Goal: Task Accomplishment & Management: Manage account settings

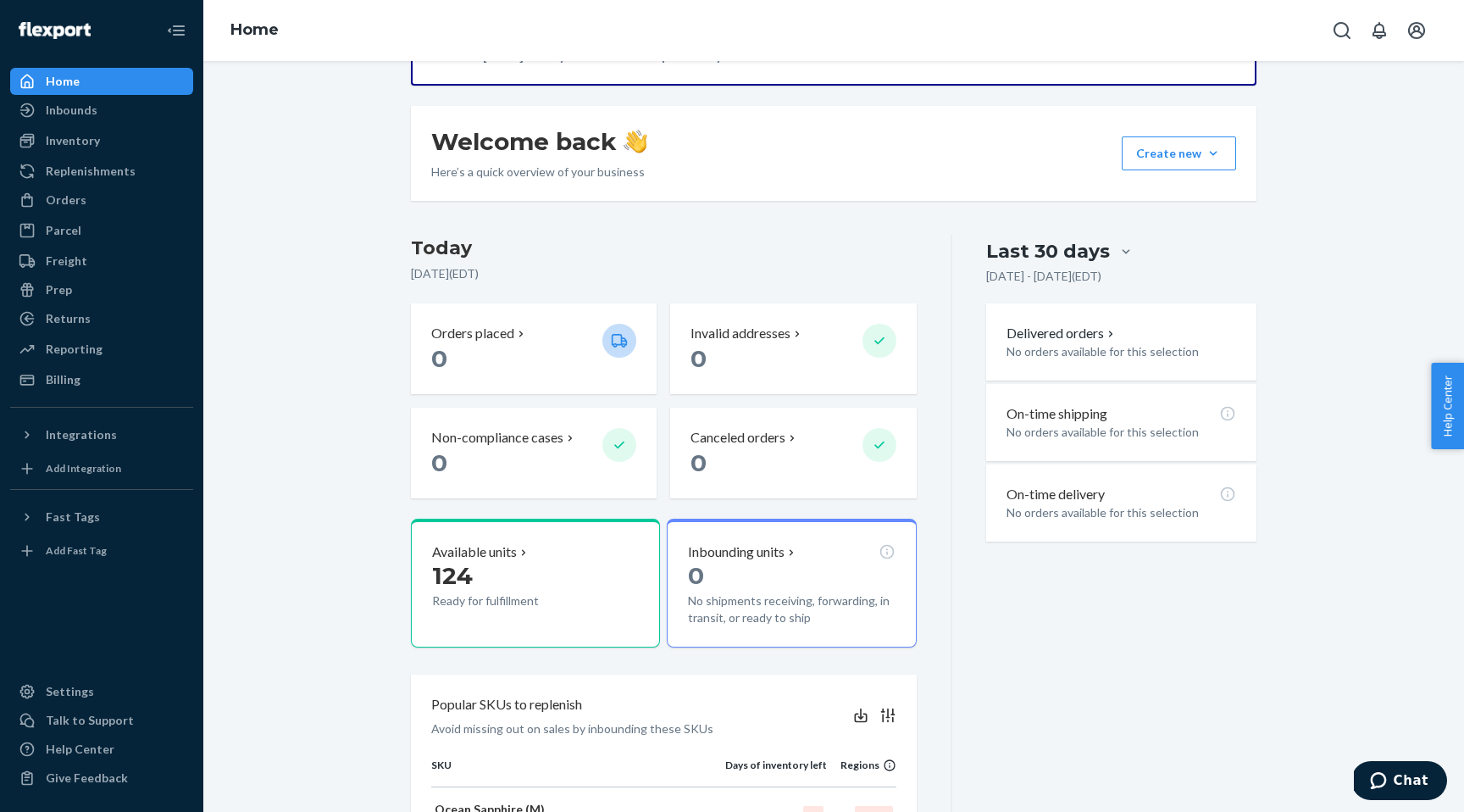
scroll to position [383, 0]
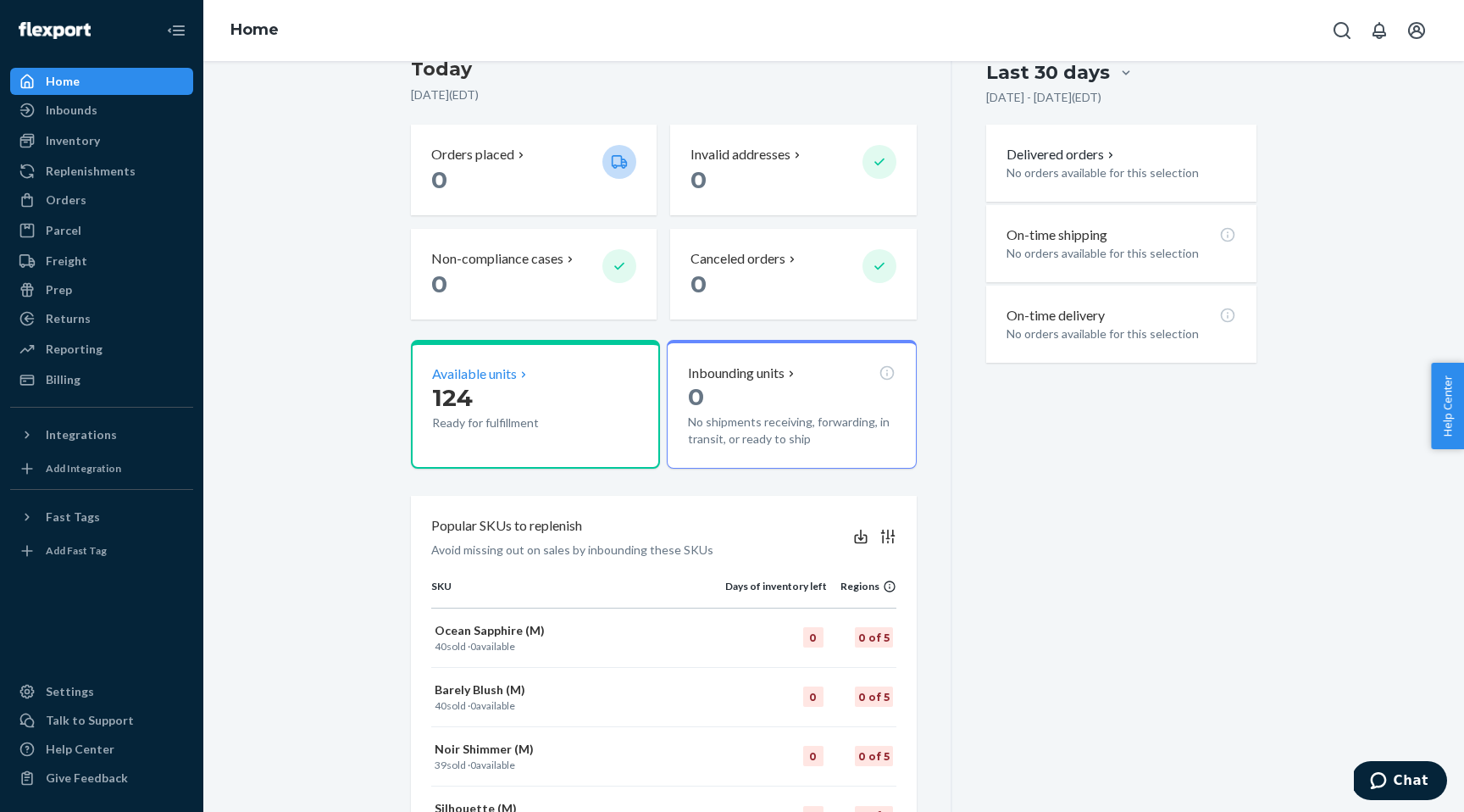
click at [557, 400] on p "124" at bounding box center [510, 397] width 156 height 31
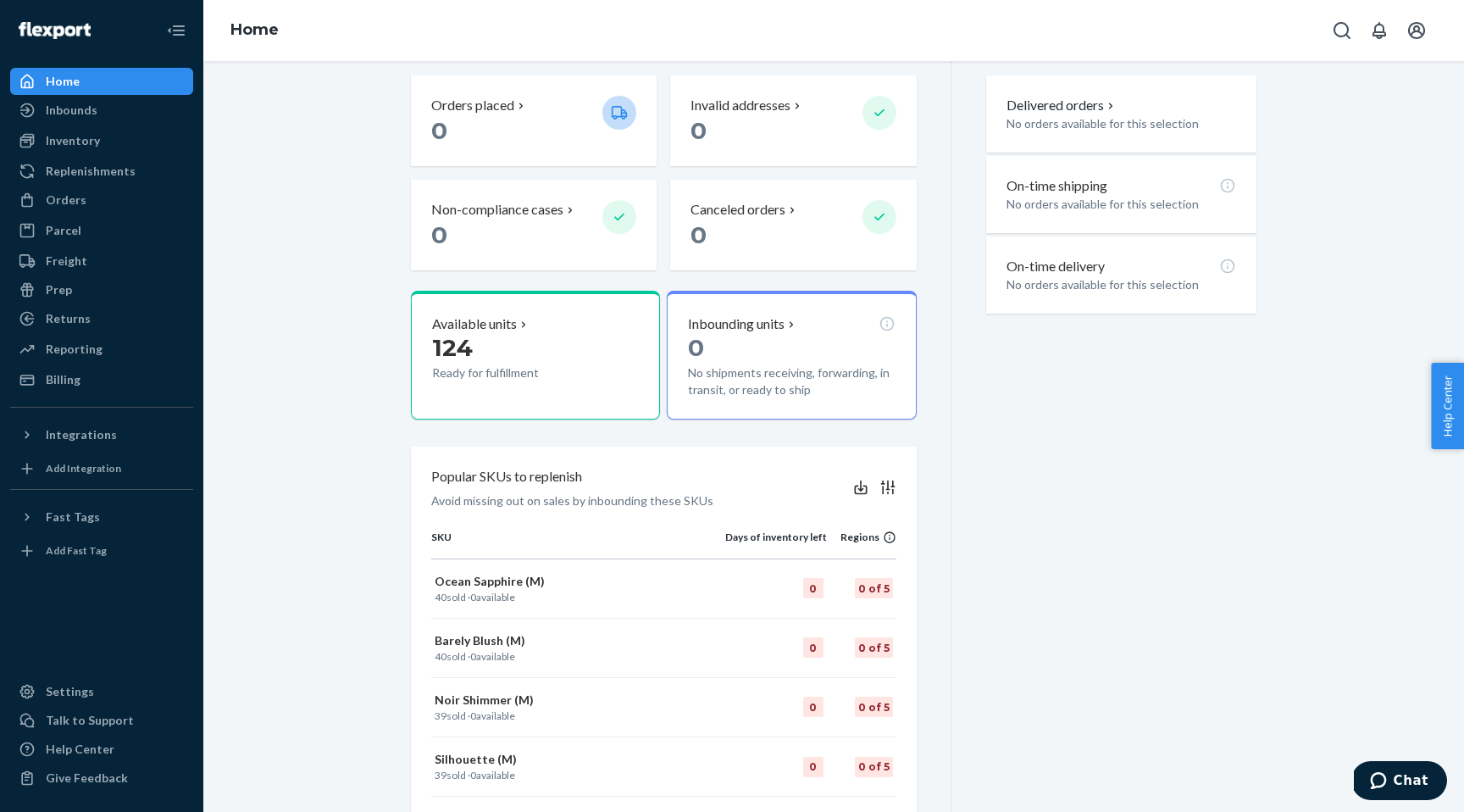
scroll to position [599, 0]
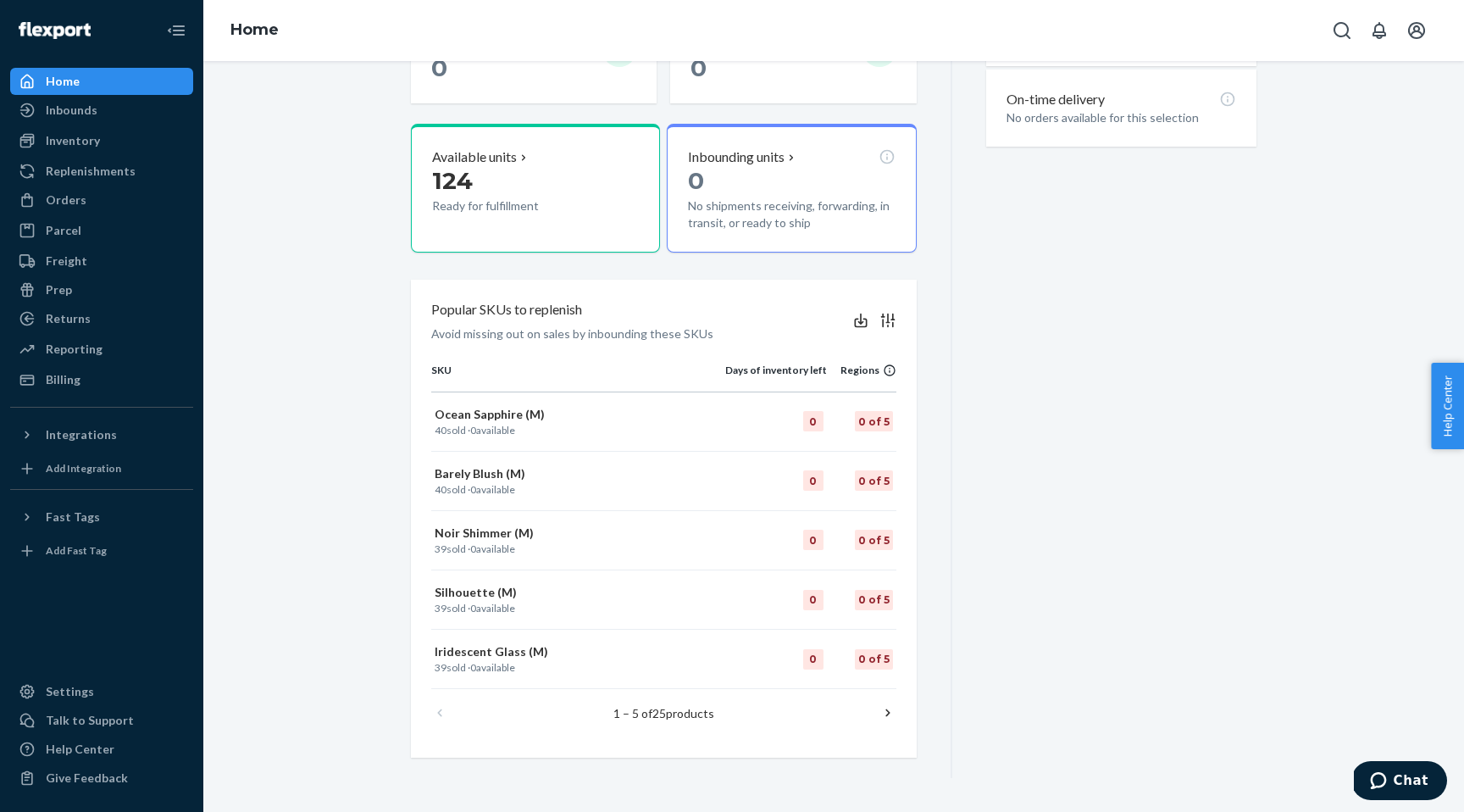
click at [888, 711] on icon at bounding box center [887, 713] width 5 height 7
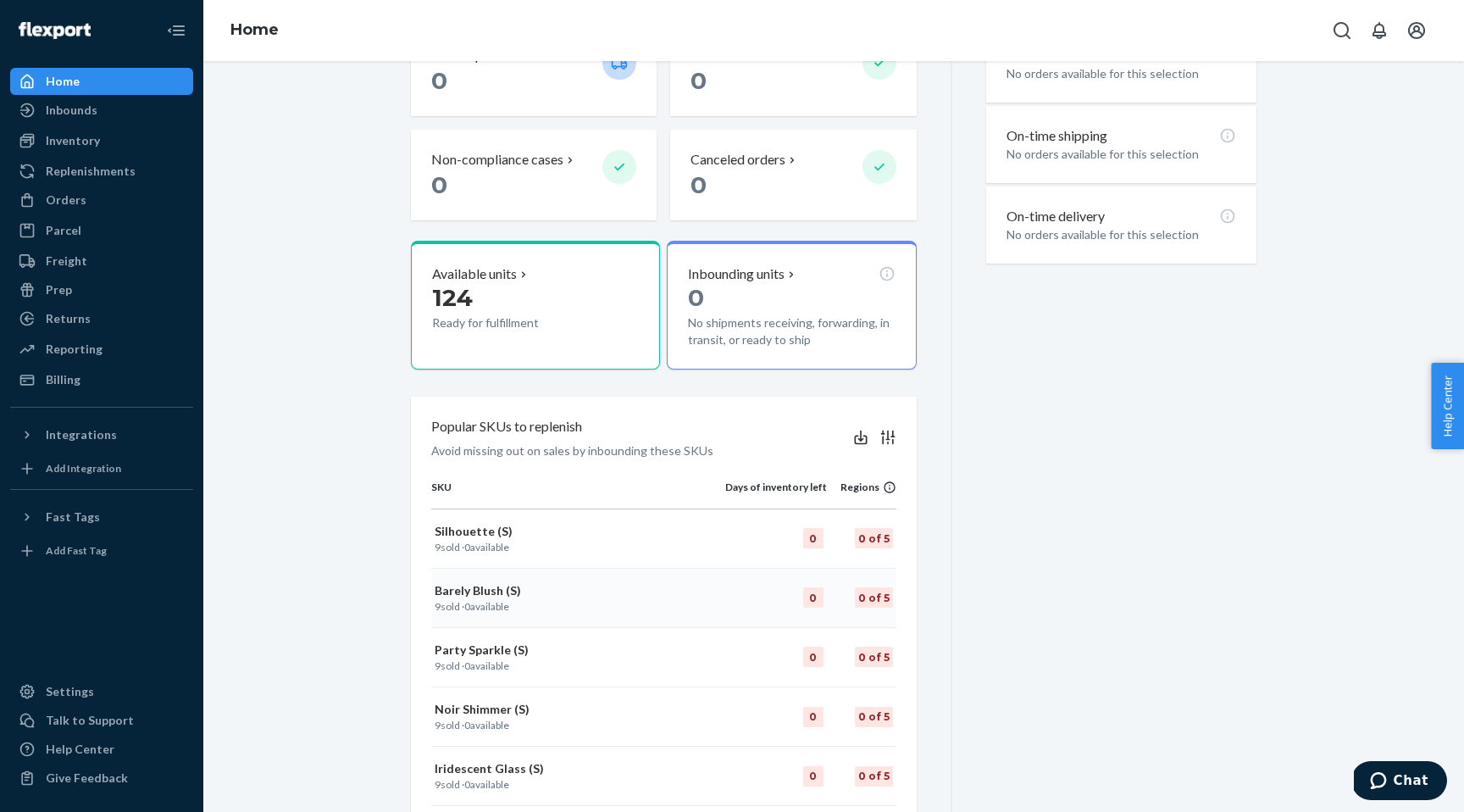
scroll to position [461, 0]
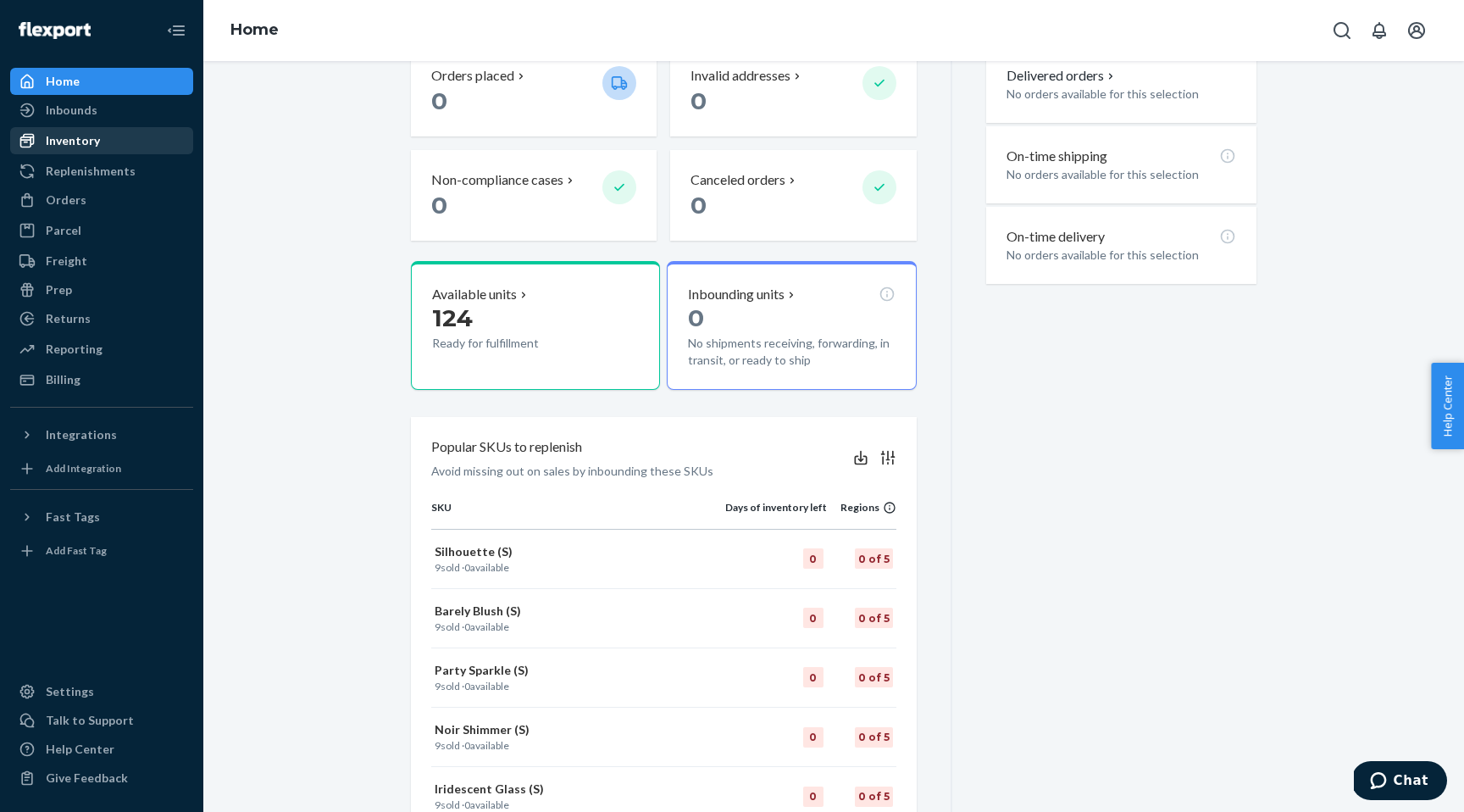
click at [109, 141] on div "Inventory" at bounding box center [102, 141] width 179 height 24
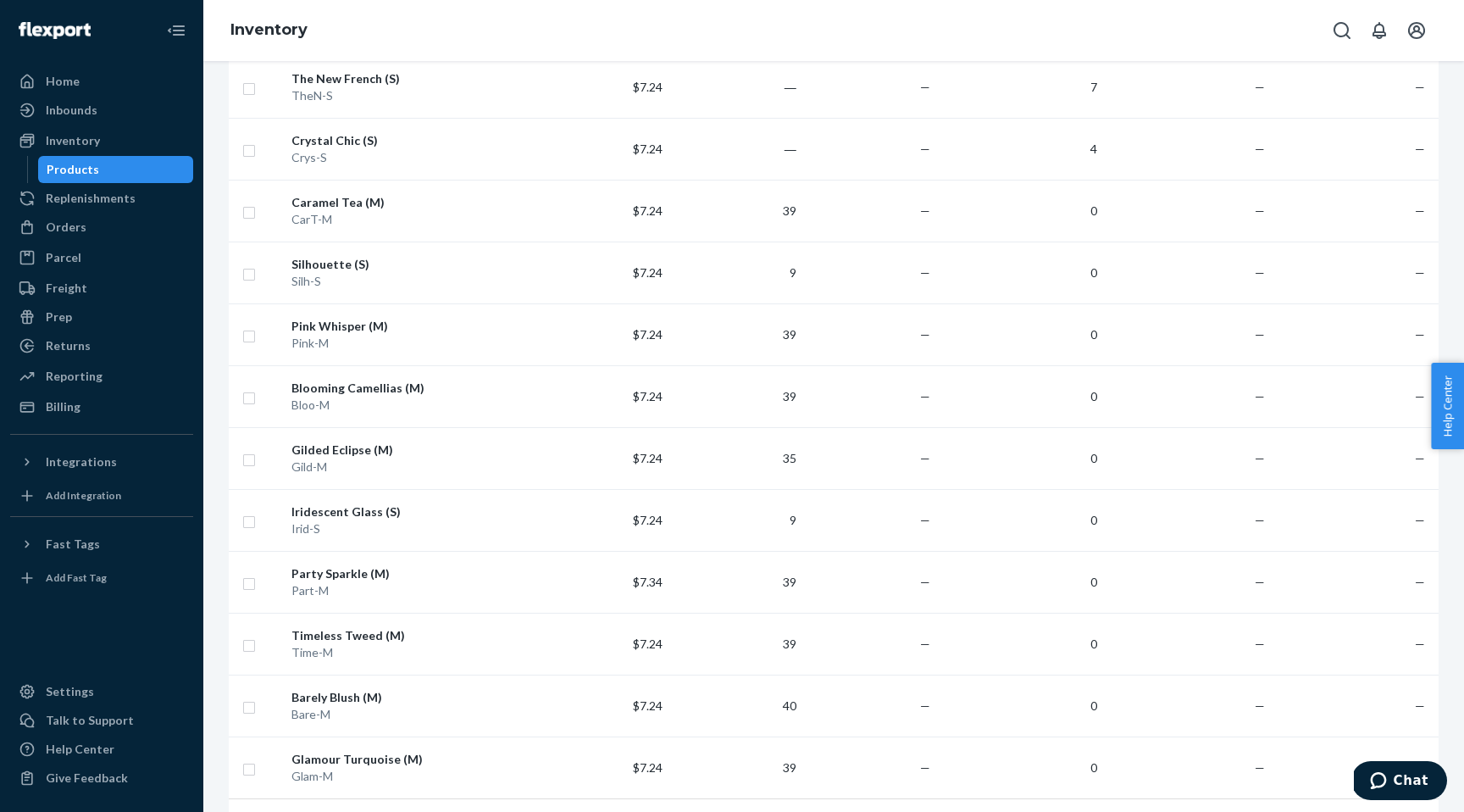
scroll to position [1117, 0]
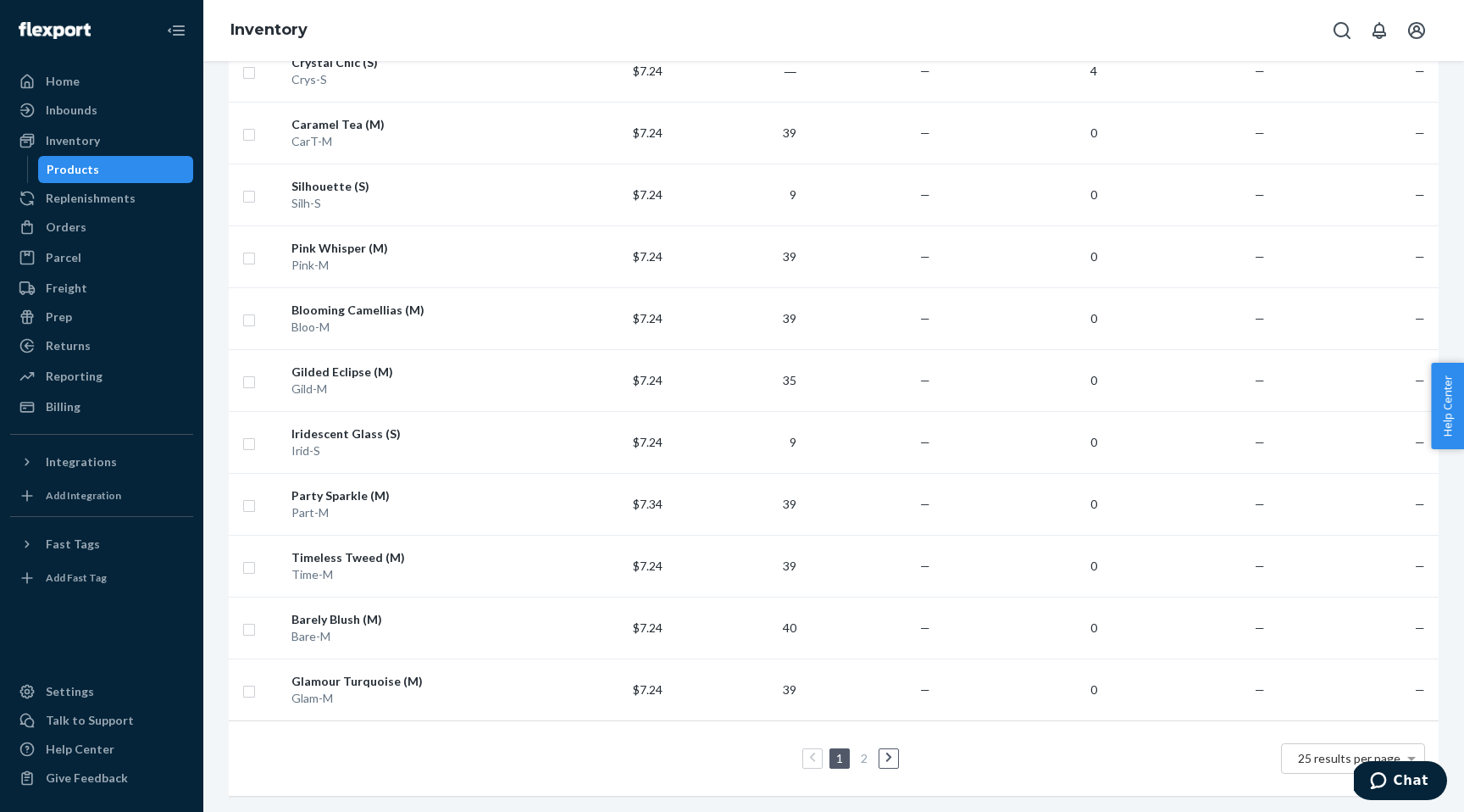
click at [862, 761] on link "2" at bounding box center [864, 758] width 14 height 15
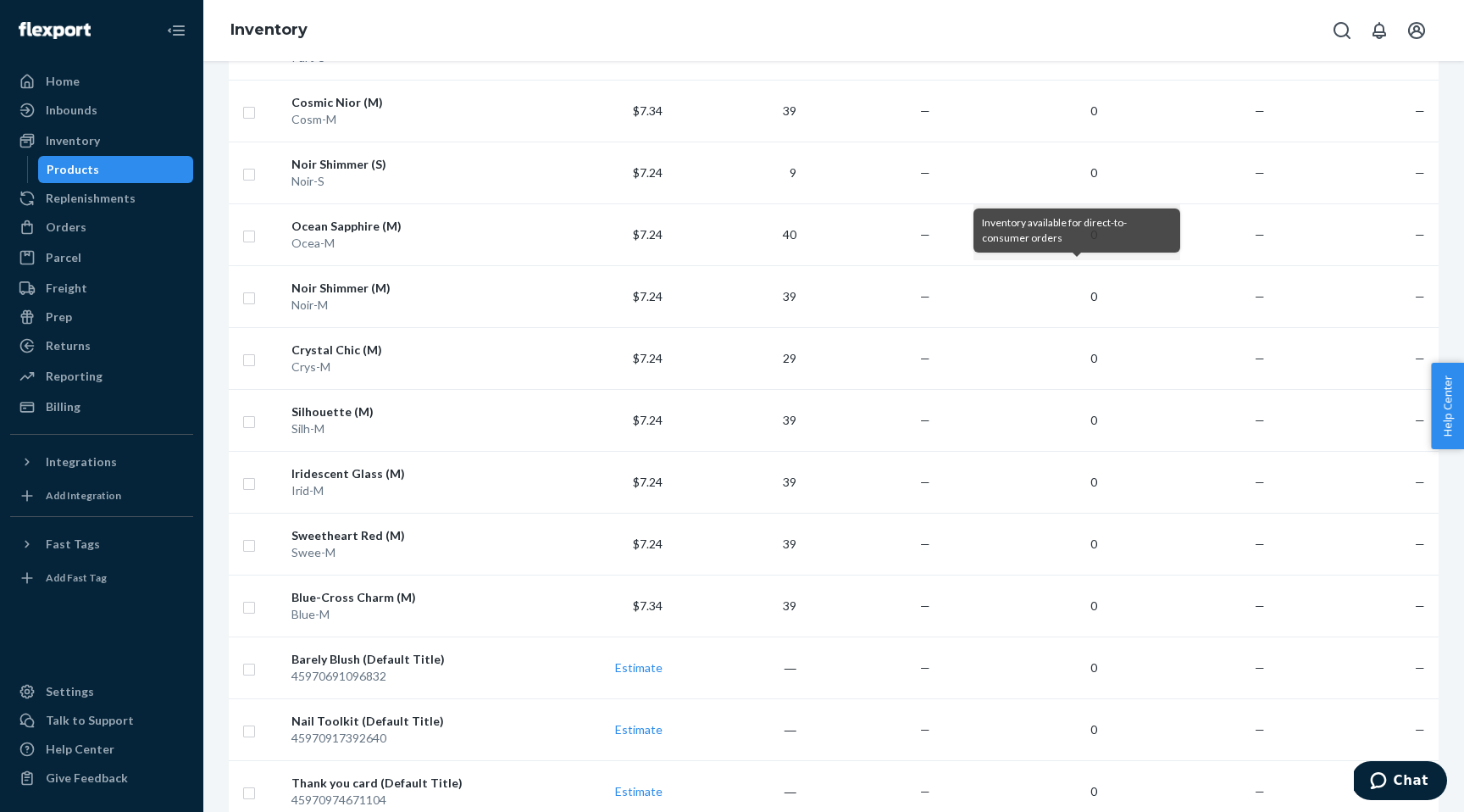
scroll to position [808, 0]
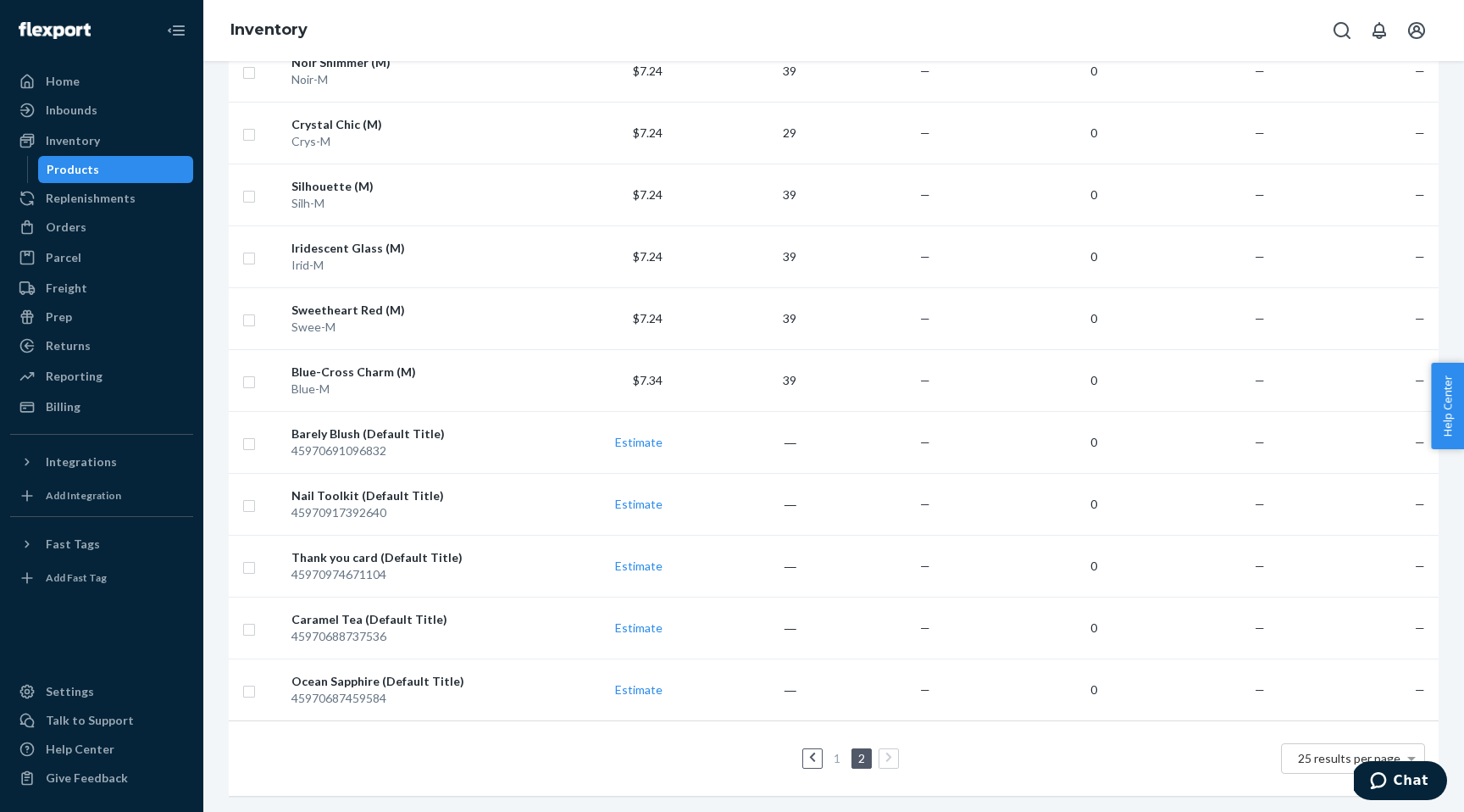
click at [843, 752] on link "1" at bounding box center [837, 758] width 14 height 15
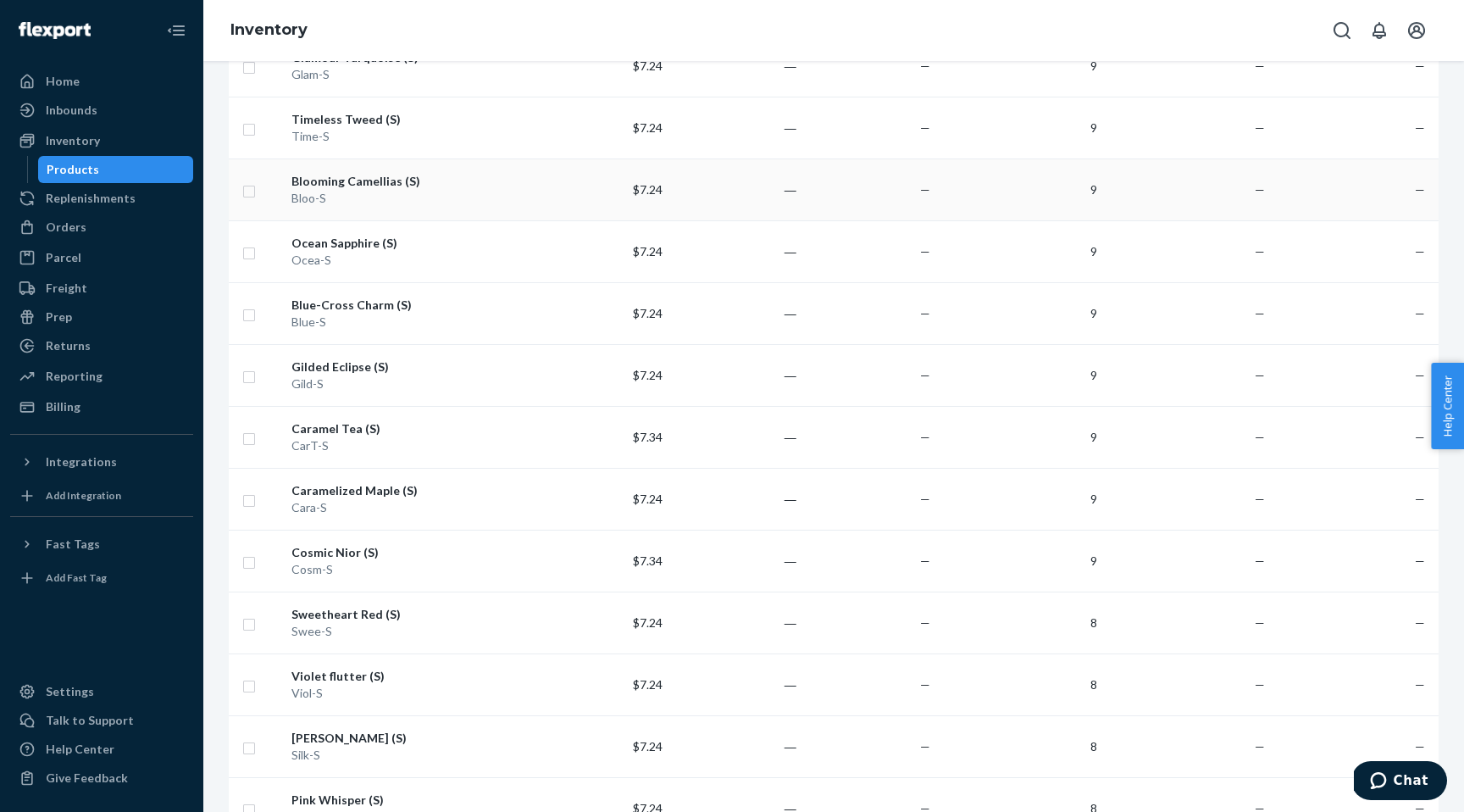
scroll to position [0, 0]
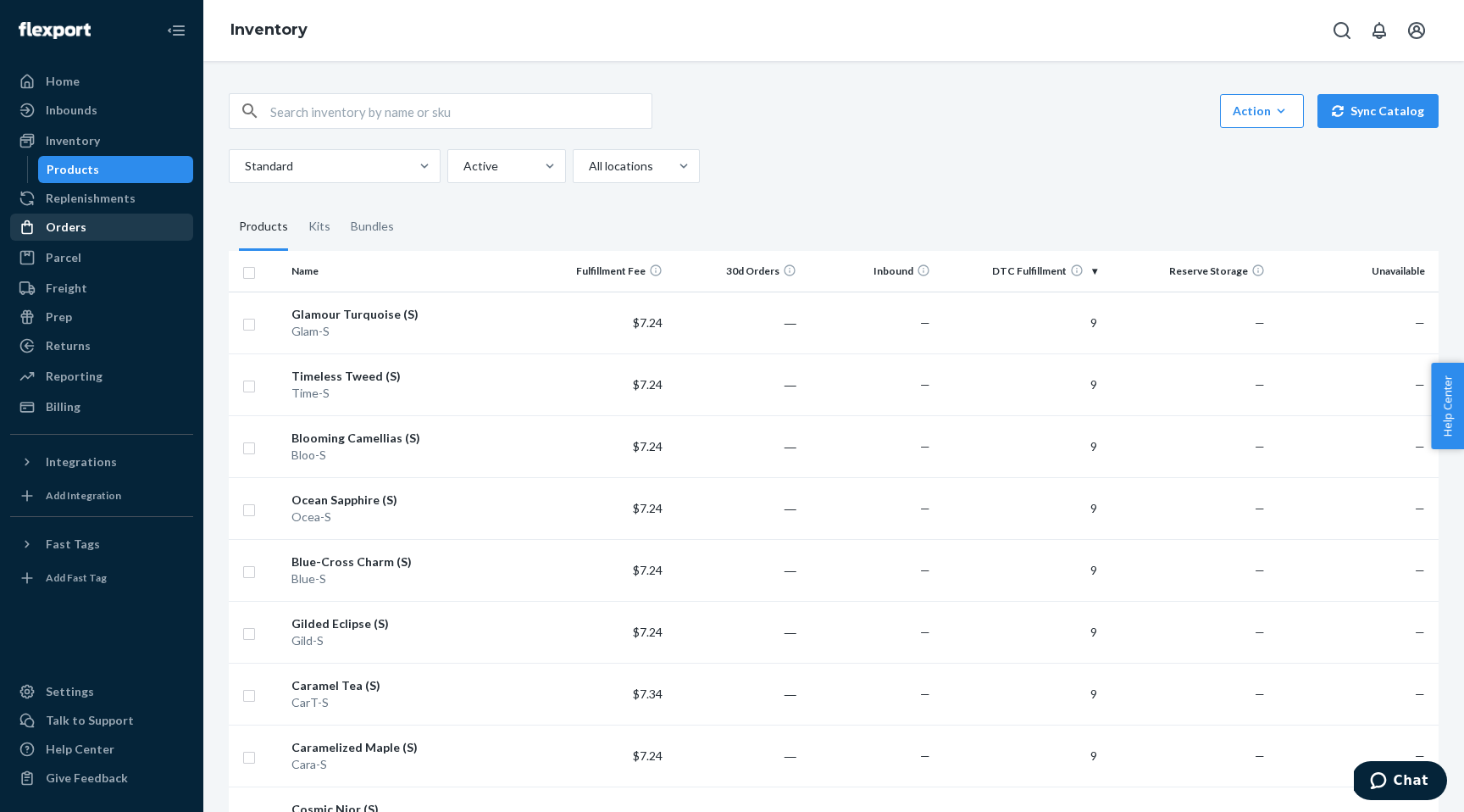
click at [82, 220] on div "Orders" at bounding box center [66, 227] width 41 height 17
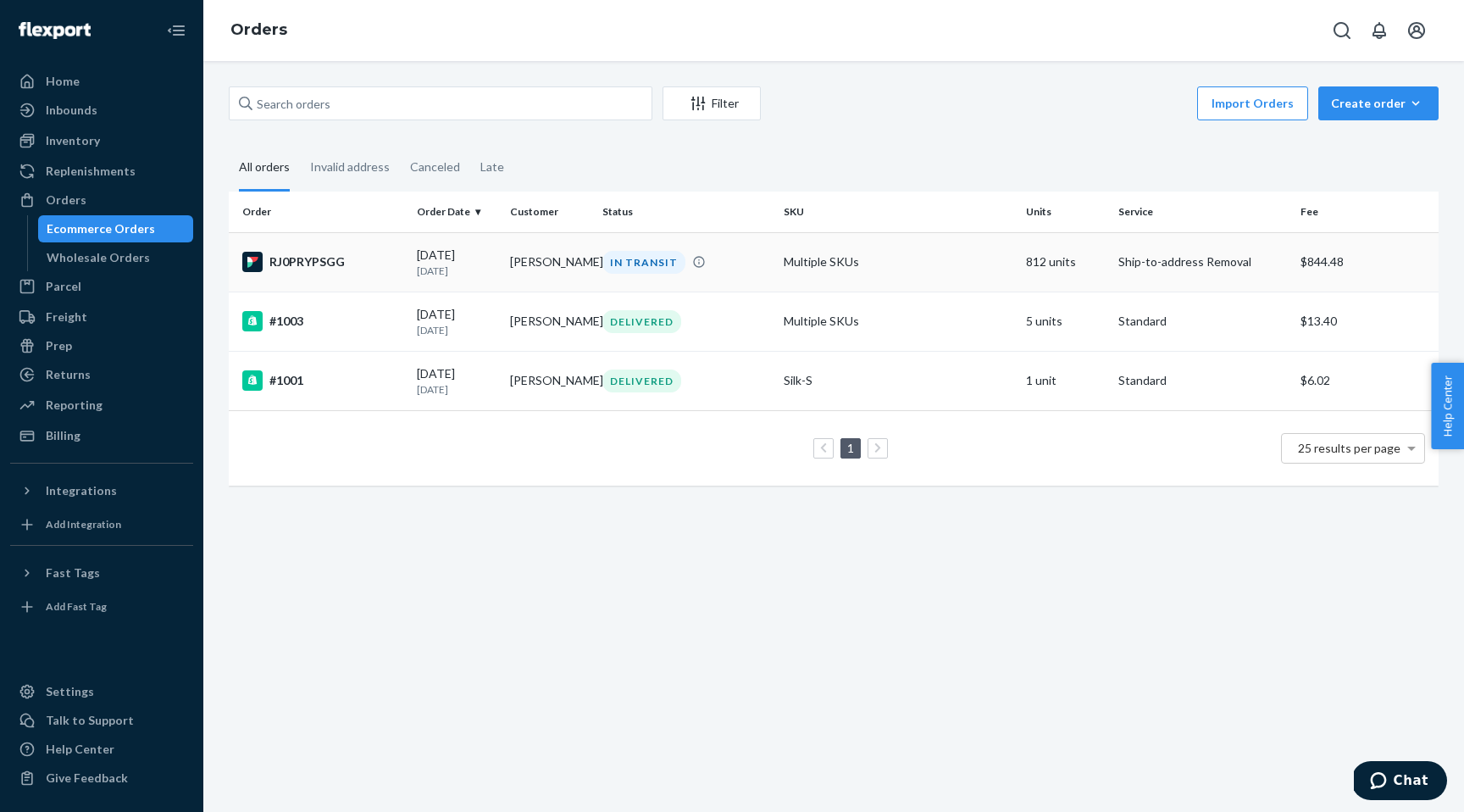
click at [399, 262] on div "RJ0PRYPSGG" at bounding box center [323, 262] width 161 height 20
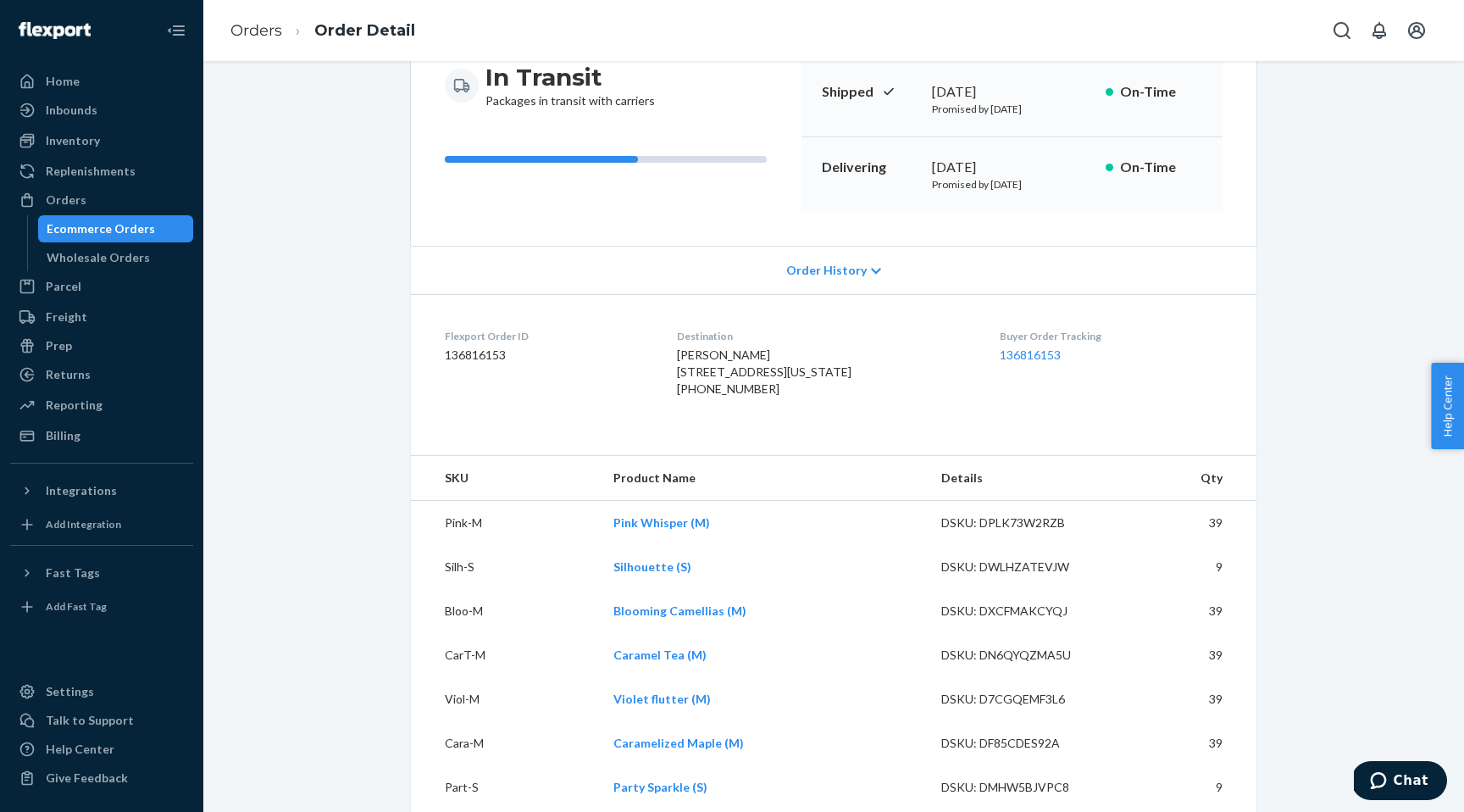
scroll to position [191, 0]
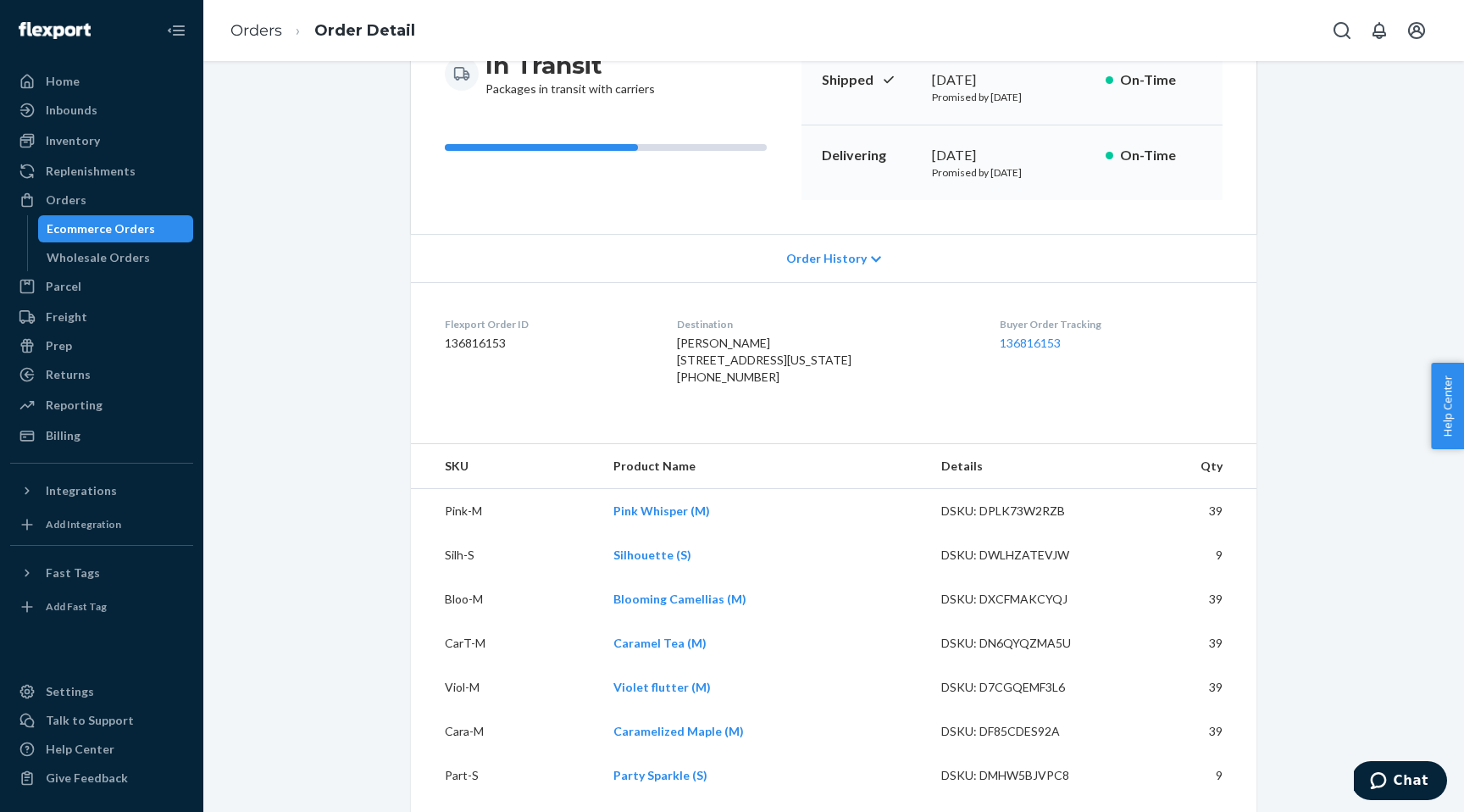
click at [836, 261] on span "Order History" at bounding box center [826, 258] width 80 height 17
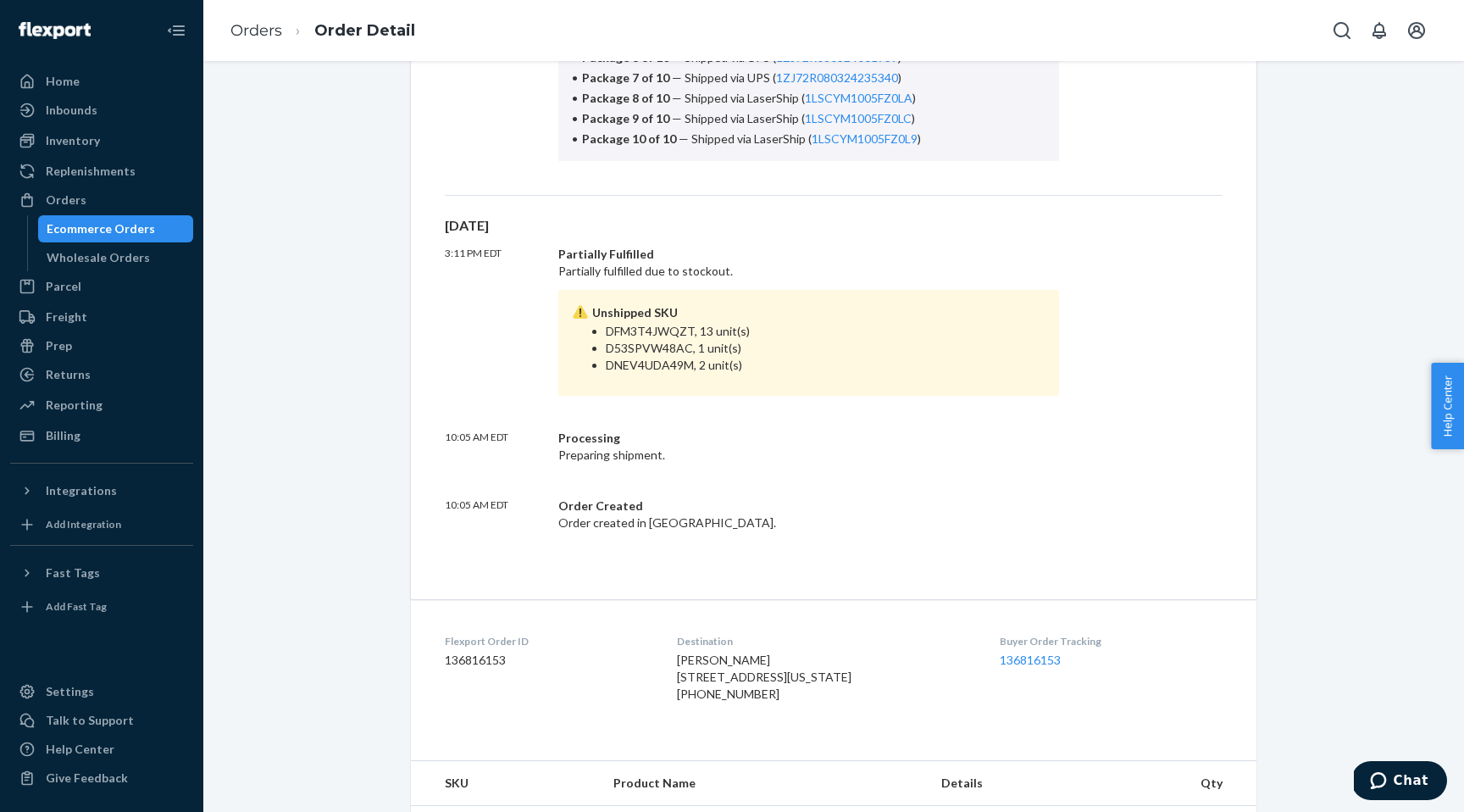
scroll to position [0, 0]
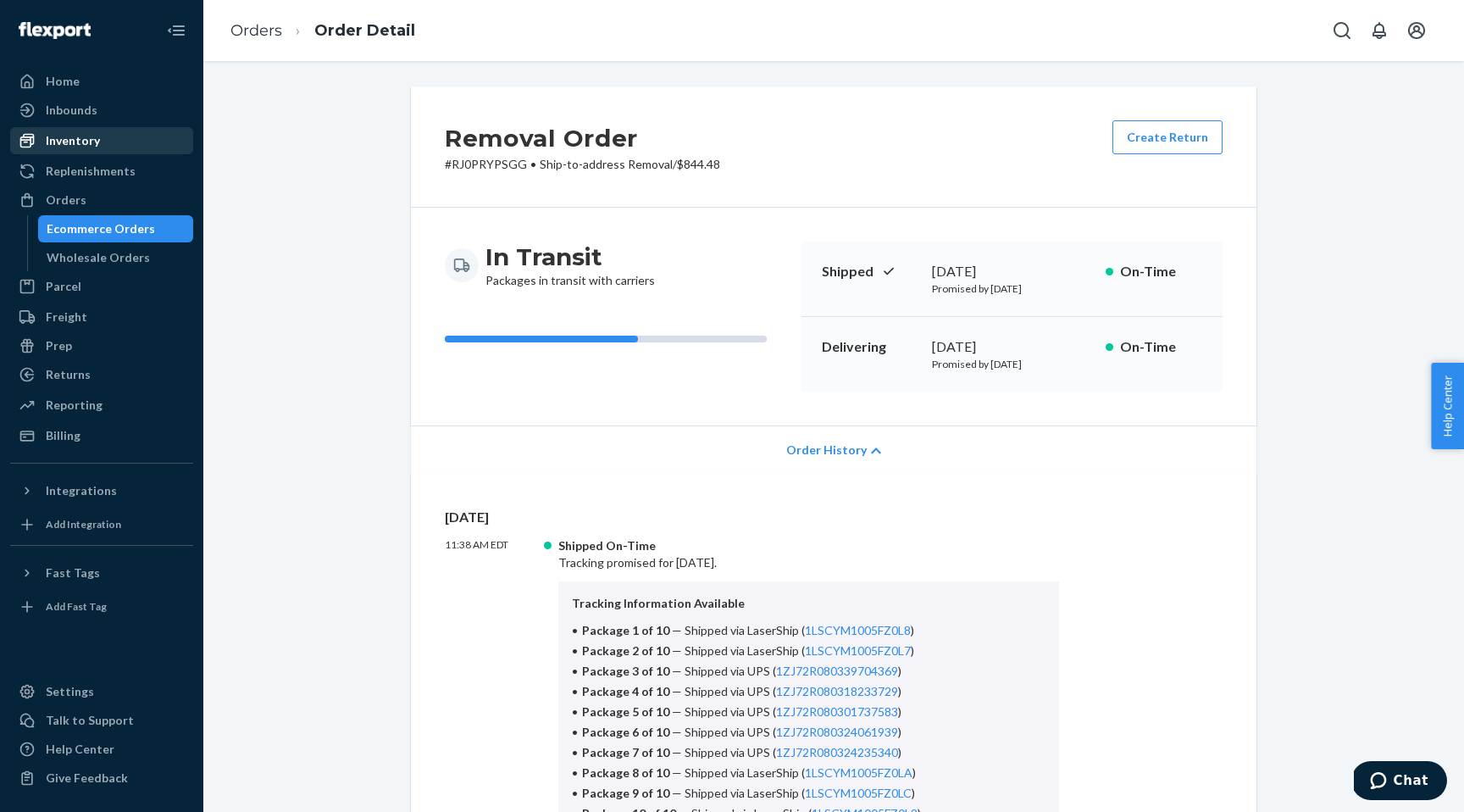
click at [94, 148] on div "Inventory" at bounding box center [102, 141] width 179 height 24
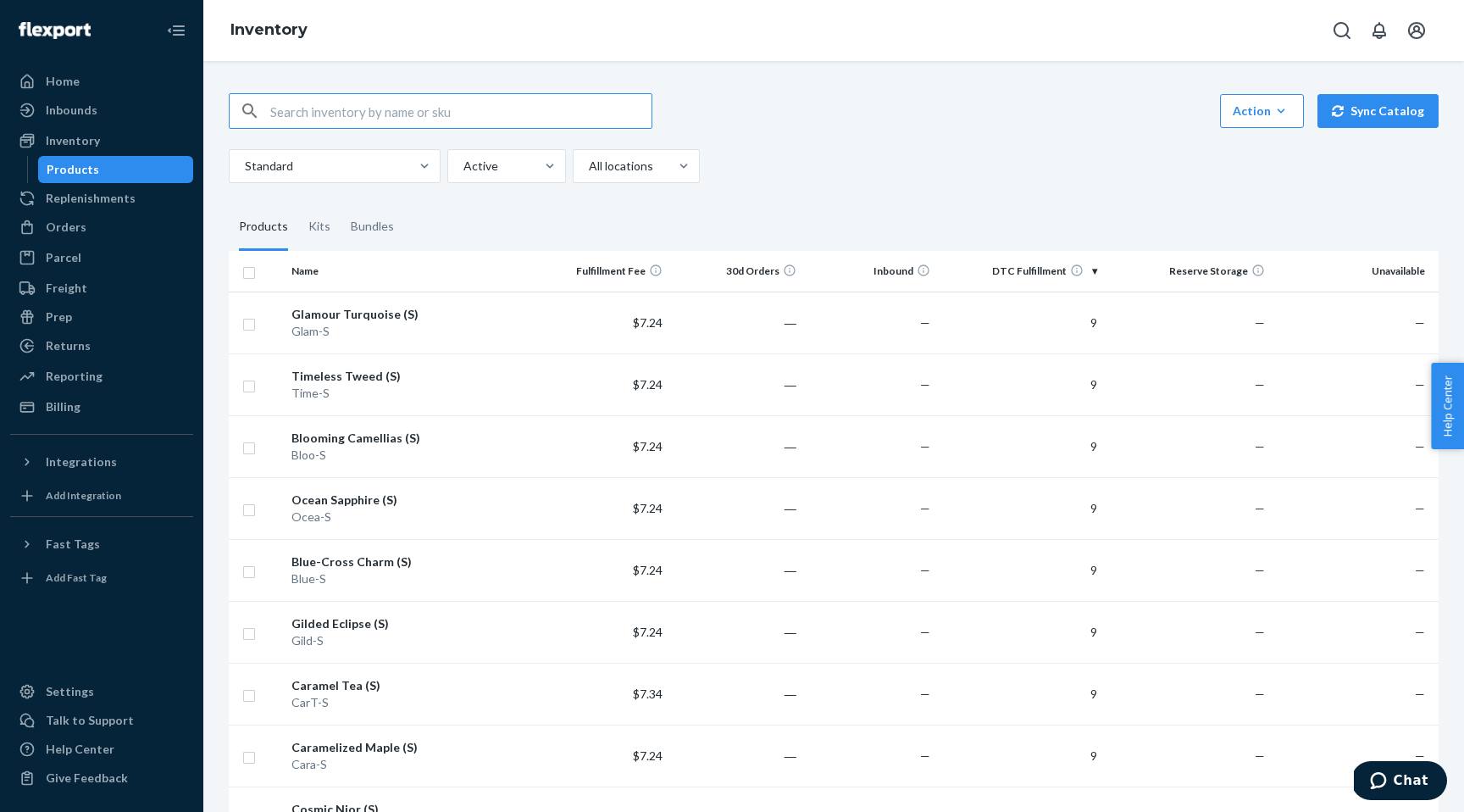
click at [248, 275] on input "checkbox" at bounding box center [249, 270] width 14 height 18
checkbox input "true"
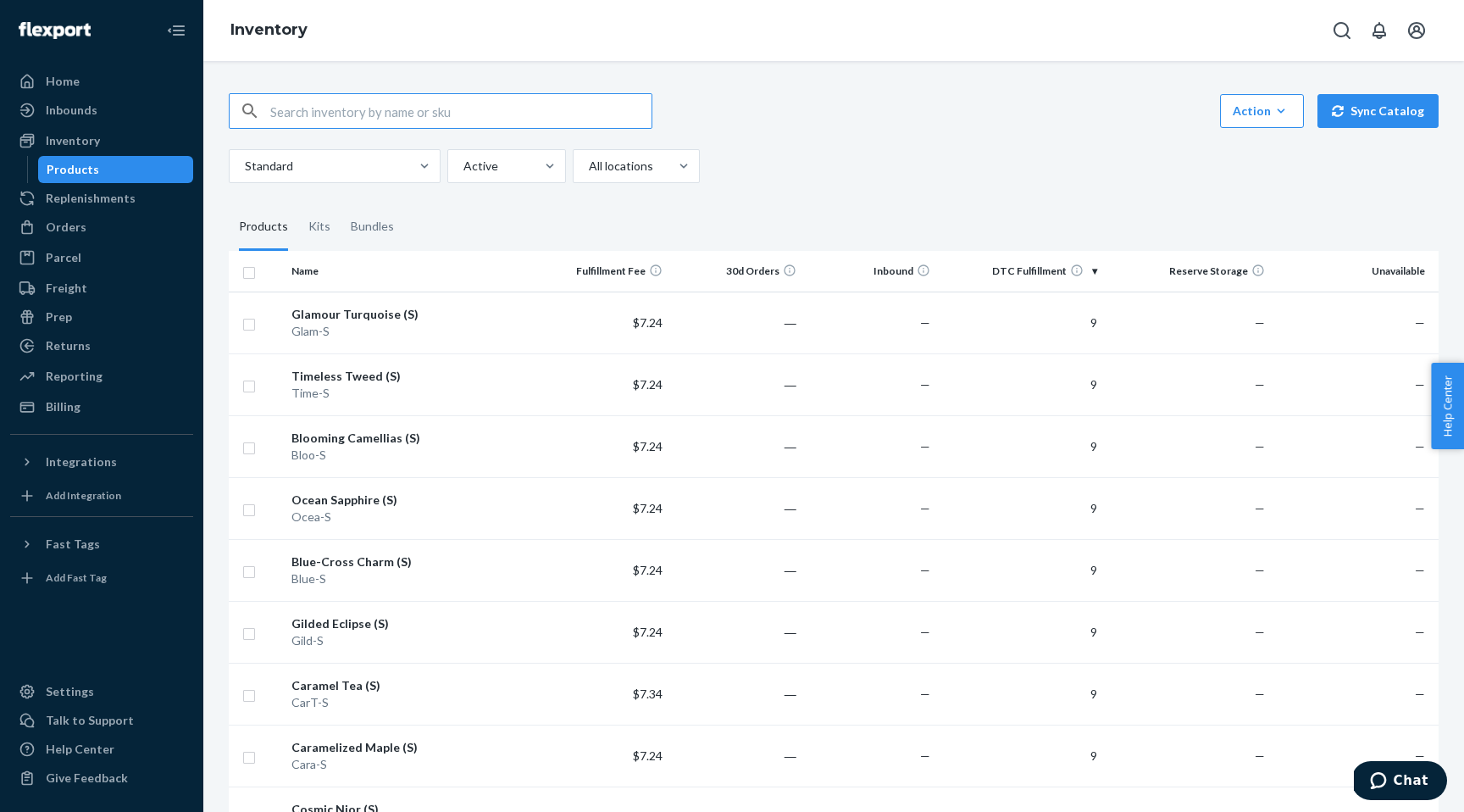
checkbox input "true"
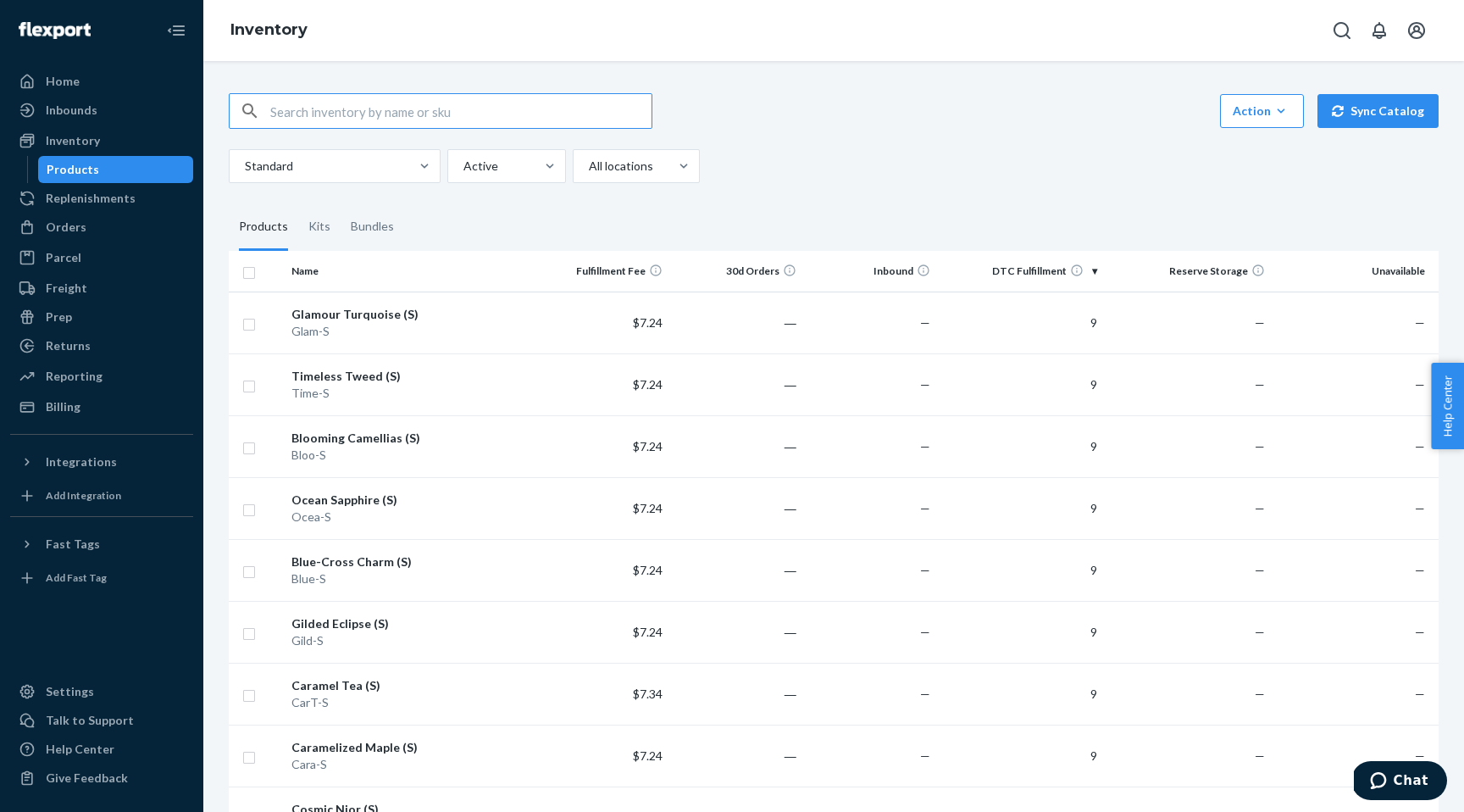
checkbox input "true"
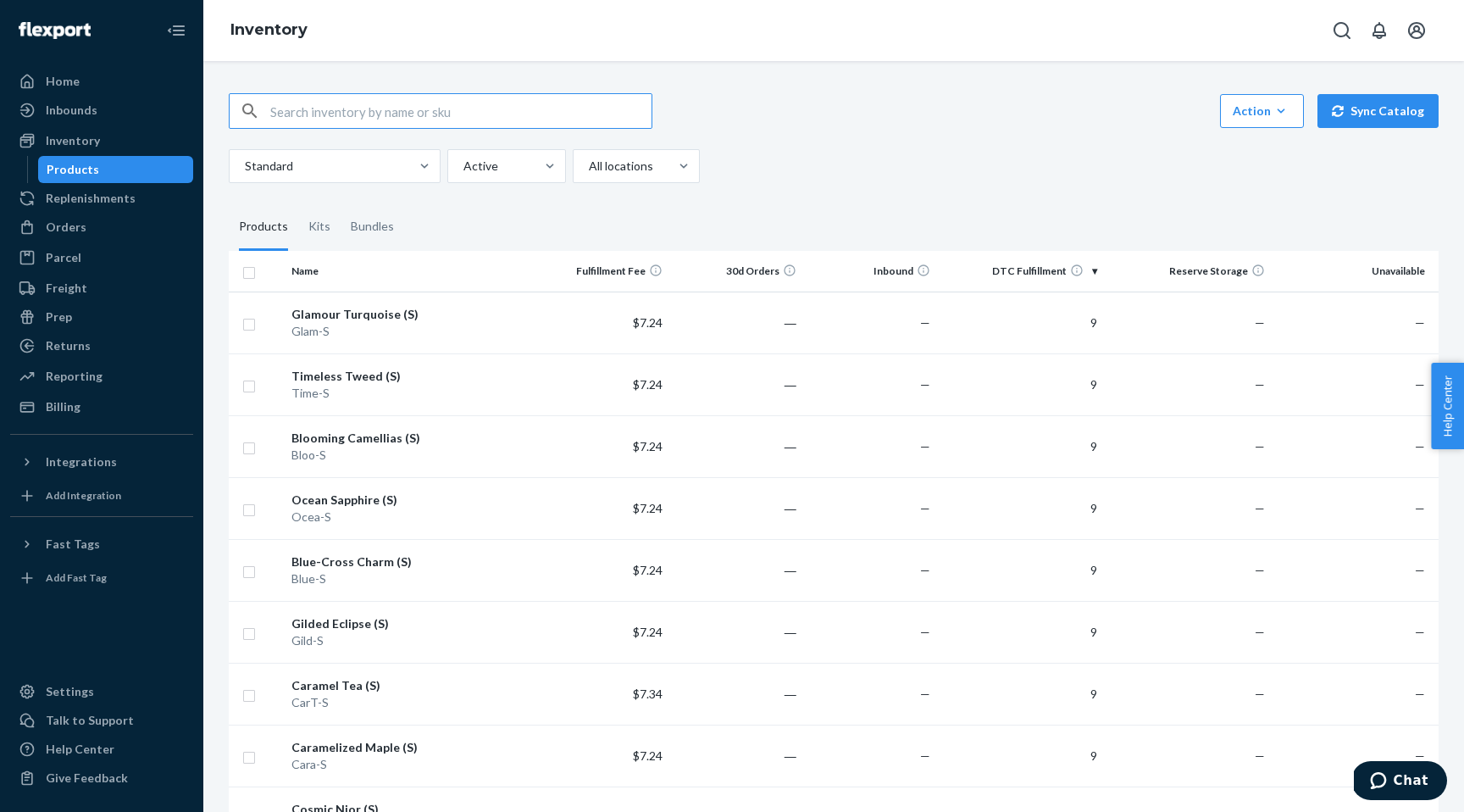
checkbox input "true"
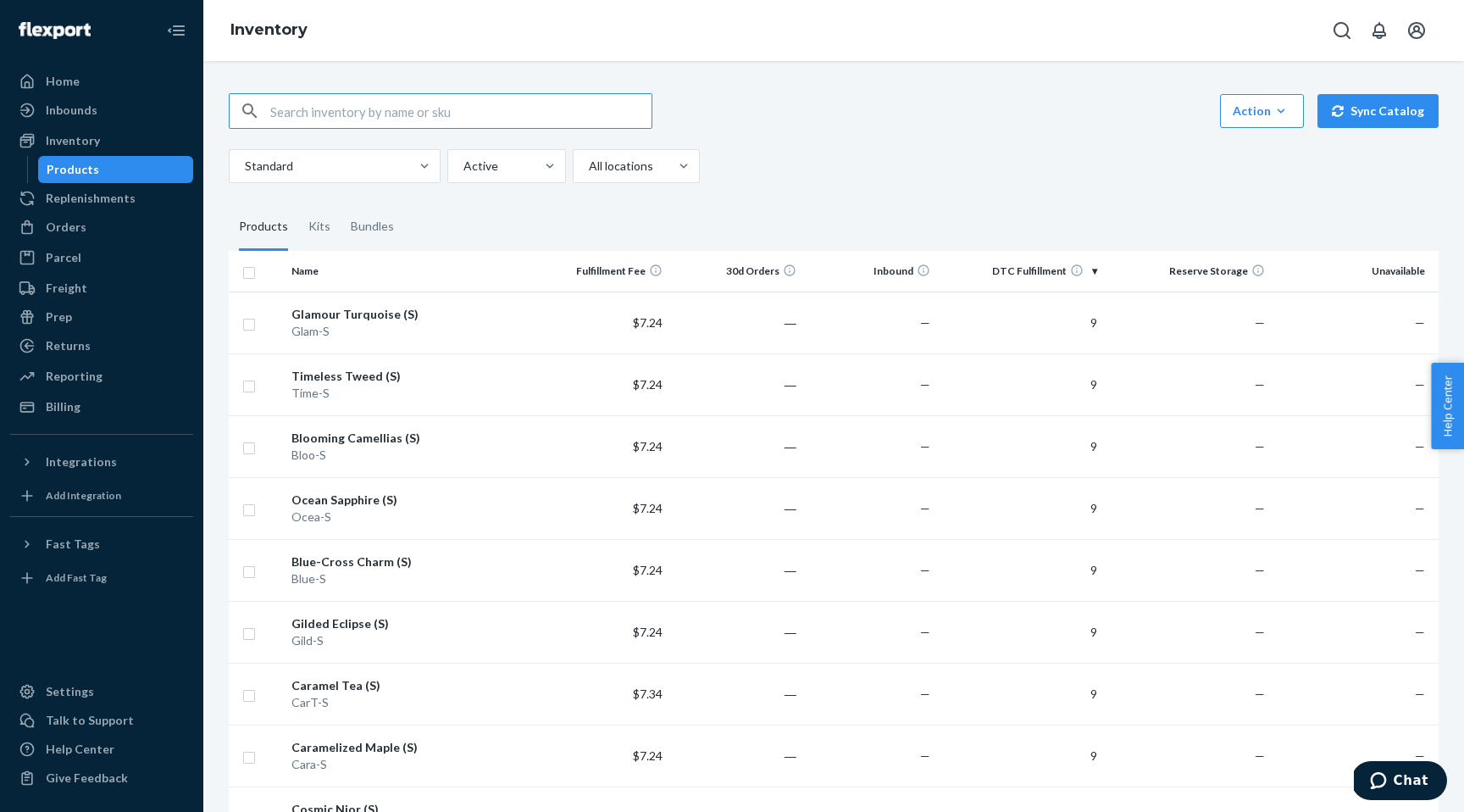
checkbox input "true"
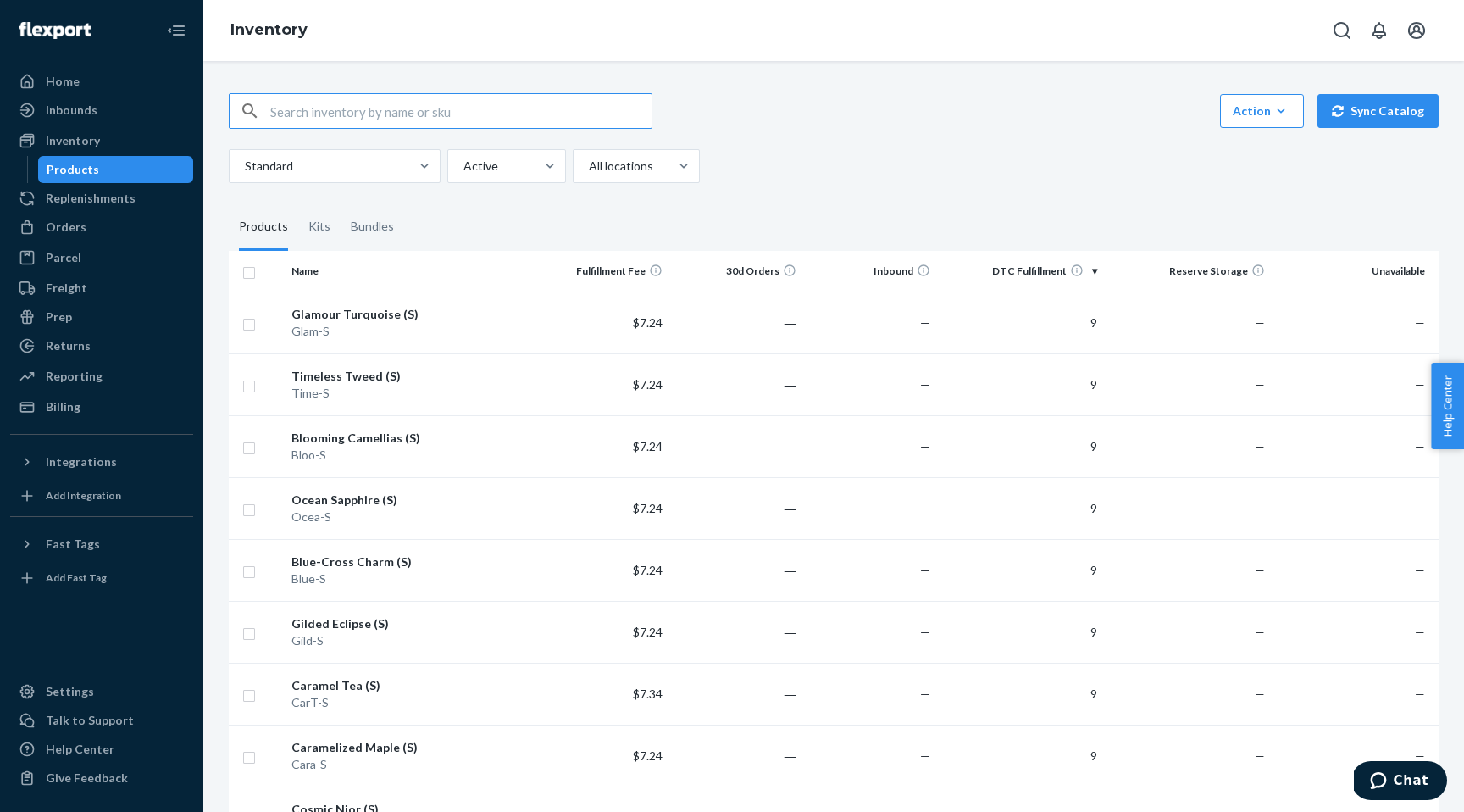
checkbox input "true"
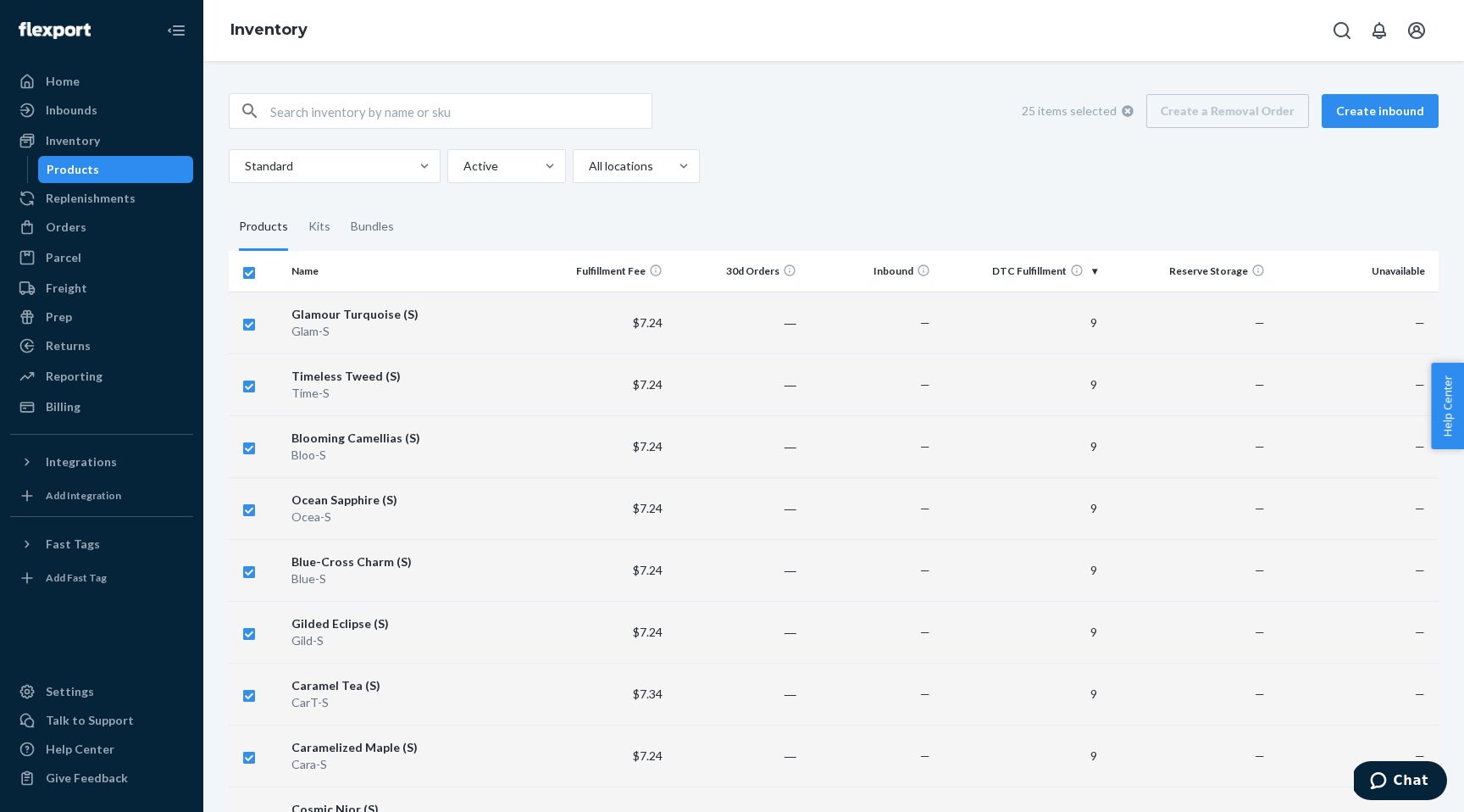
click at [1134, 113] on icon at bounding box center [1127, 111] width 12 height 12
checkbox input "false"
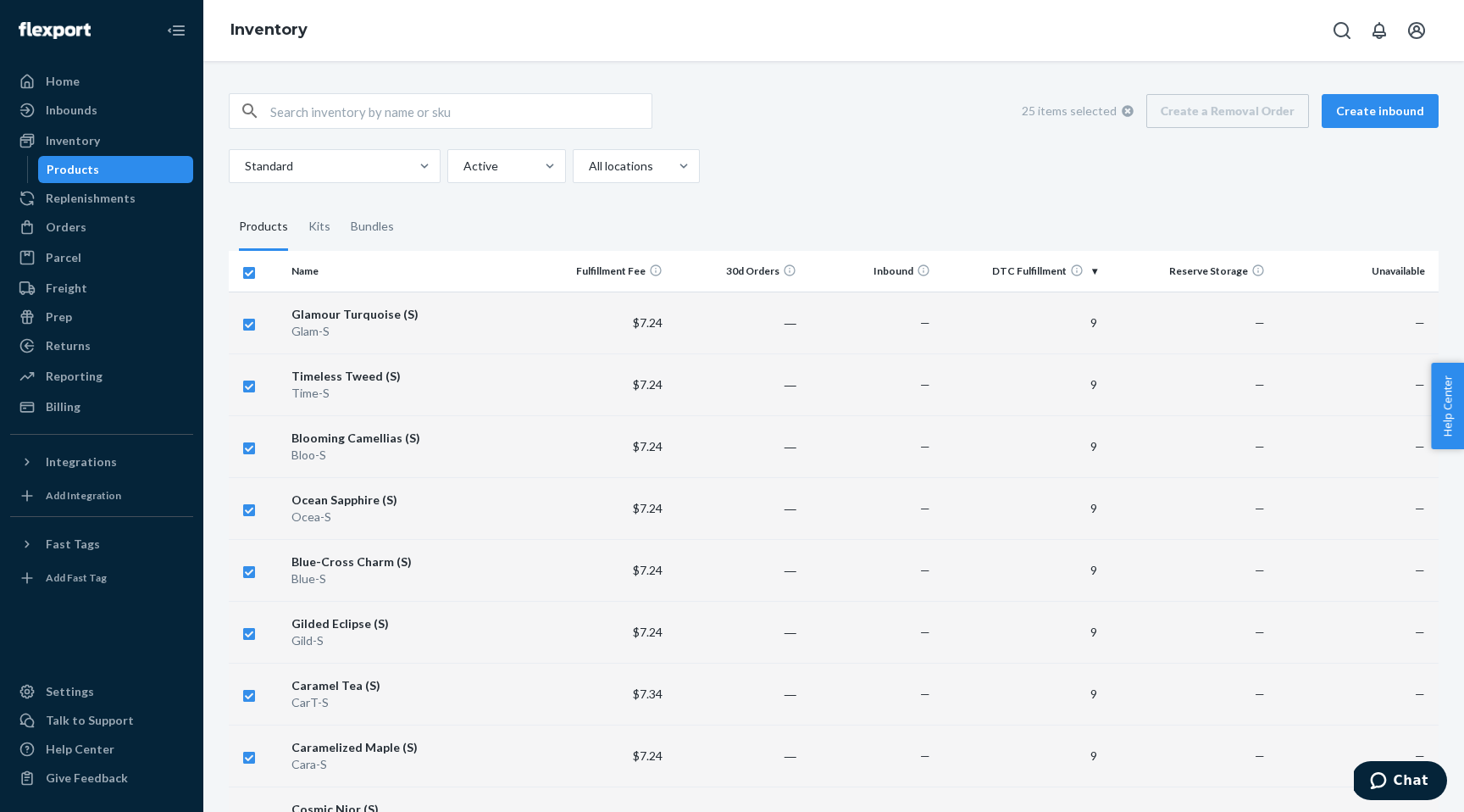
checkbox input "false"
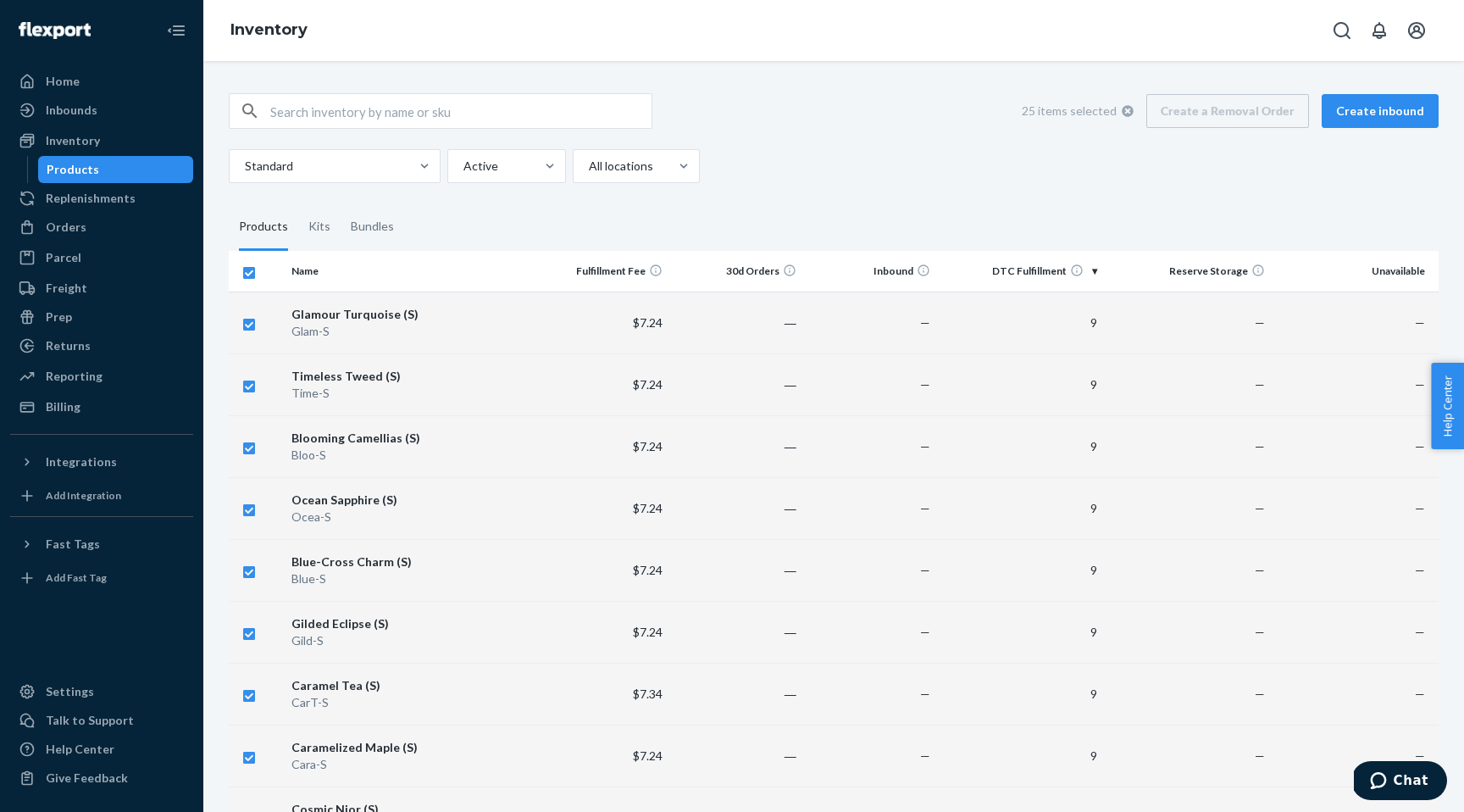
checkbox input "false"
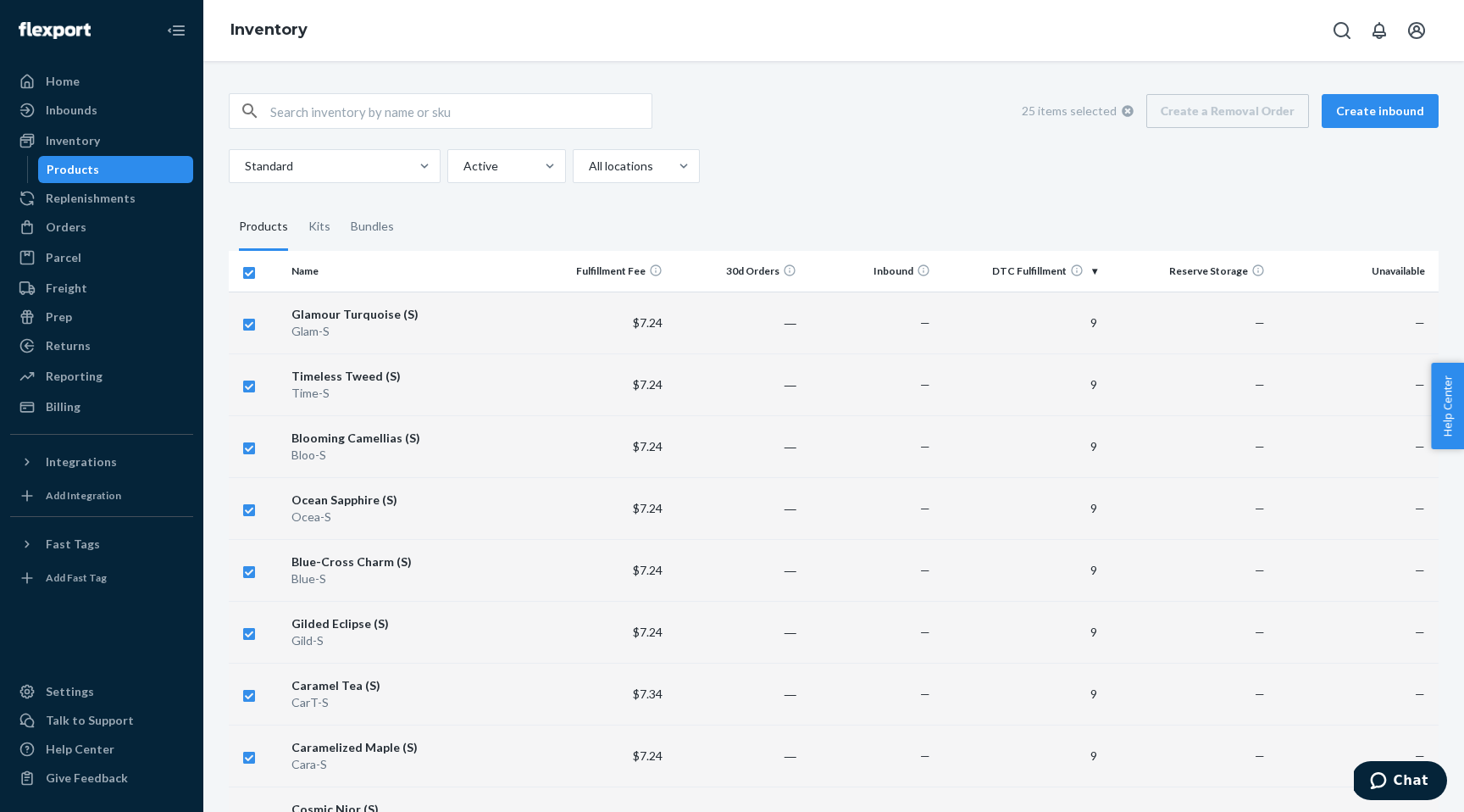
checkbox input "false"
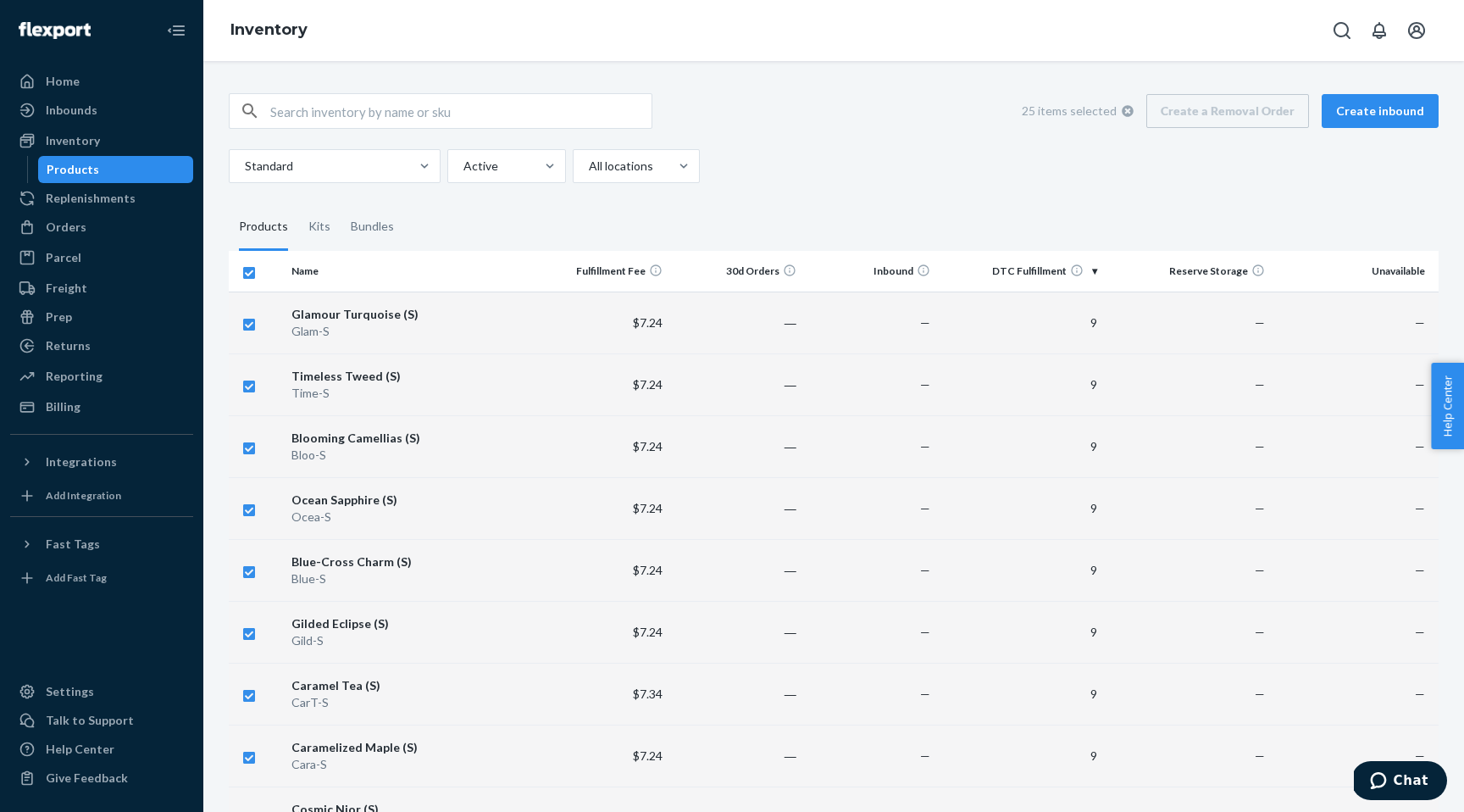
checkbox input "false"
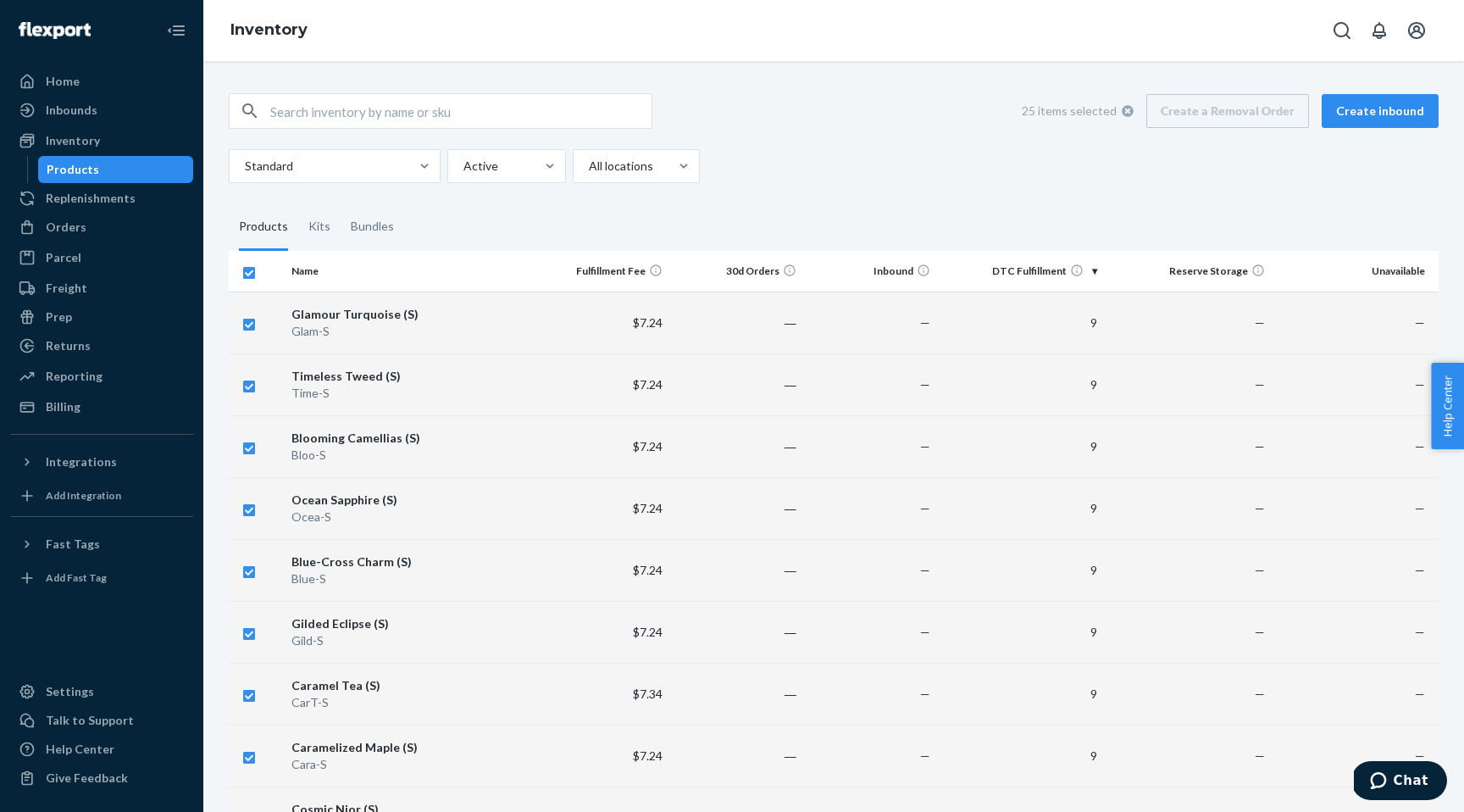
checkbox input "false"
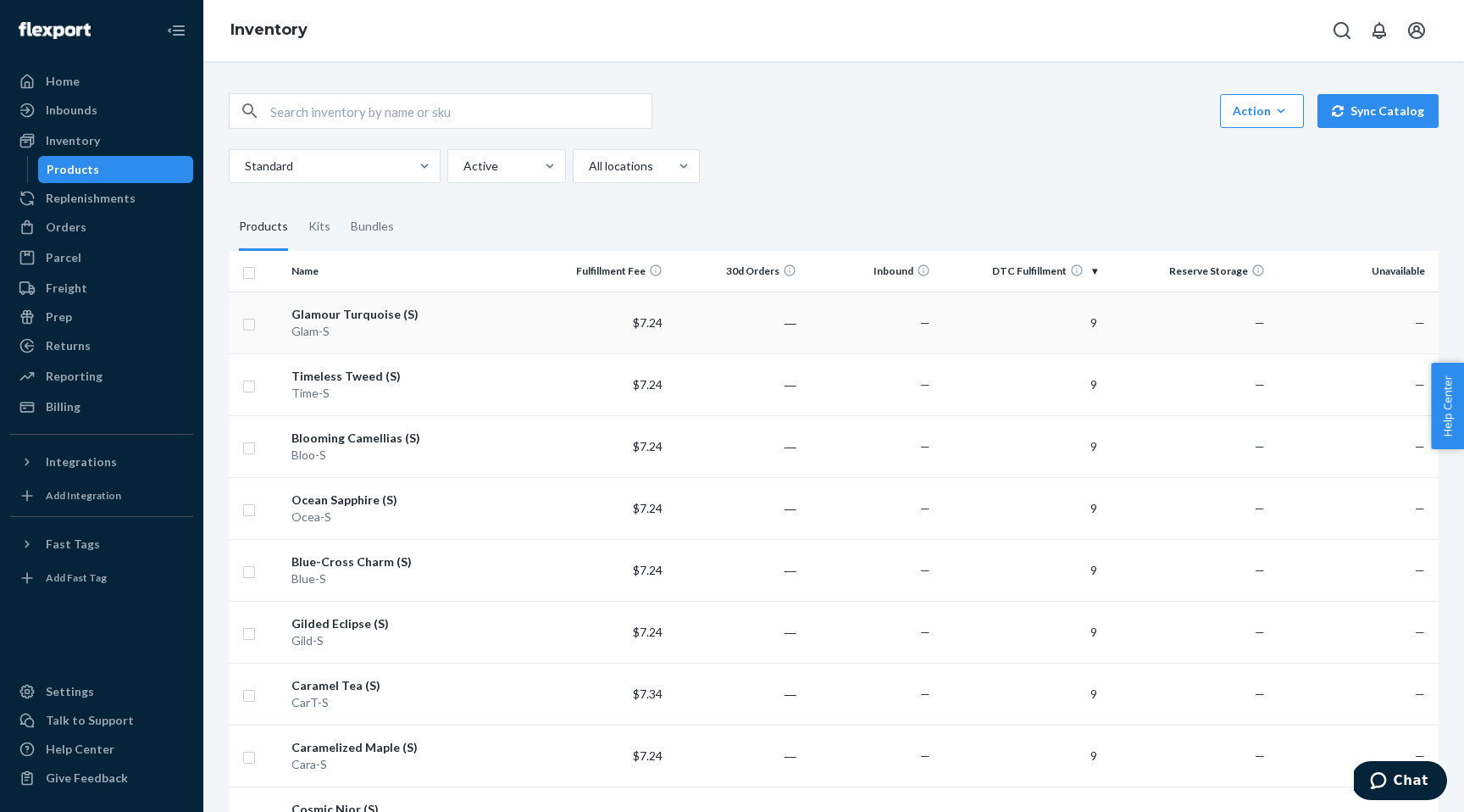
click at [247, 318] on input "checkbox" at bounding box center [249, 322] width 14 height 18
checkbox input "true"
click at [262, 389] on td at bounding box center [256, 384] width 55 height 62
click at [269, 455] on td at bounding box center [256, 446] width 55 height 62
click at [252, 388] on input "checkbox" at bounding box center [249, 384] width 14 height 18
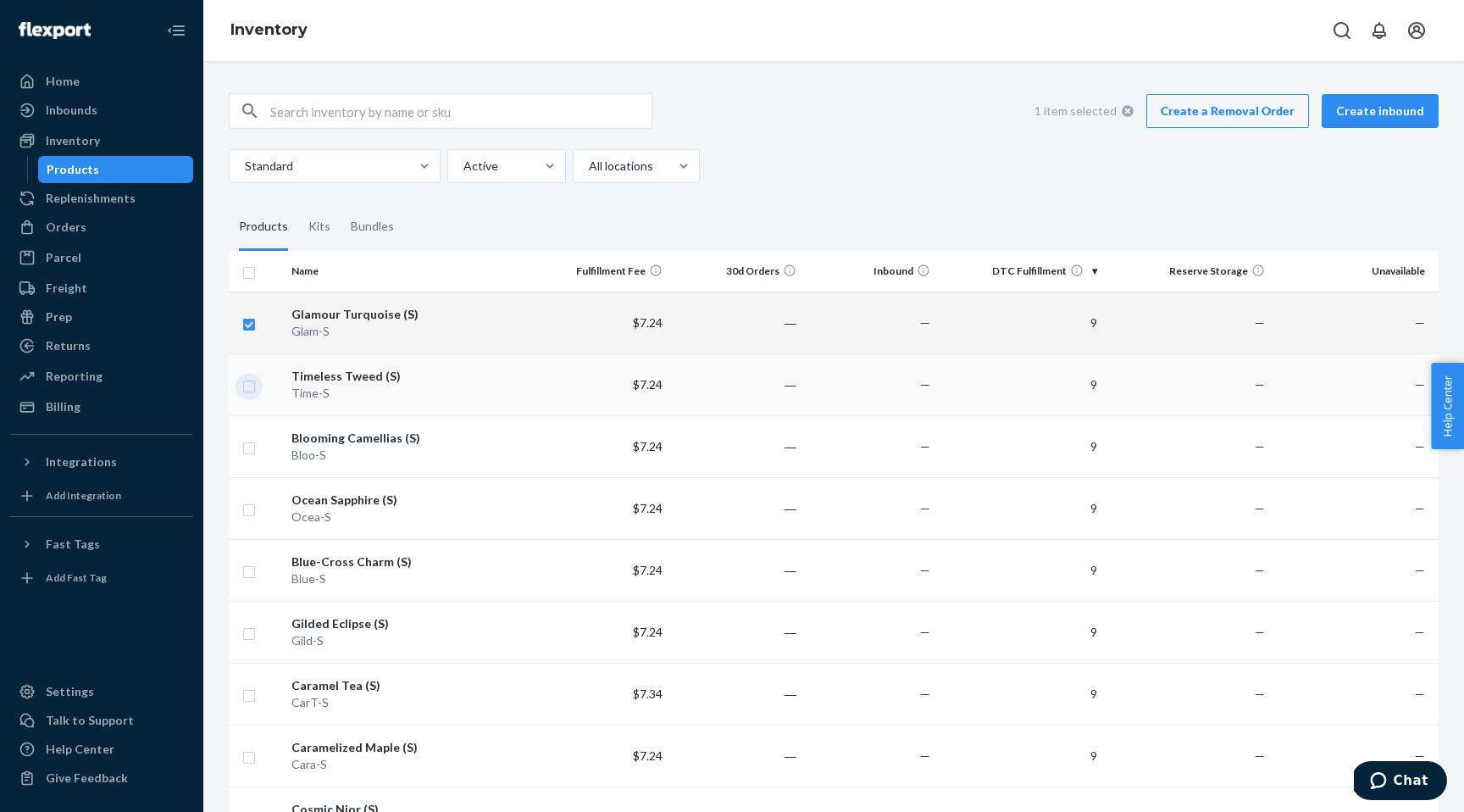
checkbox input "true"
click at [252, 470] on td at bounding box center [256, 446] width 55 height 62
click at [248, 454] on input "checkbox" at bounding box center [249, 446] width 14 height 18
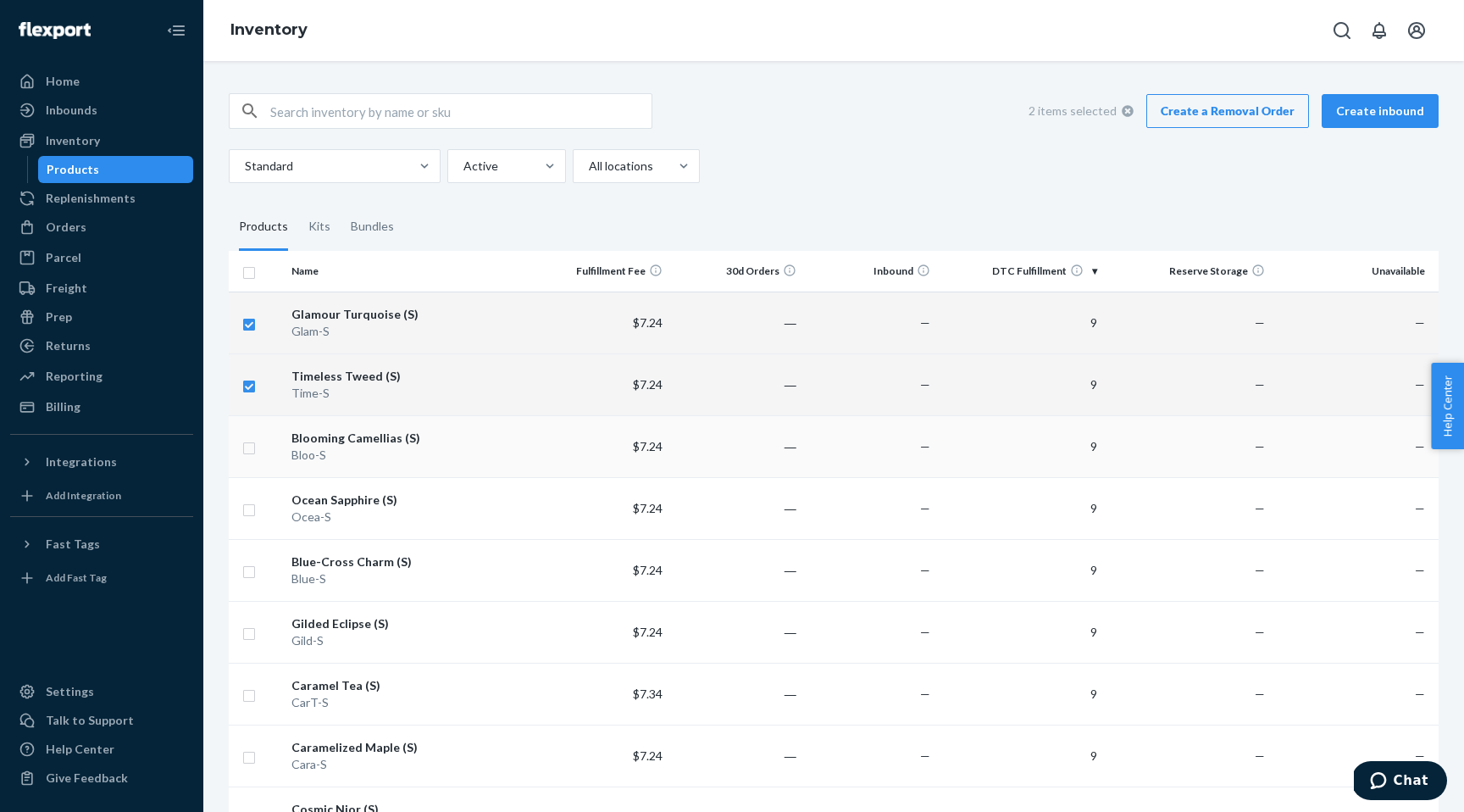
checkbox input "true"
click at [249, 508] on input "checkbox" at bounding box center [249, 508] width 14 height 18
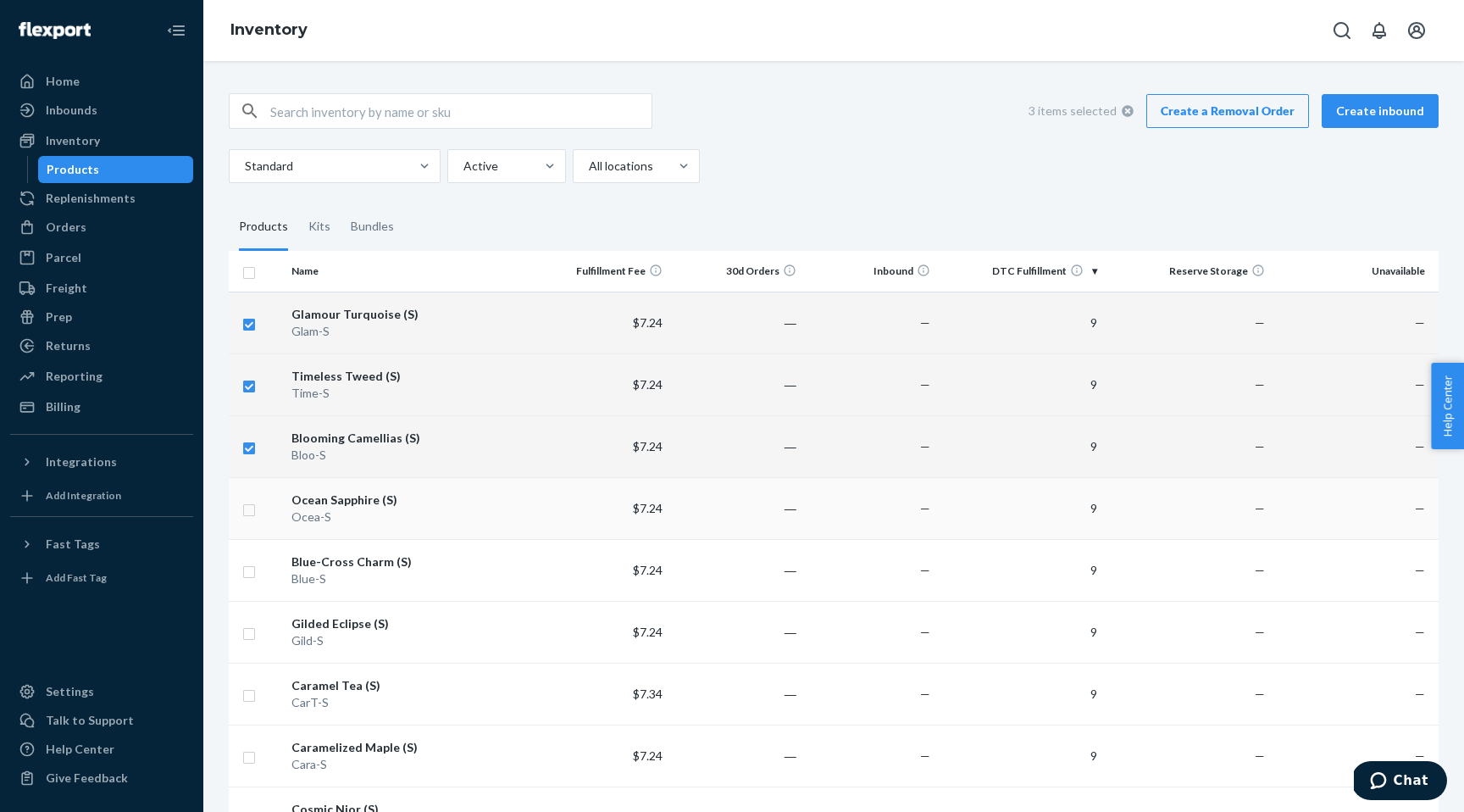
checkbox input "true"
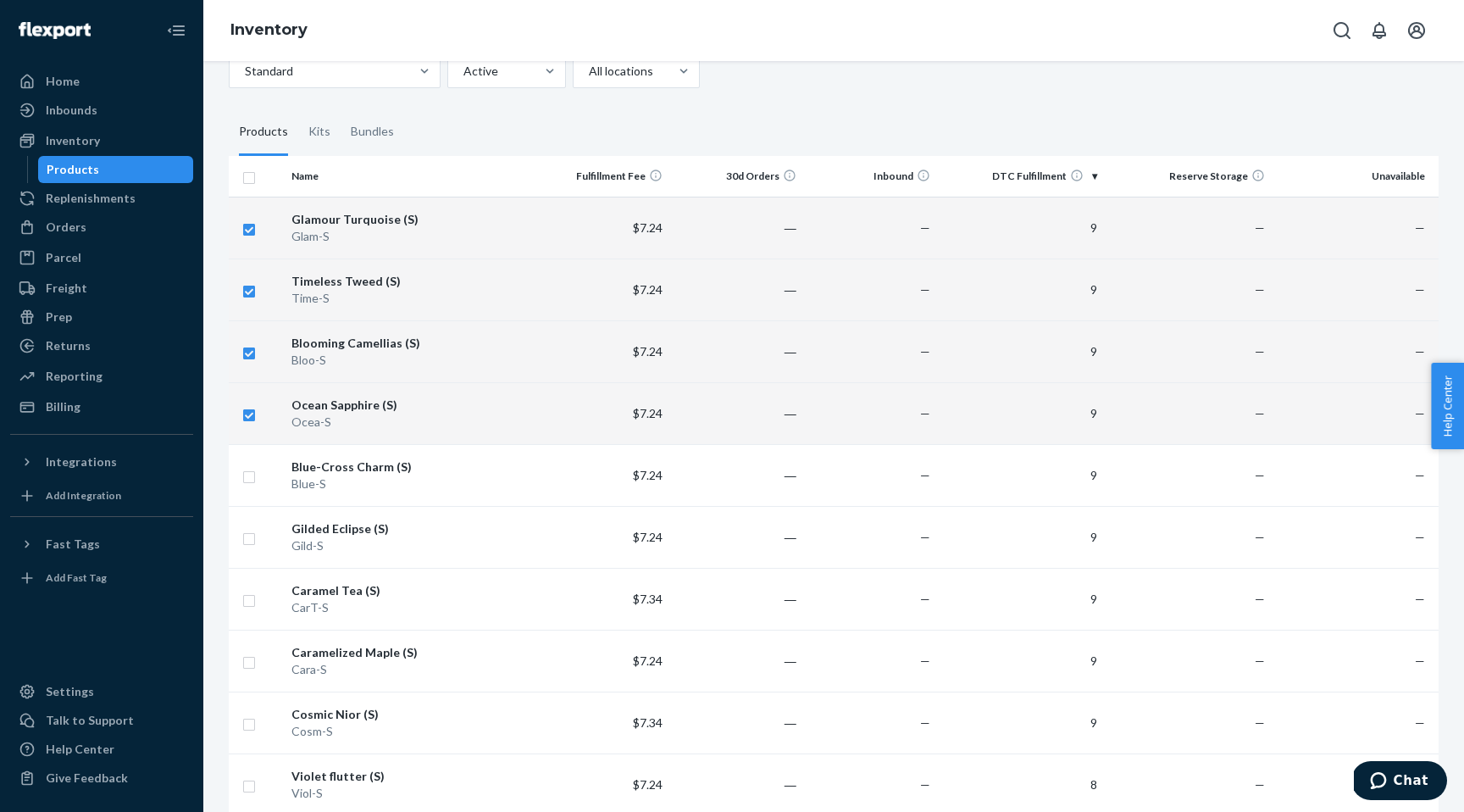
scroll to position [108, 0]
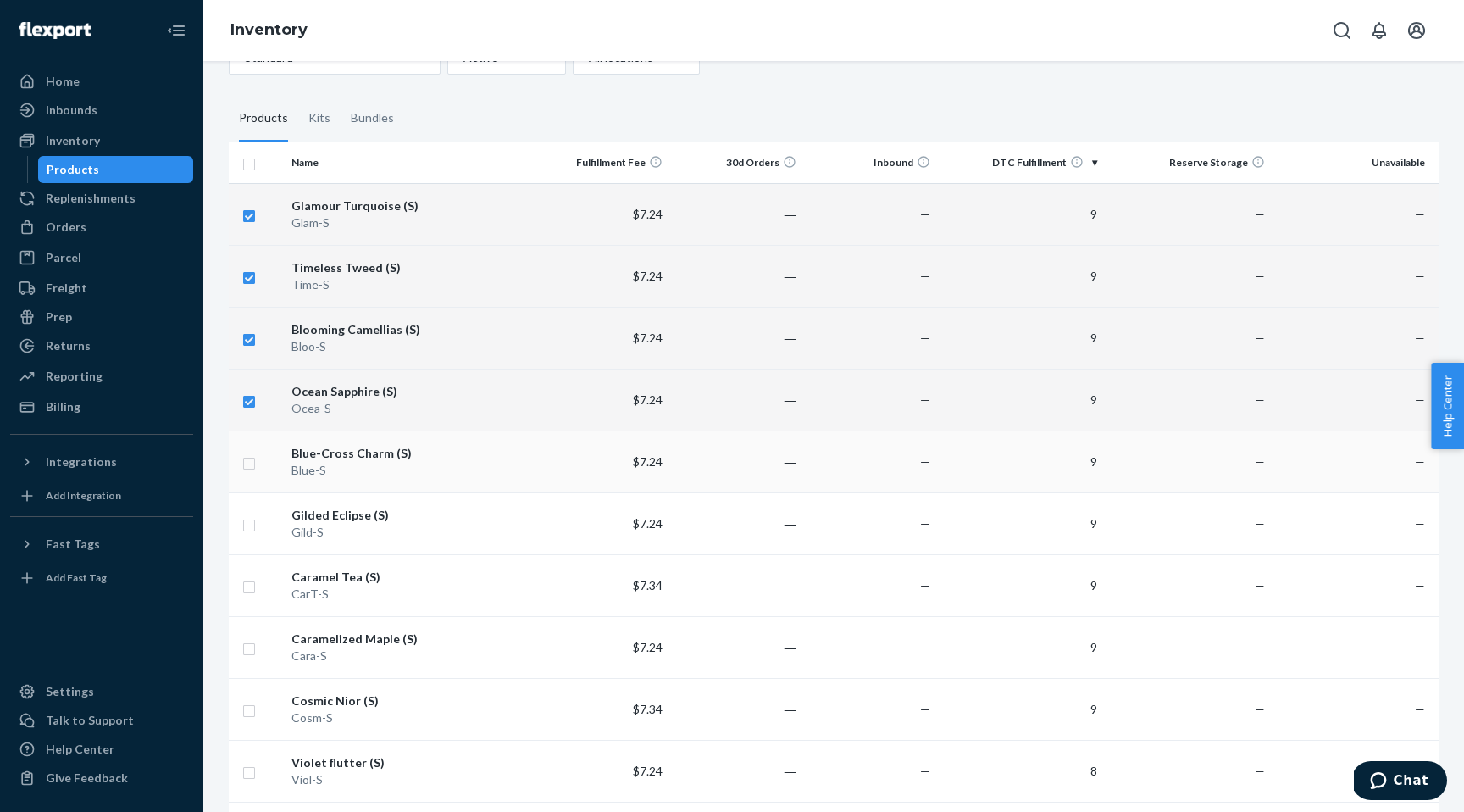
checkbox input "true"
click at [251, 464] on input "checkbox" at bounding box center [249, 461] width 14 height 18
checkbox input "true"
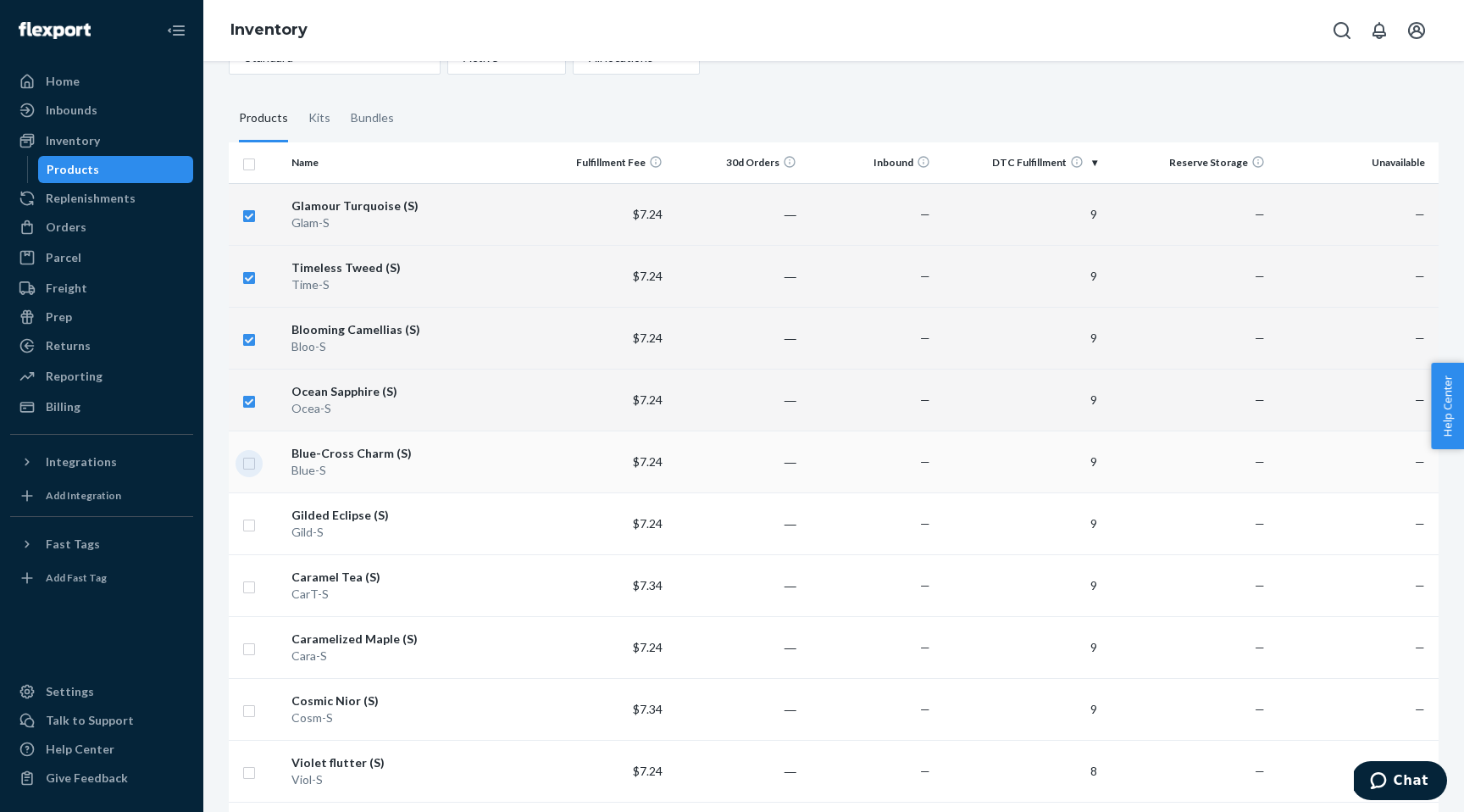
checkbox input "true"
click at [252, 527] on input "checkbox" at bounding box center [249, 523] width 14 height 18
checkbox input "true"
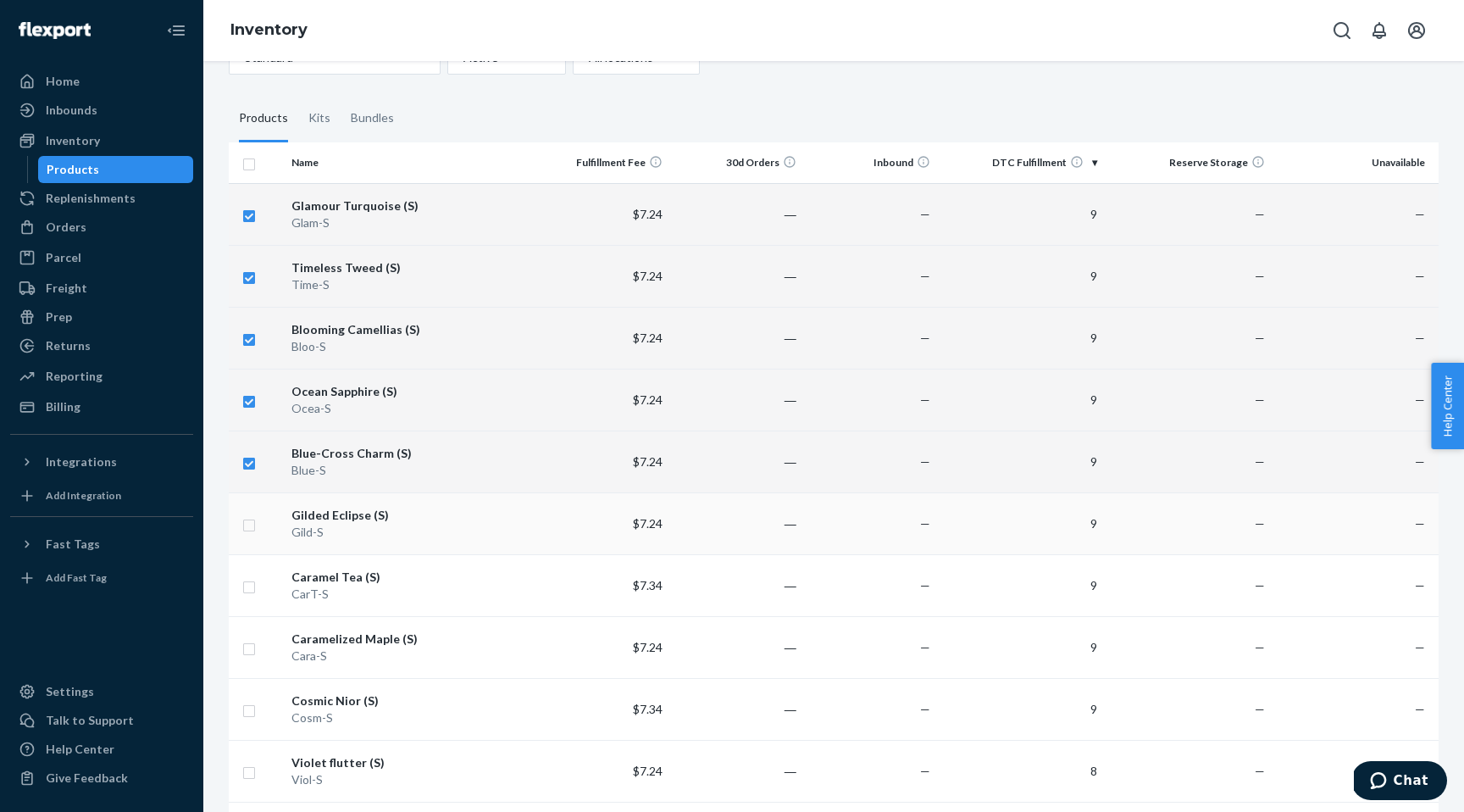
checkbox input "true"
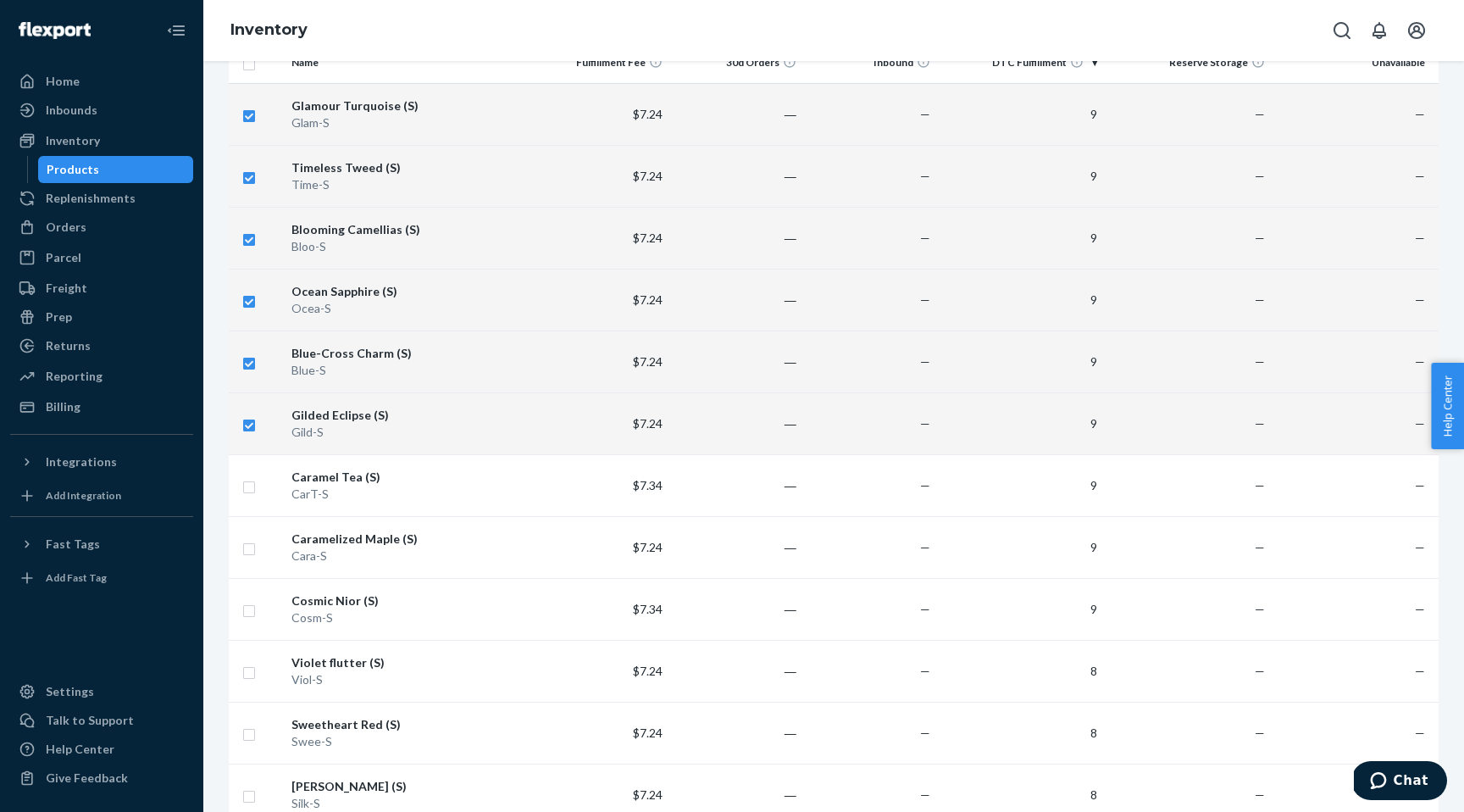
scroll to position [246, 0]
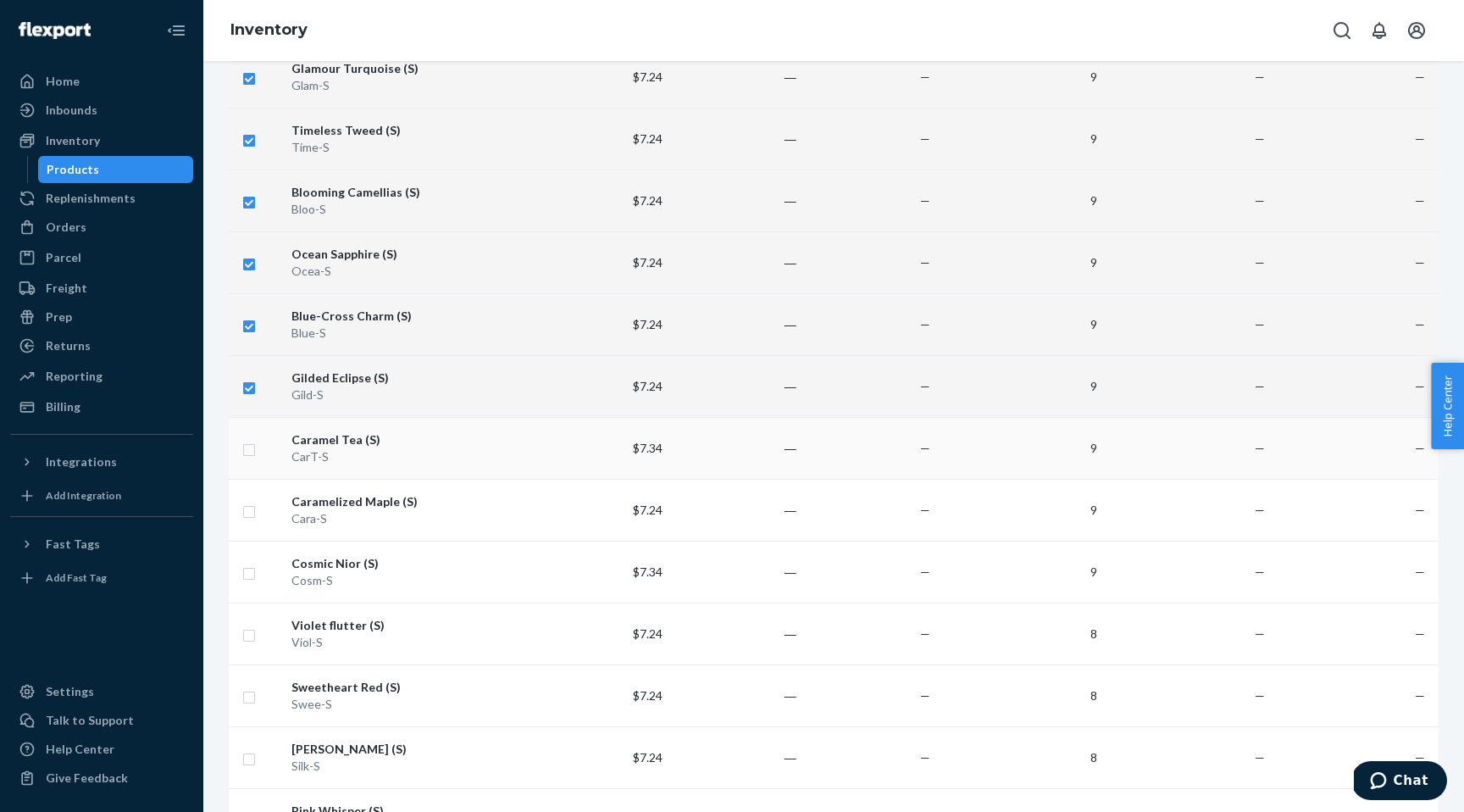
checkbox input "true"
click at [246, 447] on input "checkbox" at bounding box center [249, 448] width 14 height 18
checkbox input "true"
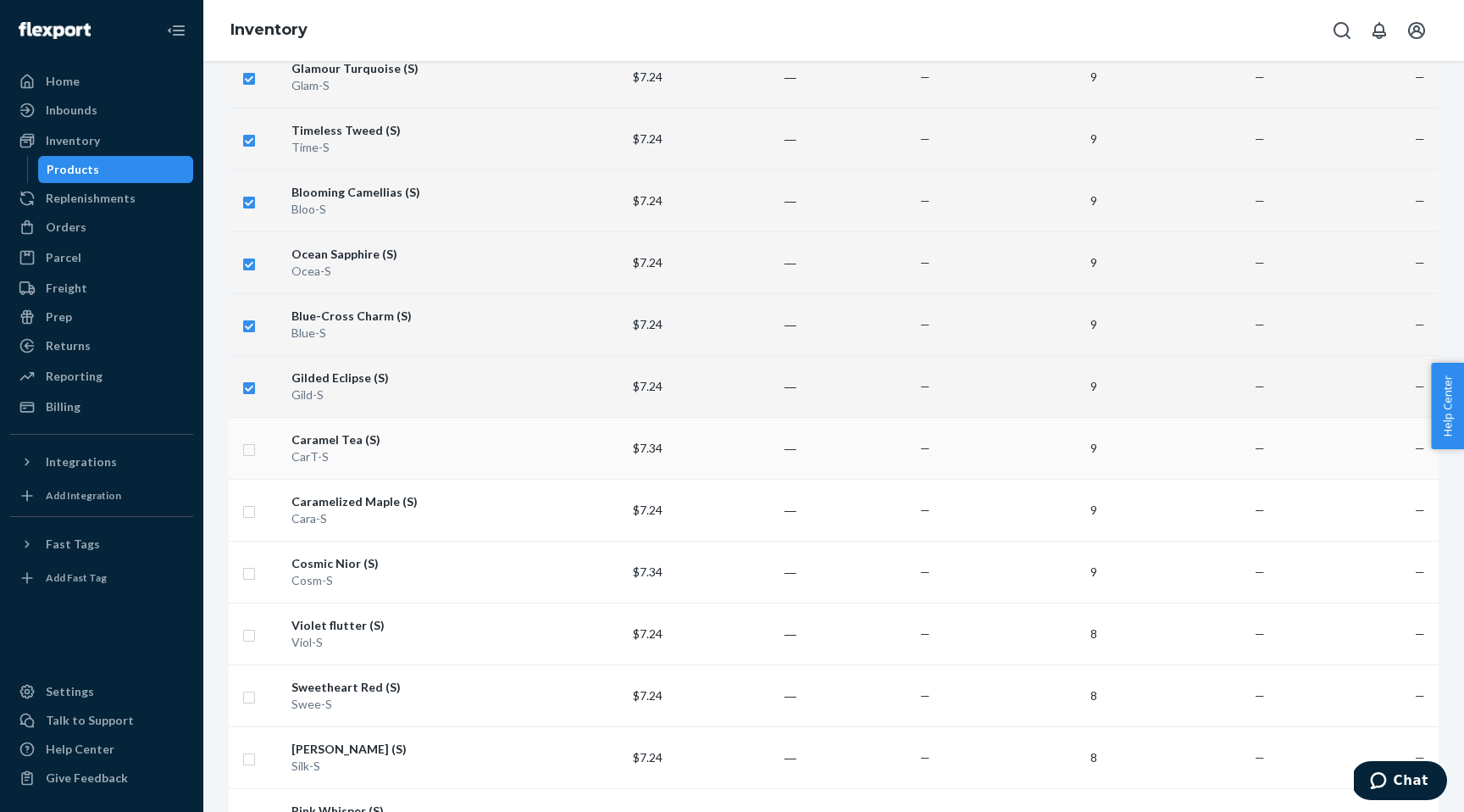
checkbox input "true"
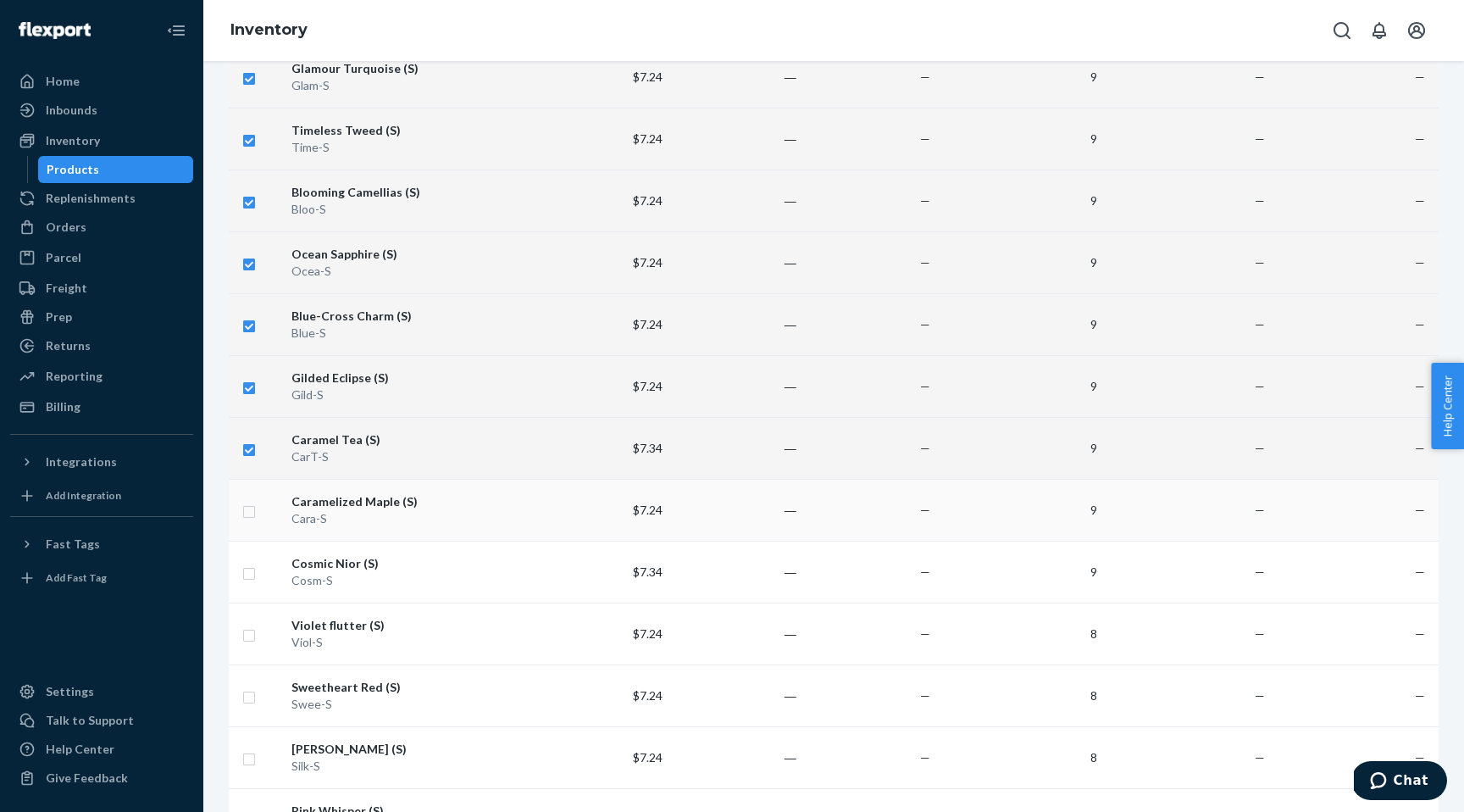
click at [247, 515] on input "checkbox" at bounding box center [249, 509] width 14 height 18
checkbox input "true"
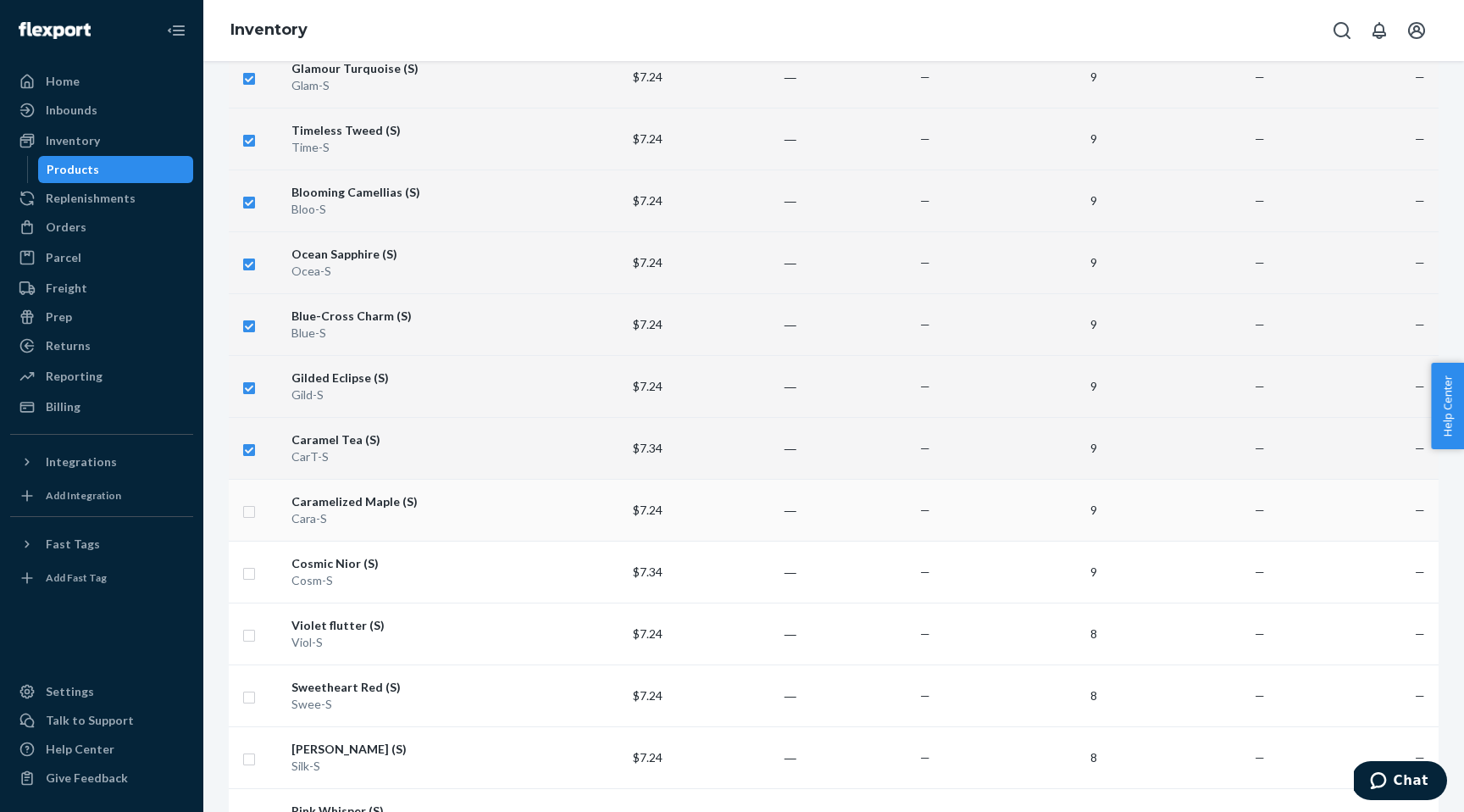
checkbox input "true"
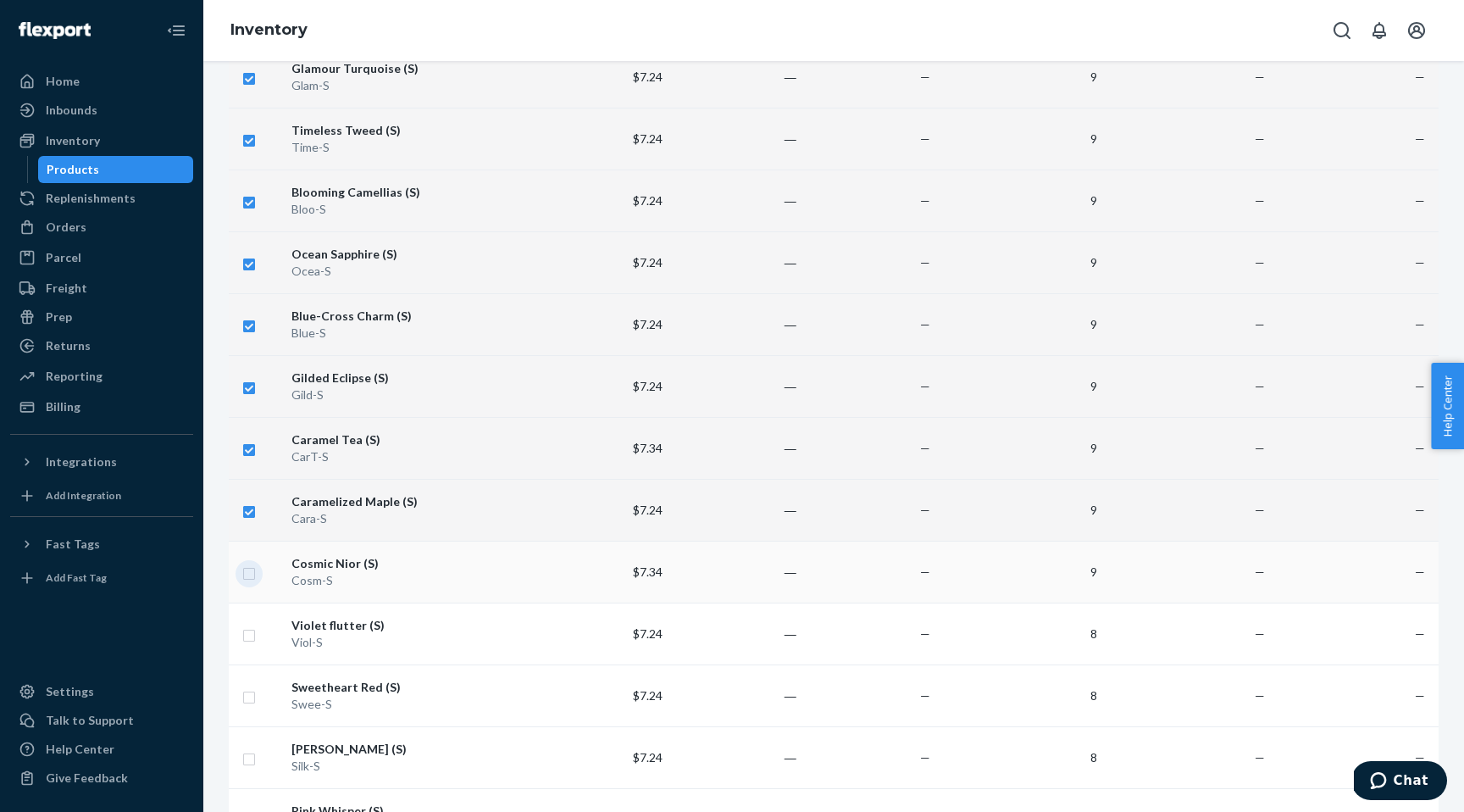
click at [253, 575] on input "checkbox" at bounding box center [249, 571] width 14 height 18
checkbox input "true"
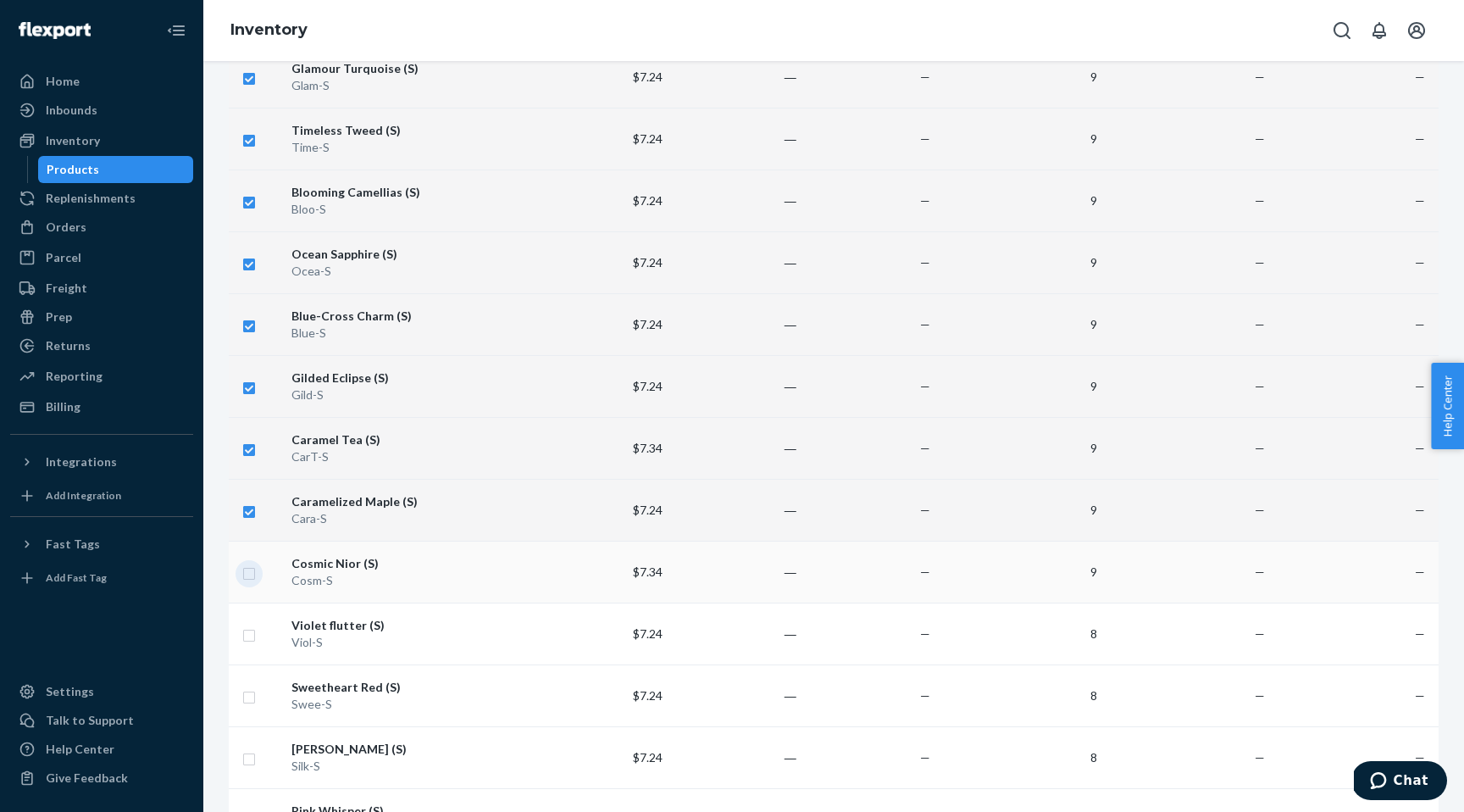
checkbox input "true"
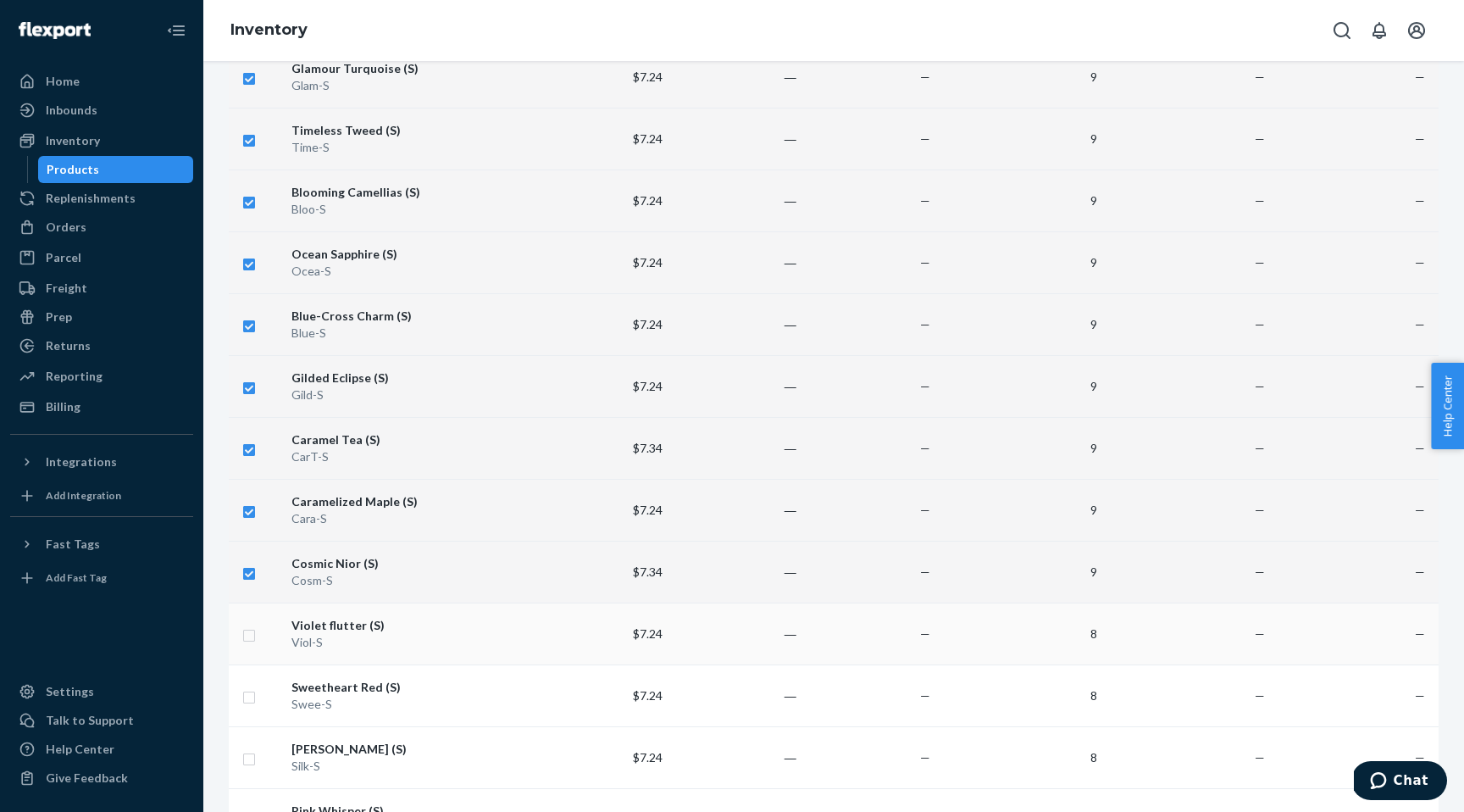
checkbox input "true"
click at [253, 637] on input "checkbox" at bounding box center [249, 633] width 14 height 18
checkbox input "true"
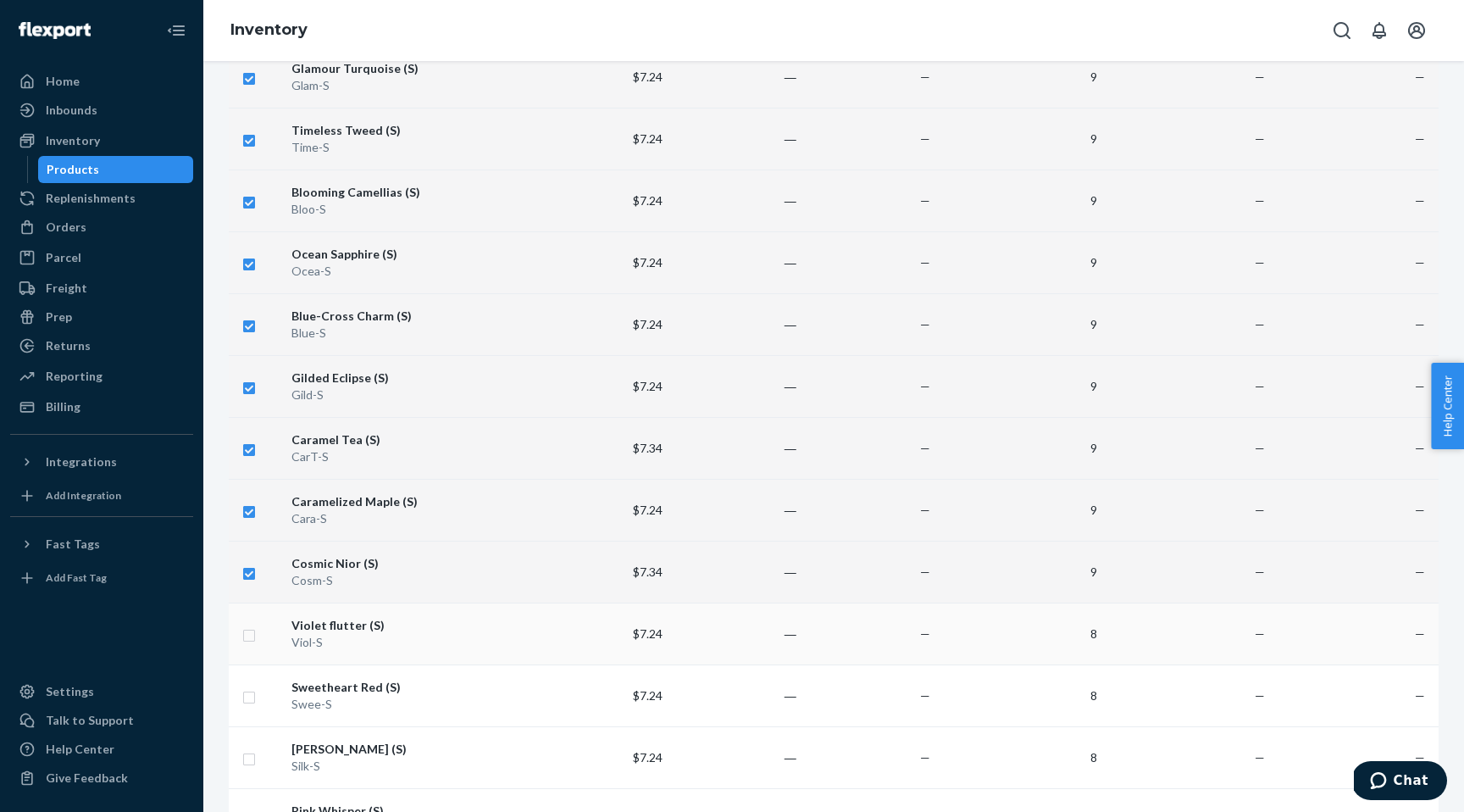
checkbox input "true"
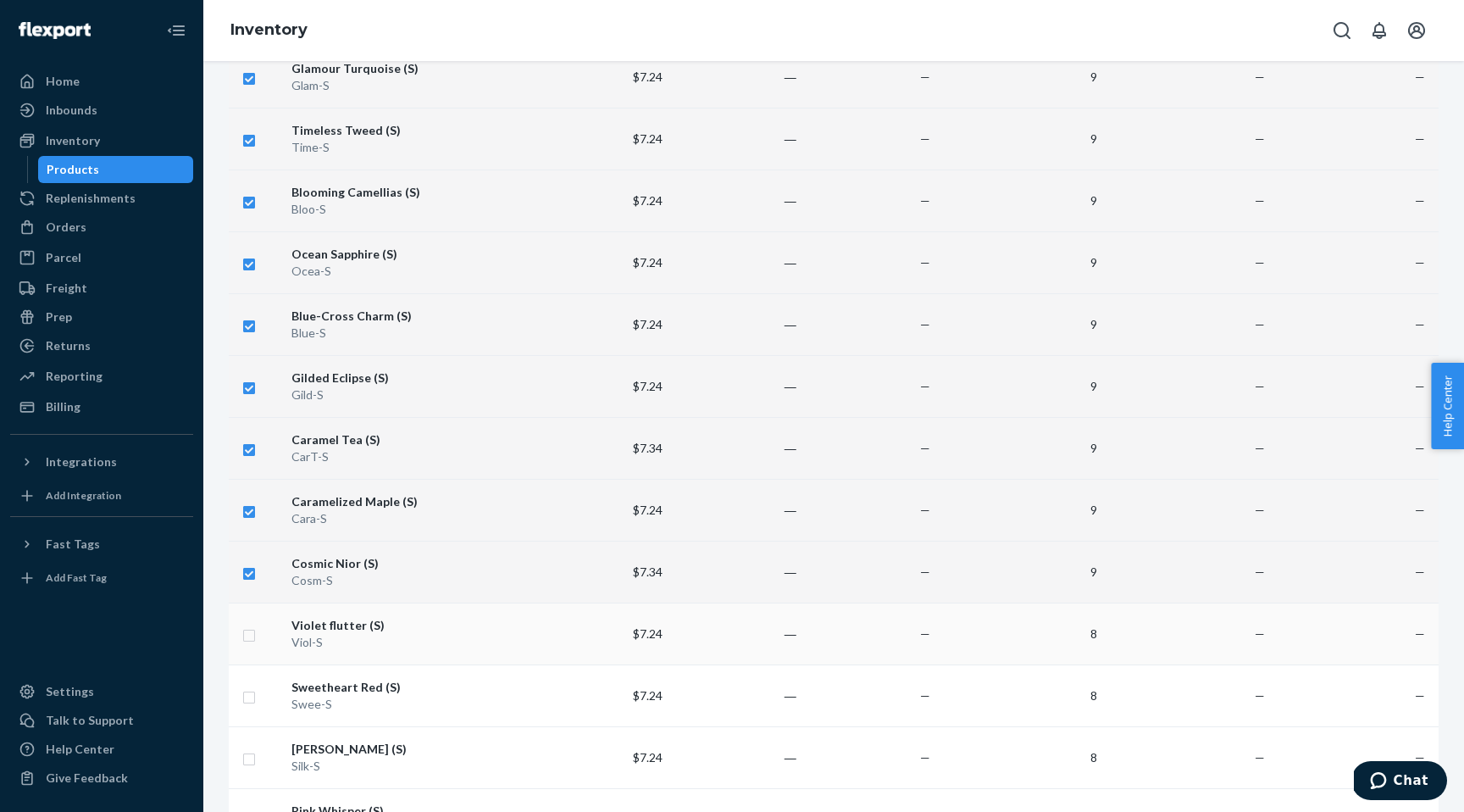
checkbox input "true"
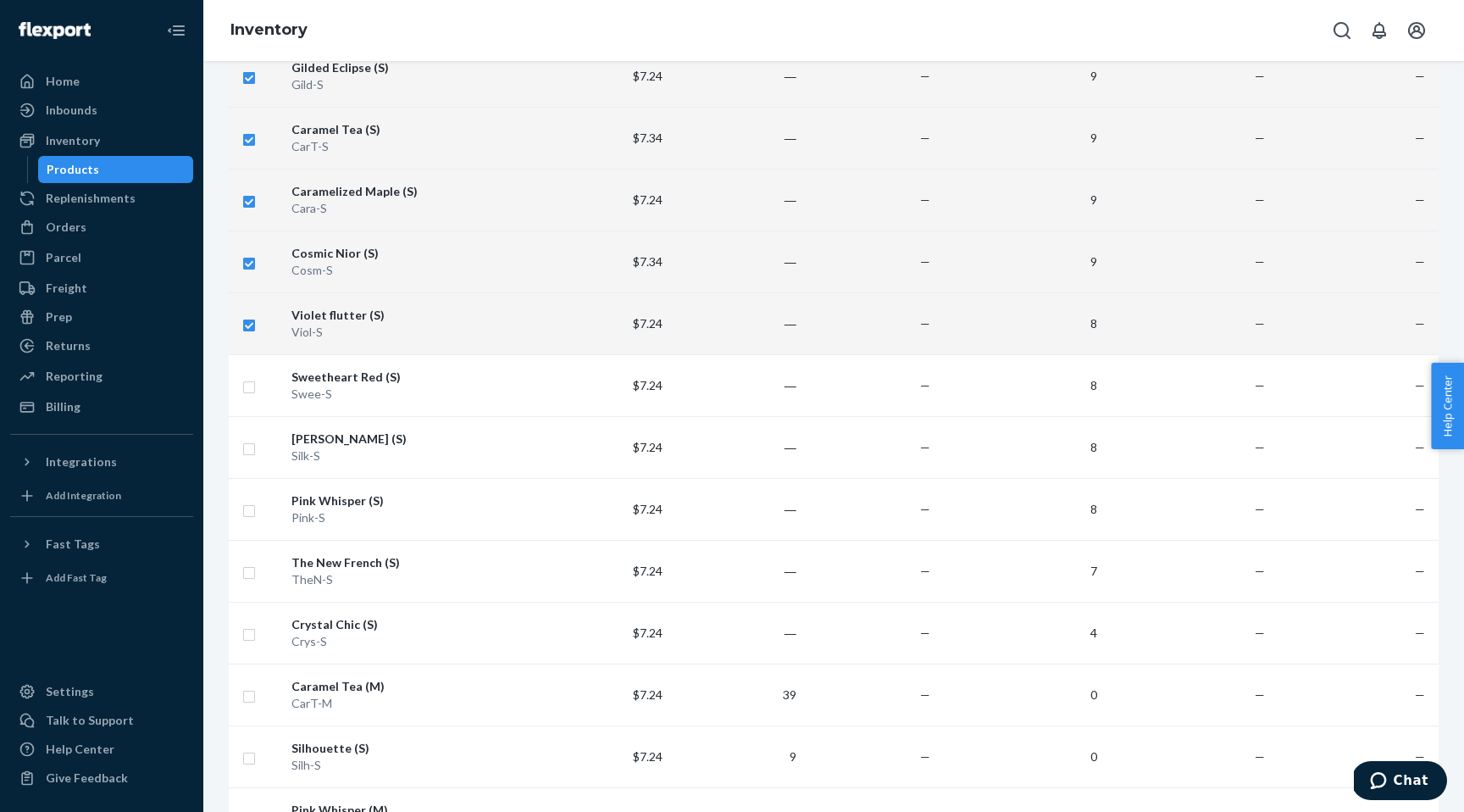
scroll to position [511, 0]
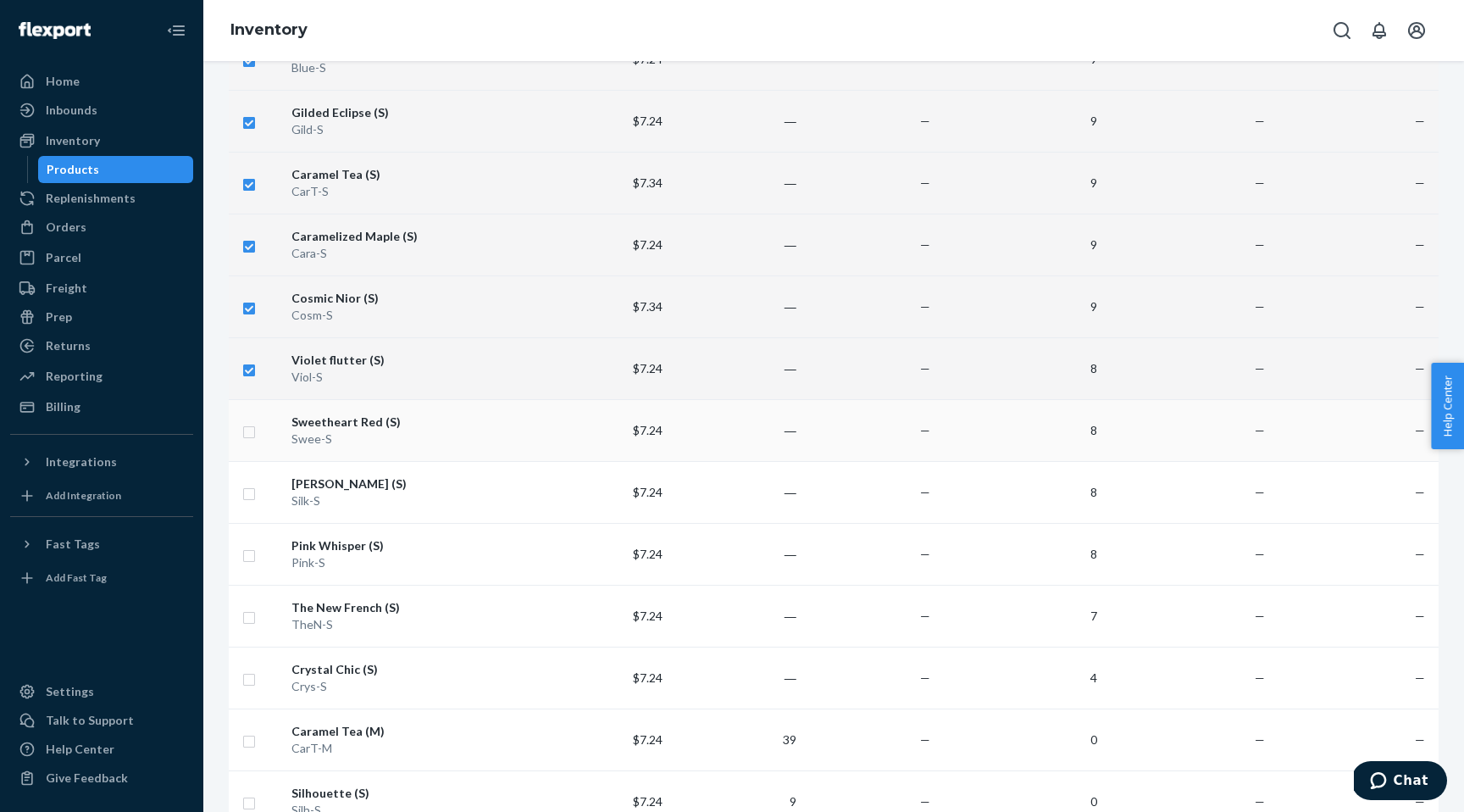
checkbox input "true"
click at [252, 440] on td at bounding box center [256, 430] width 55 height 62
click at [252, 437] on input "checkbox" at bounding box center [249, 429] width 14 height 18
checkbox input "true"
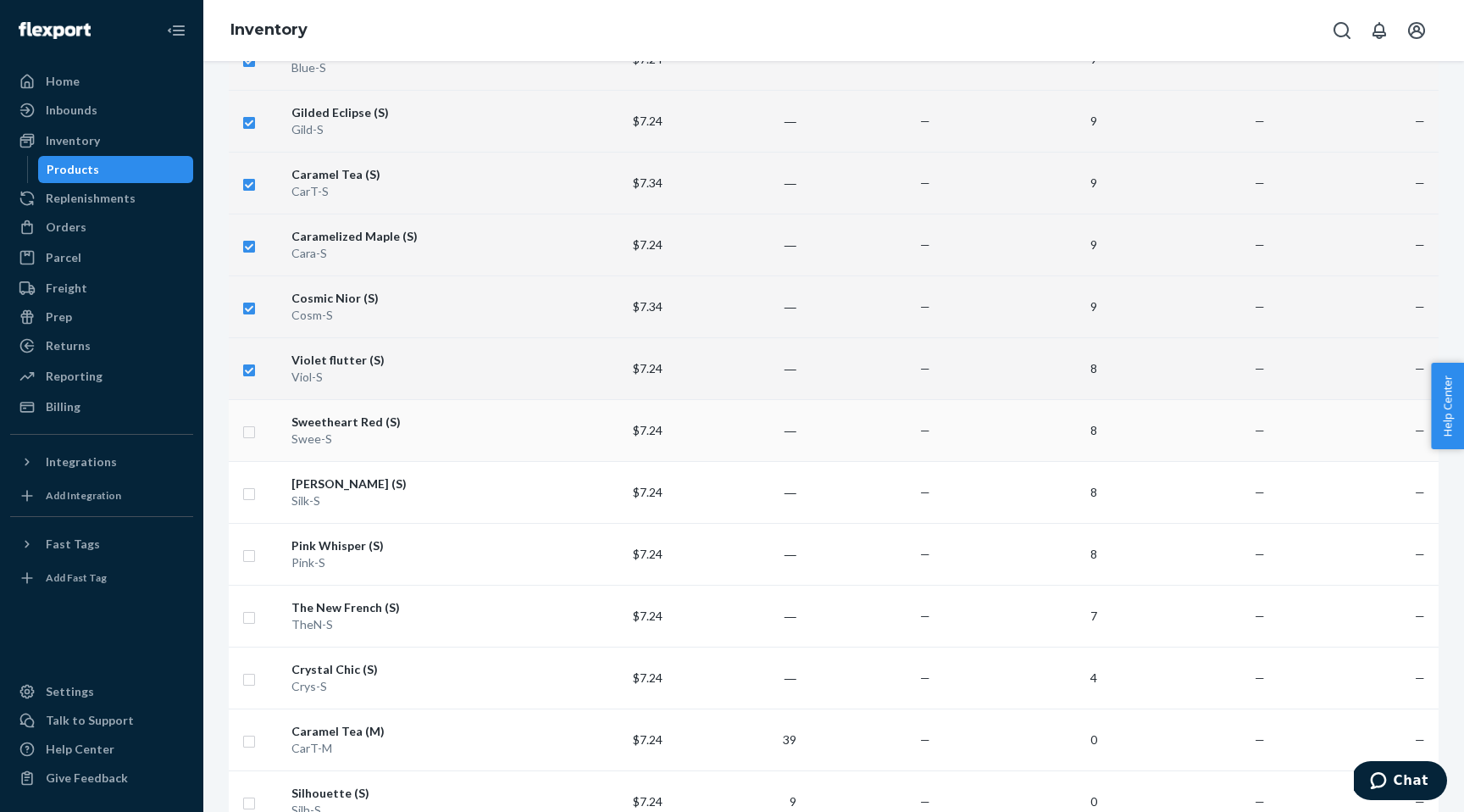
checkbox input "true"
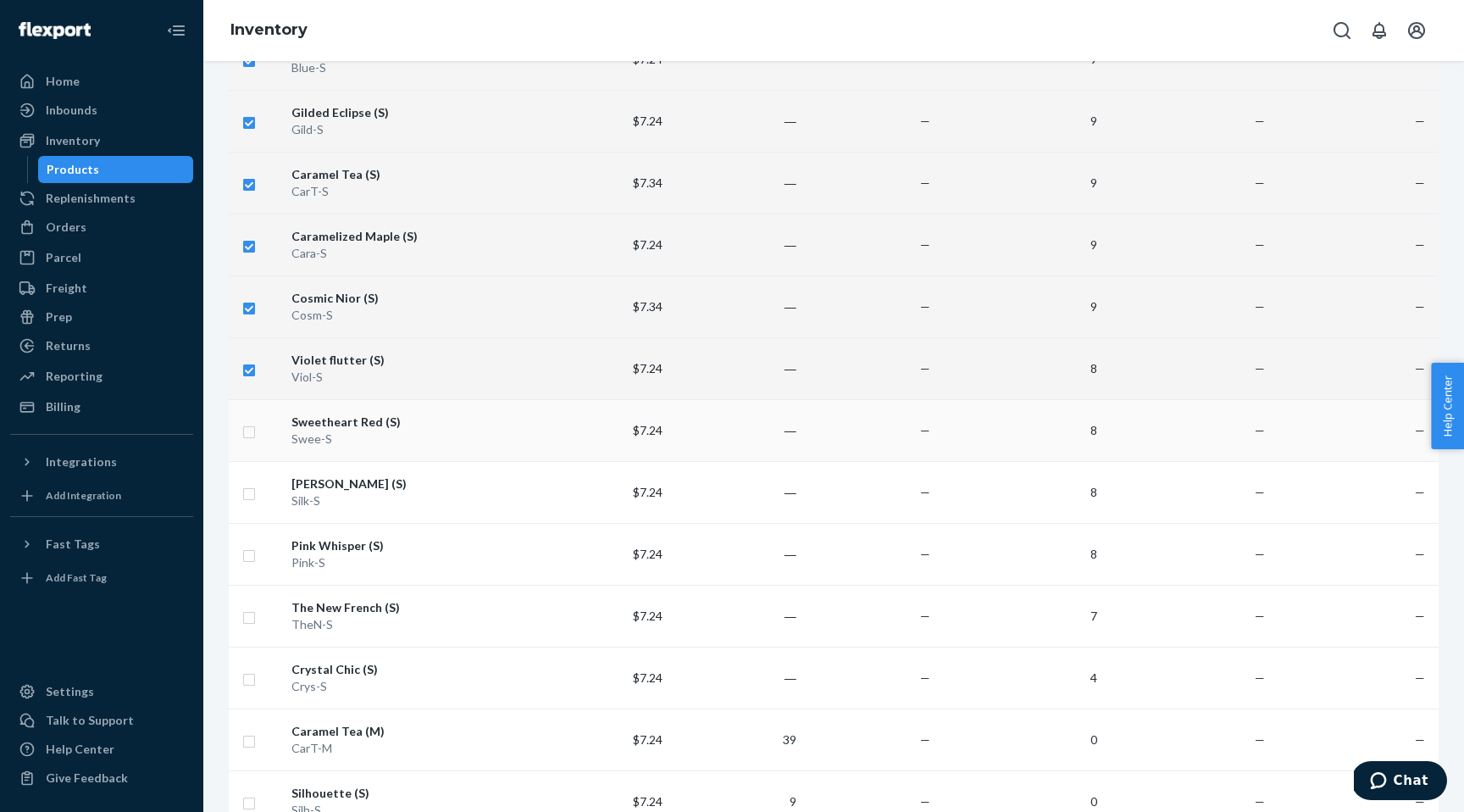
checkbox input "true"
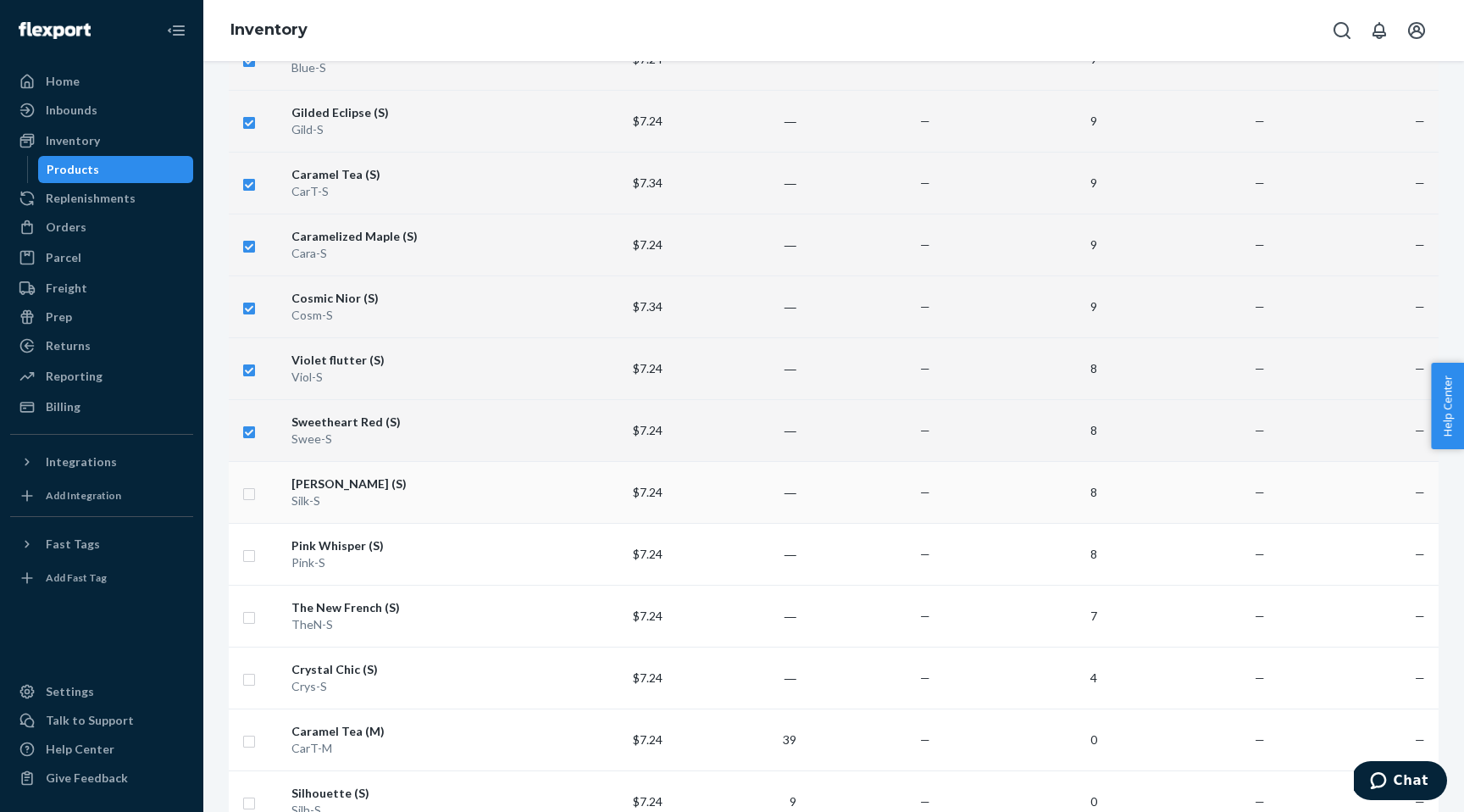
click at [251, 493] on input "checkbox" at bounding box center [249, 491] width 14 height 18
checkbox input "true"
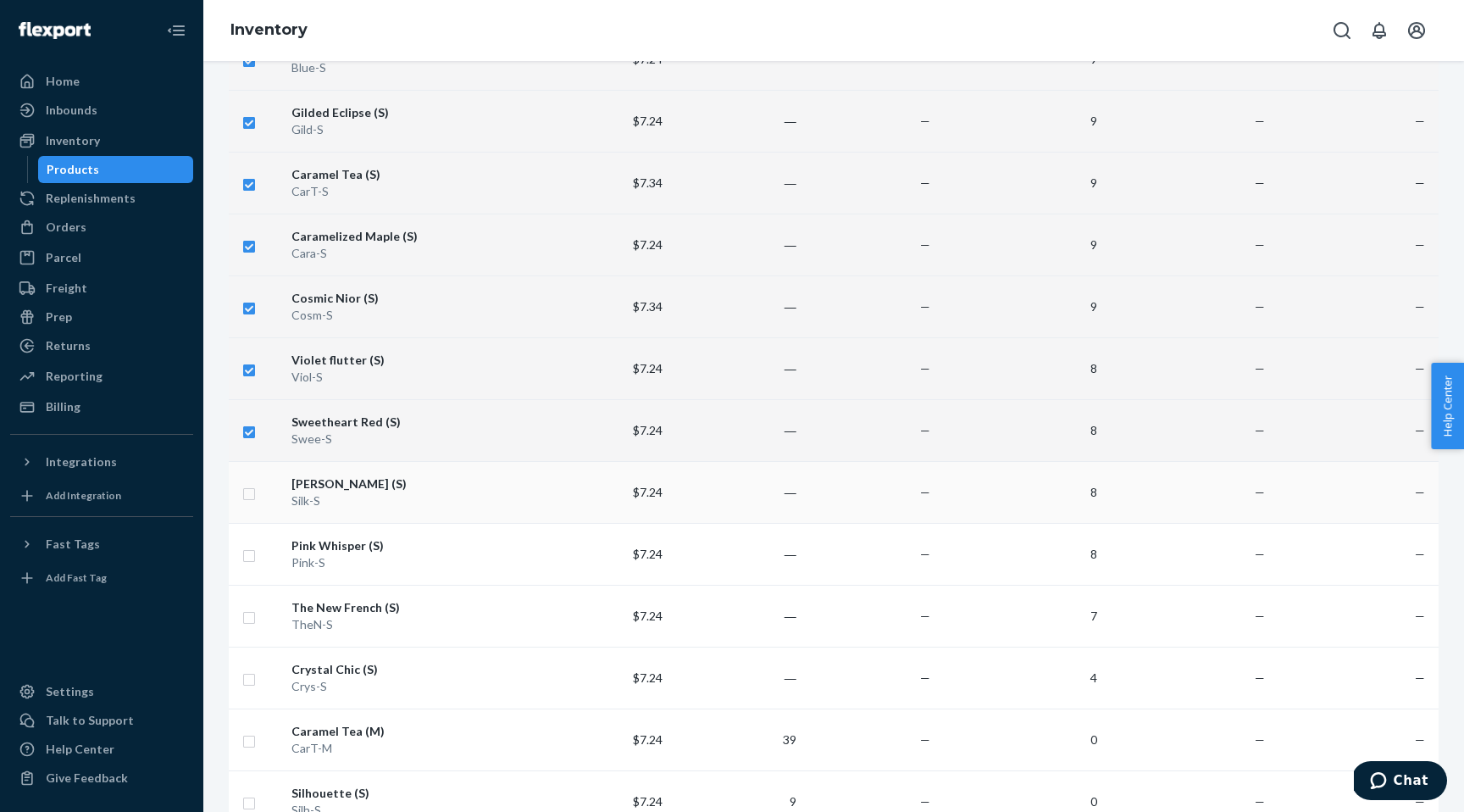
checkbox input "true"
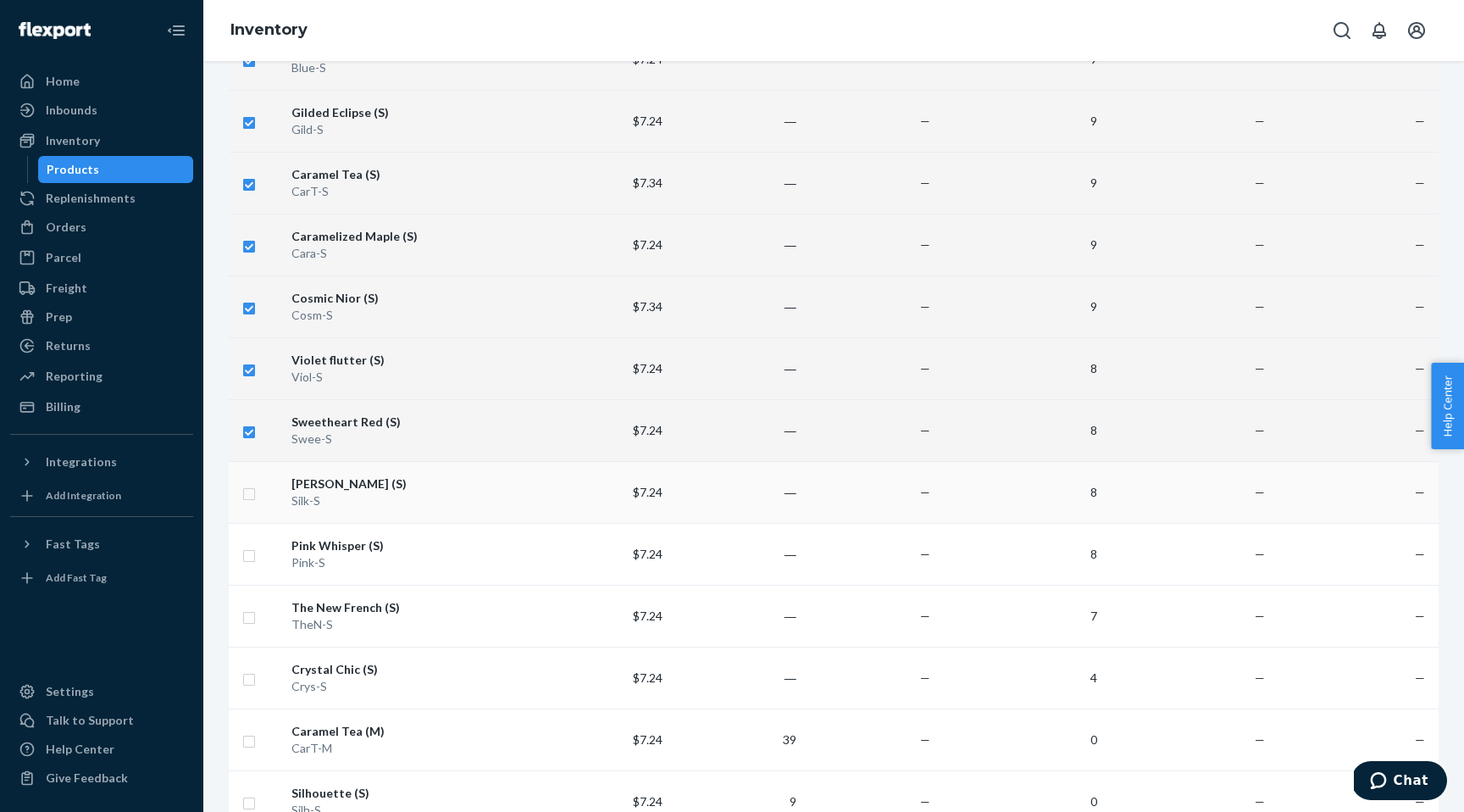
checkbox input "true"
click at [251, 558] on input "checkbox" at bounding box center [249, 553] width 14 height 18
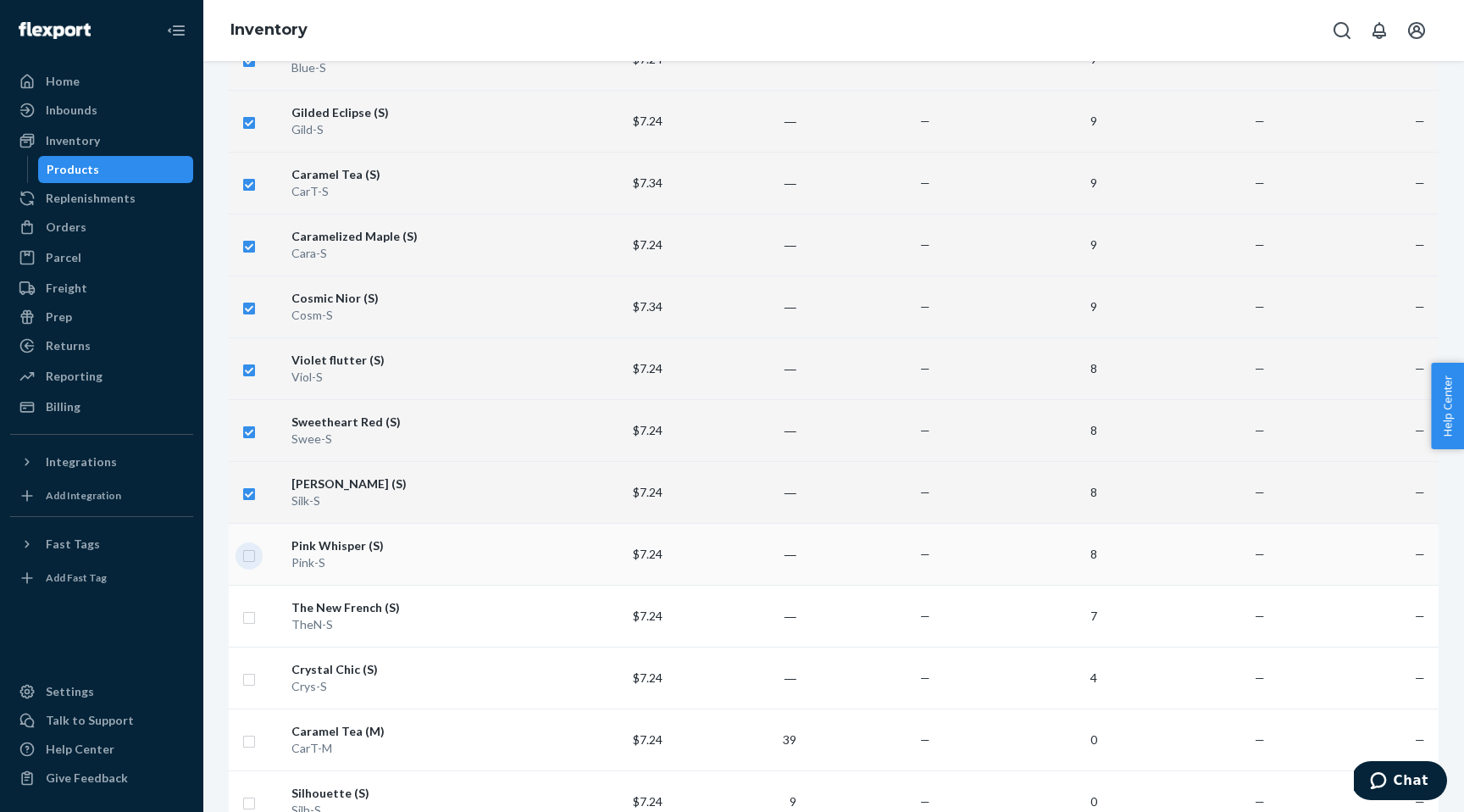
checkbox input "true"
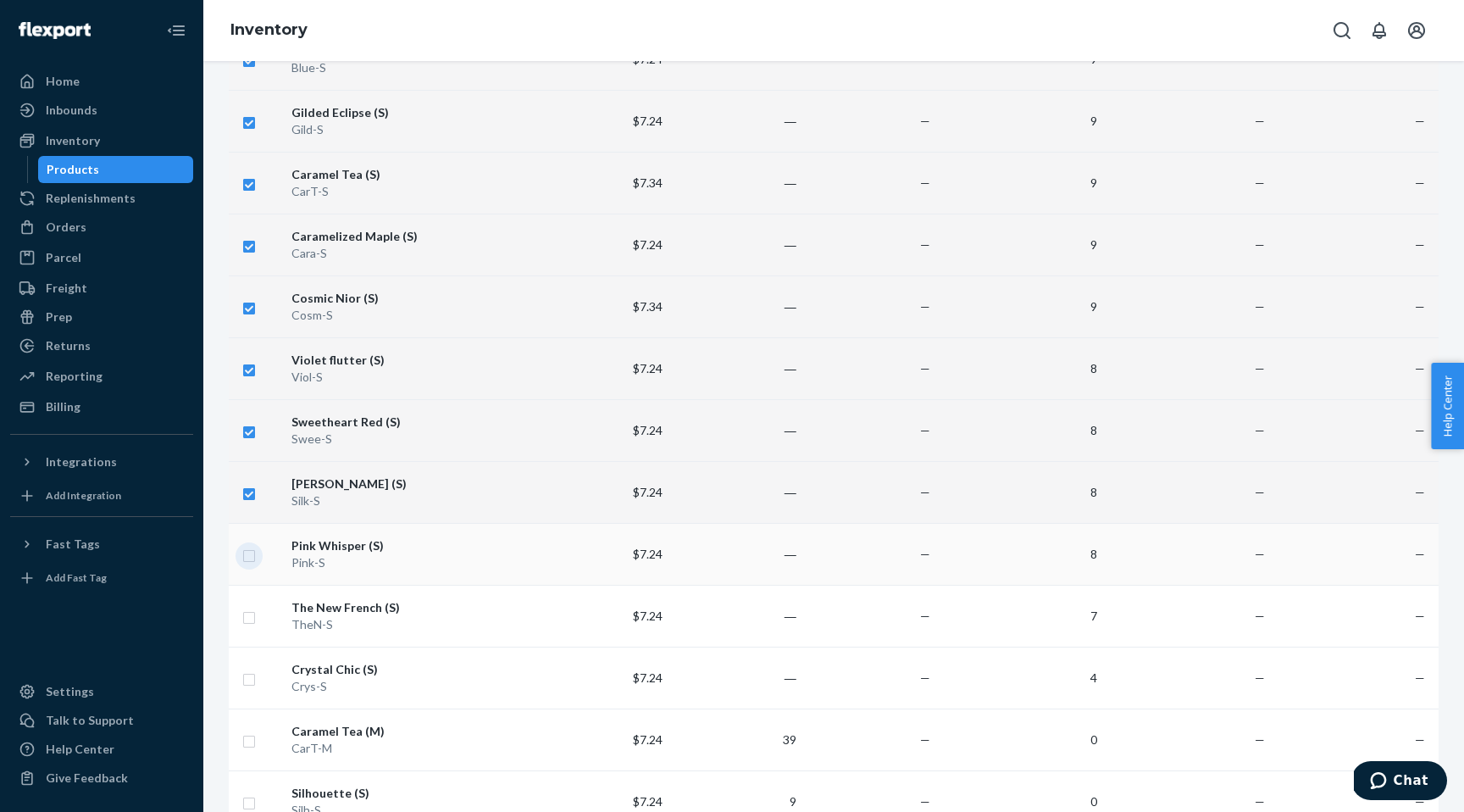
checkbox input "true"
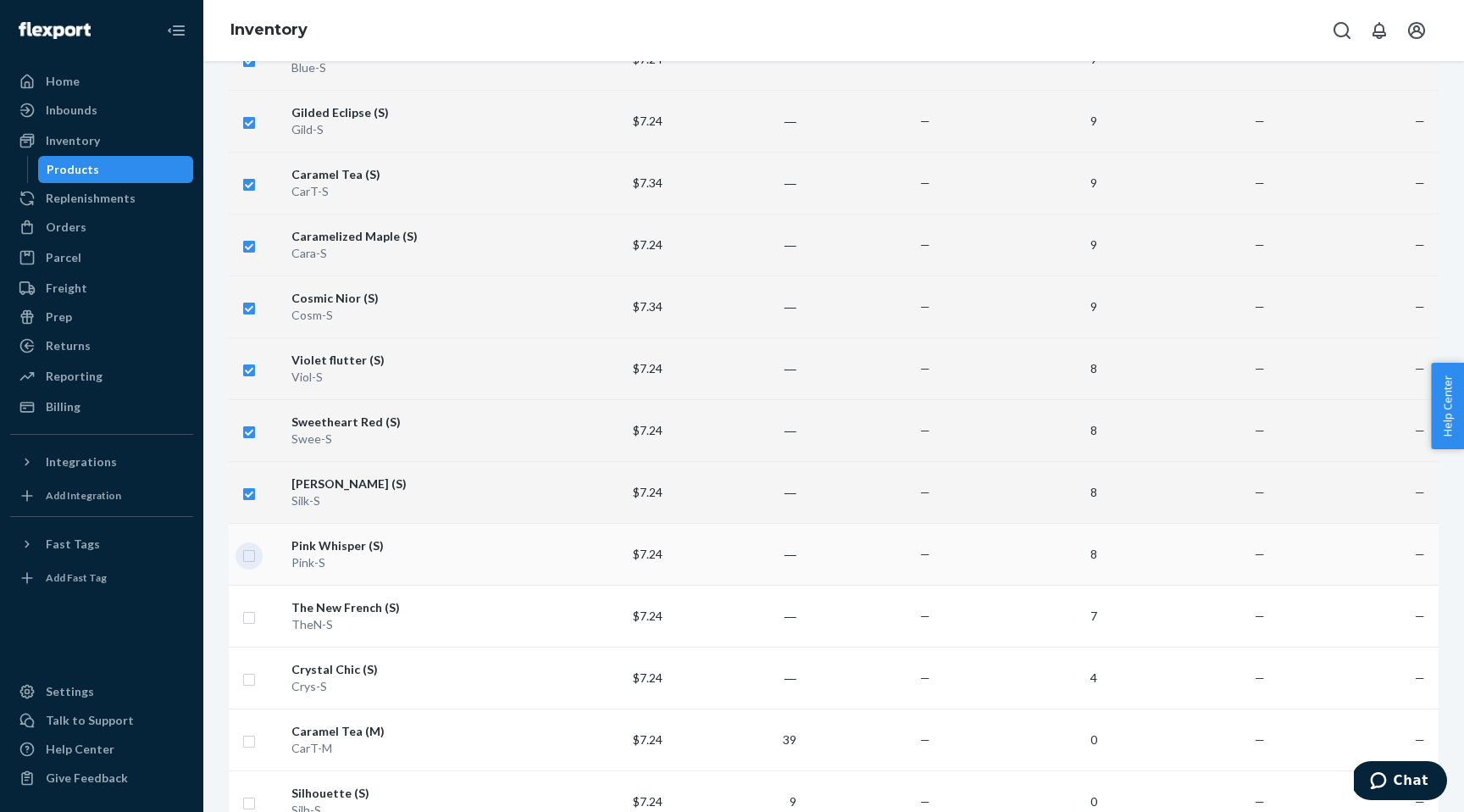
checkbox input "true"
click at [250, 619] on input "checkbox" at bounding box center [249, 615] width 14 height 18
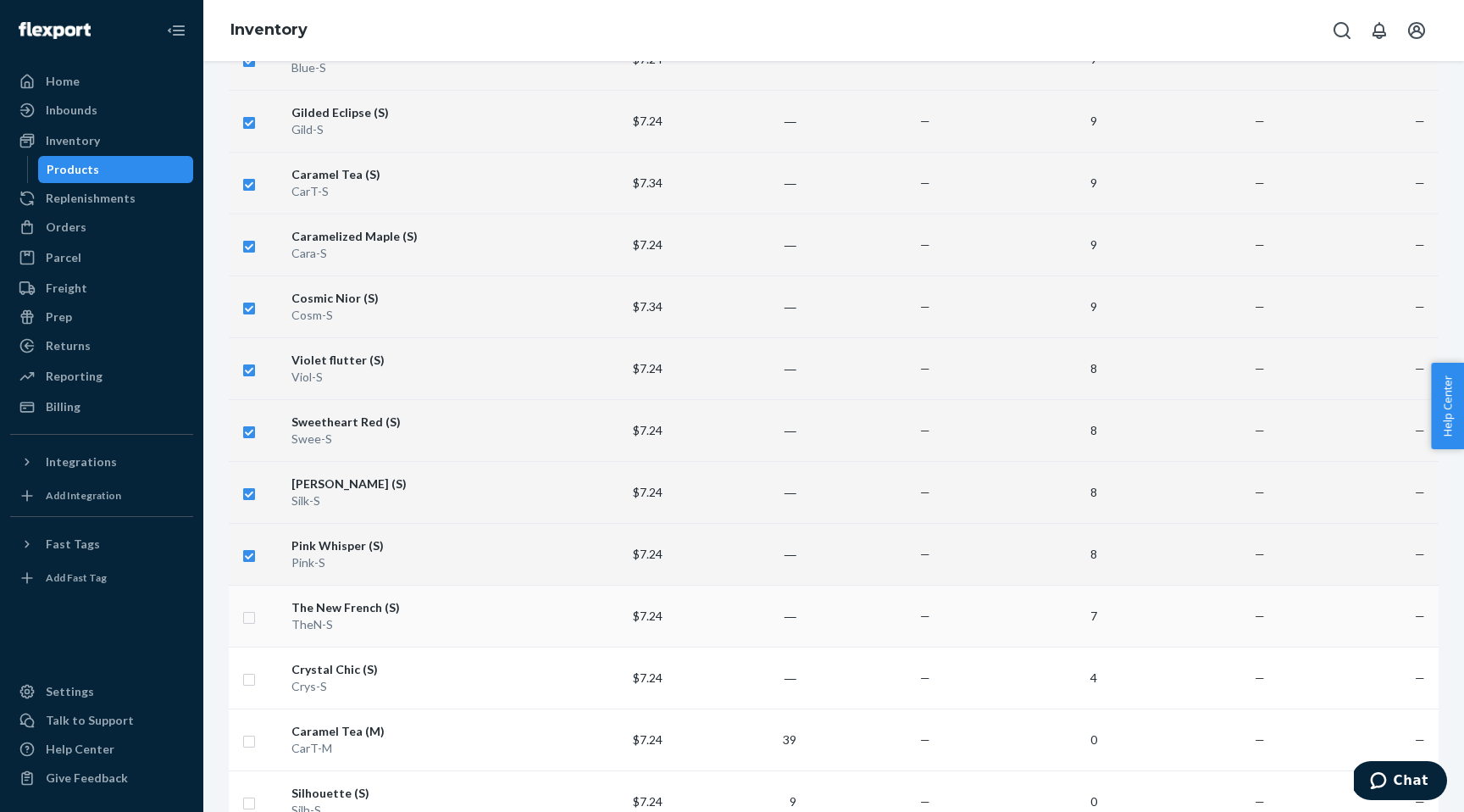
checkbox input "true"
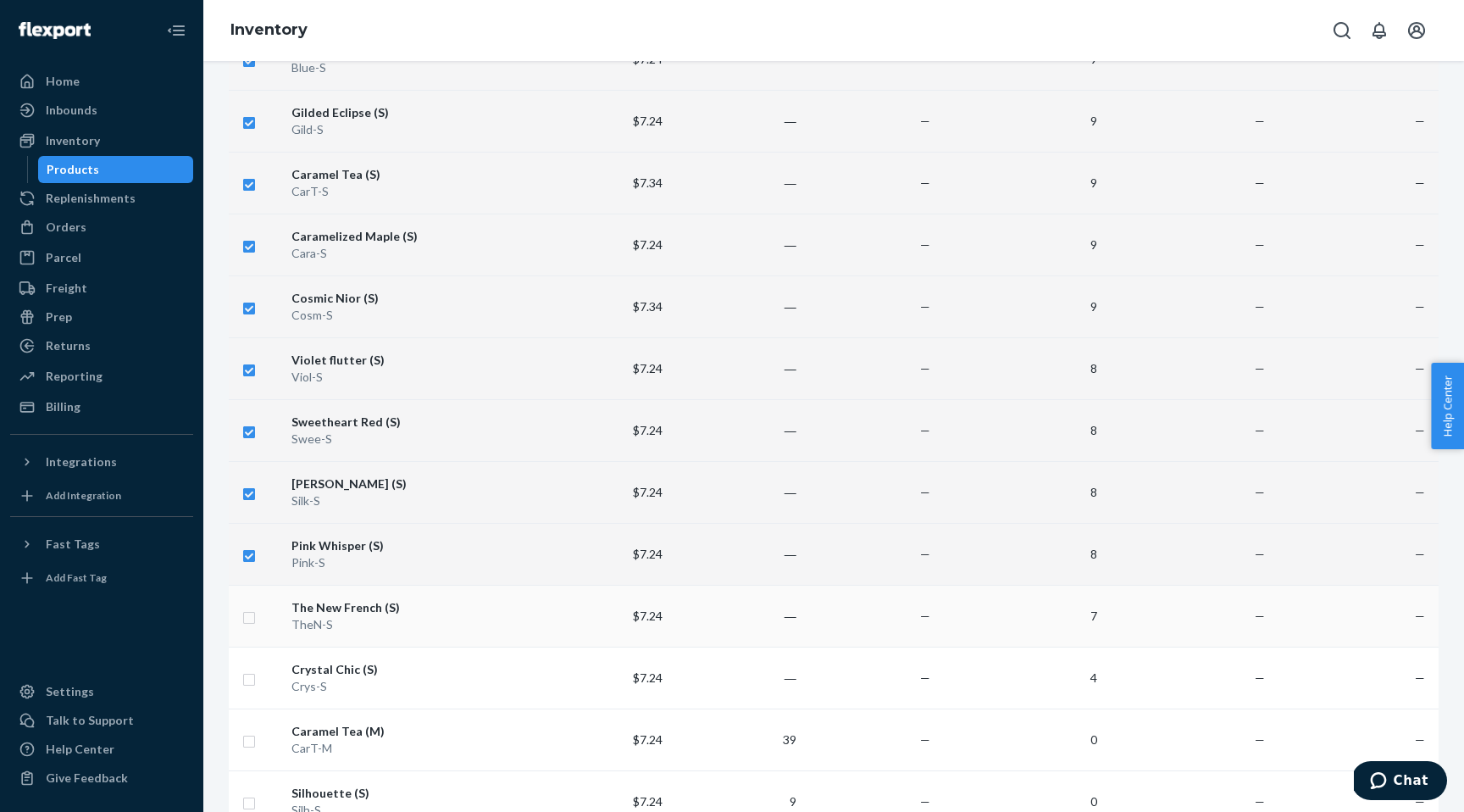
checkbox input "true"
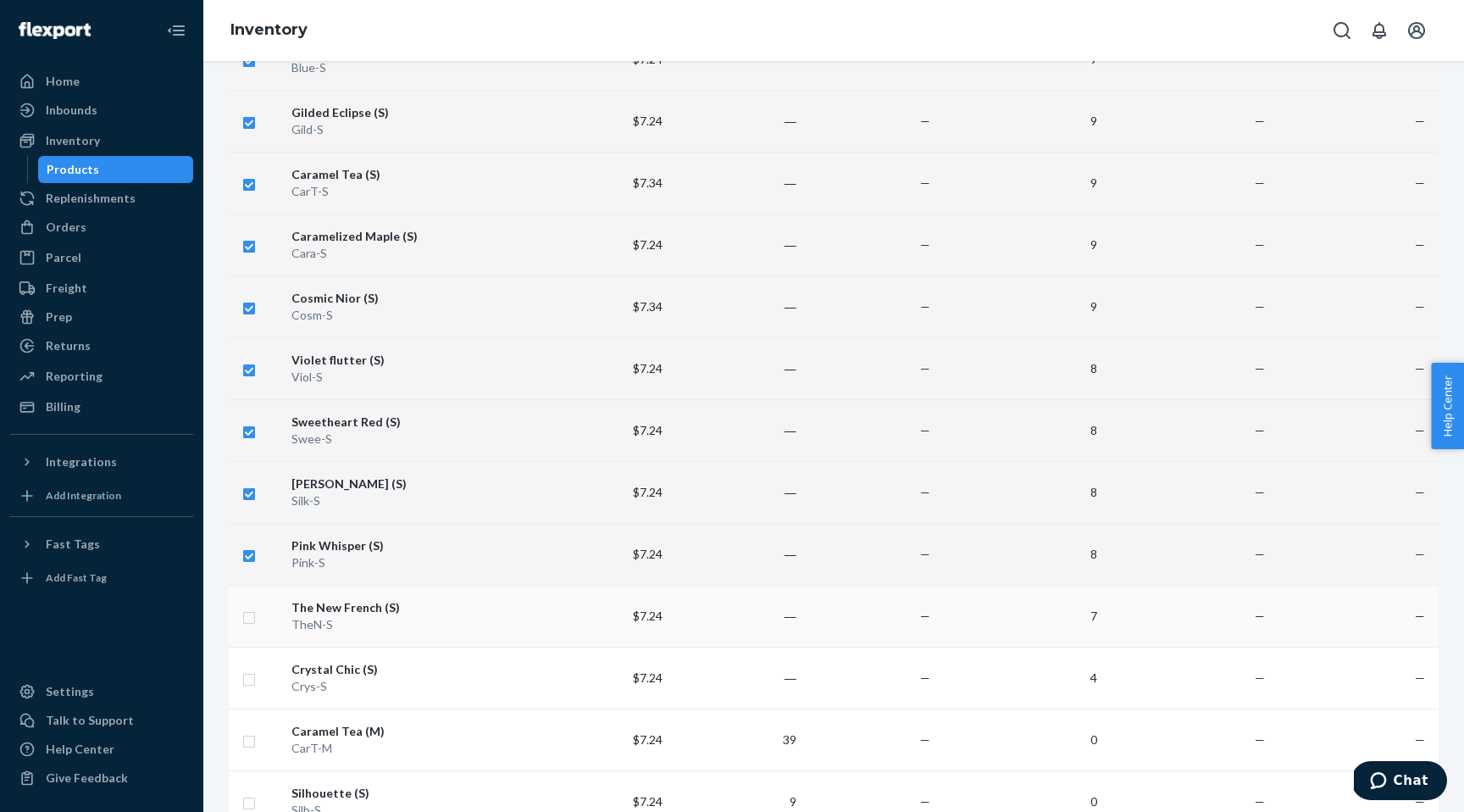
checkbox input "true"
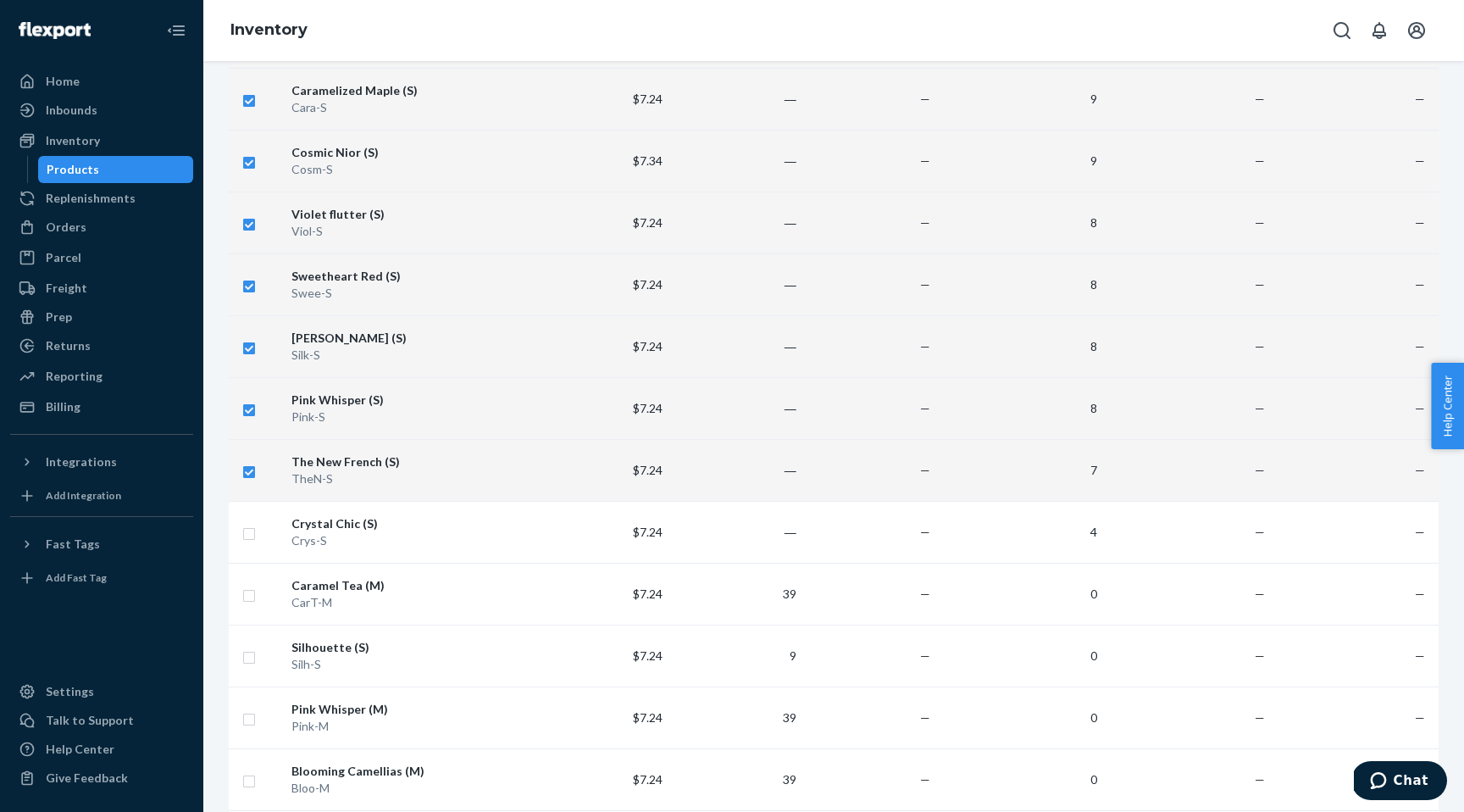
scroll to position [658, 0]
checkbox input "true"
click at [251, 528] on input "checkbox" at bounding box center [249, 529] width 14 height 18
checkbox input "true"
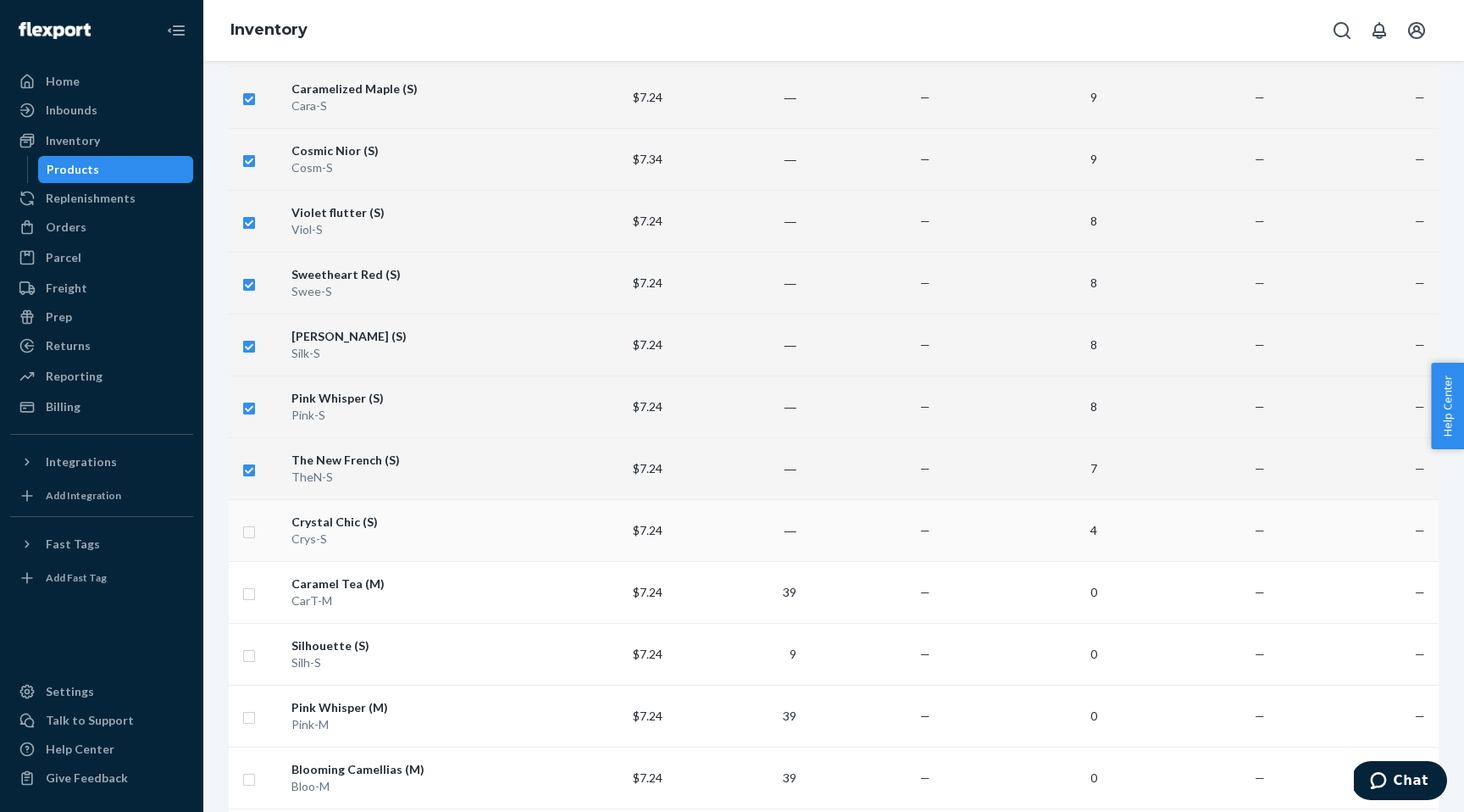
checkbox input "true"
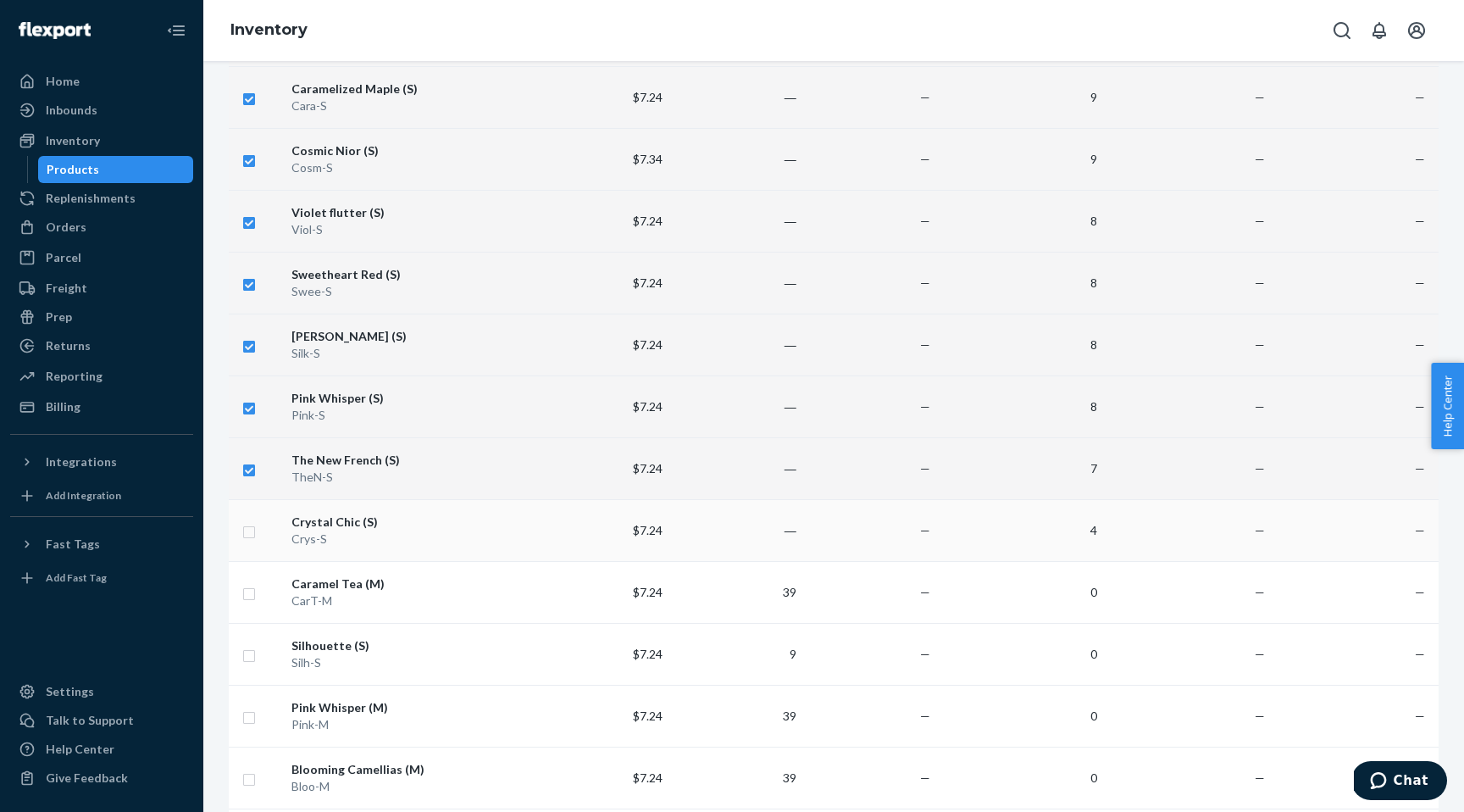
checkbox input "true"
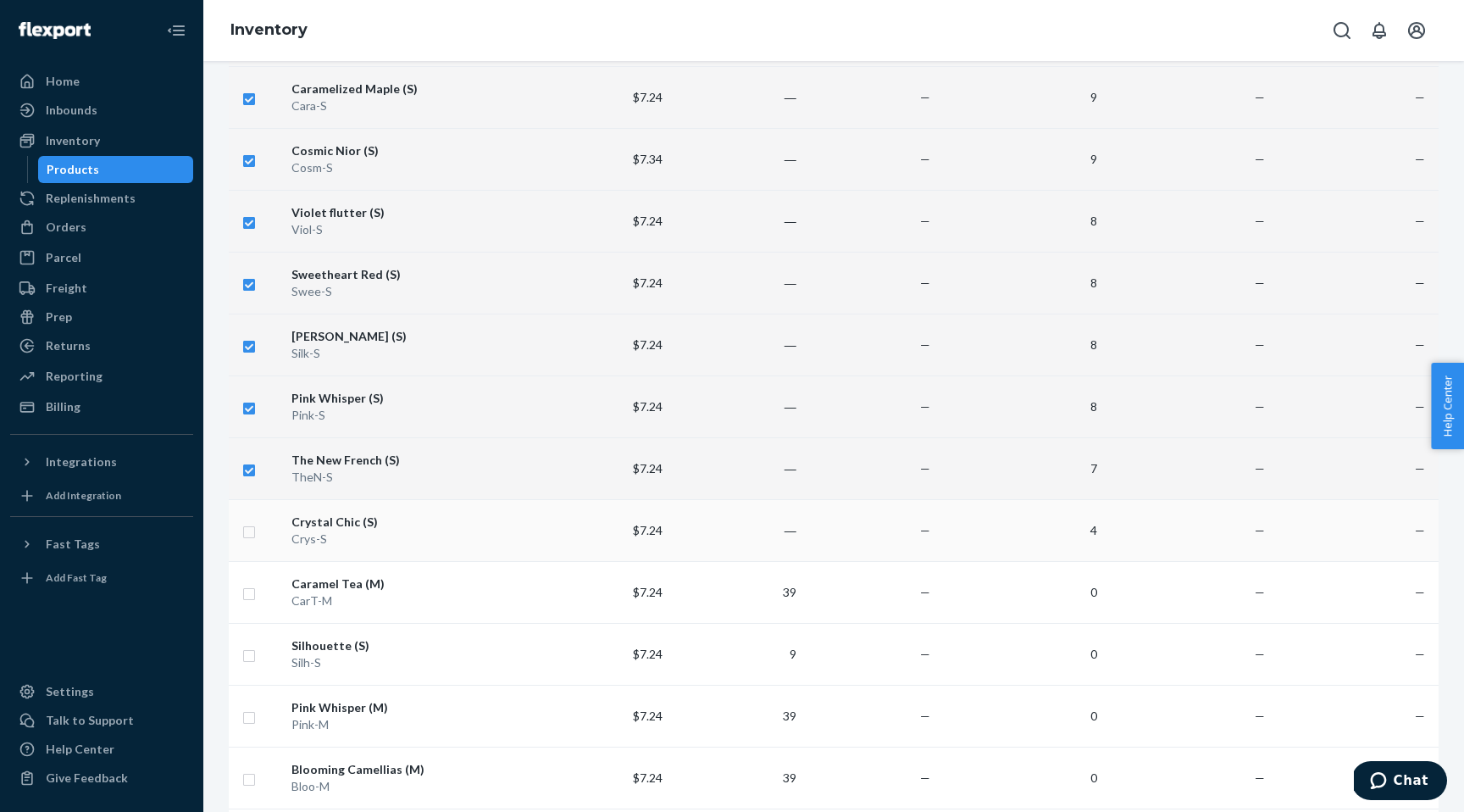
checkbox input "true"
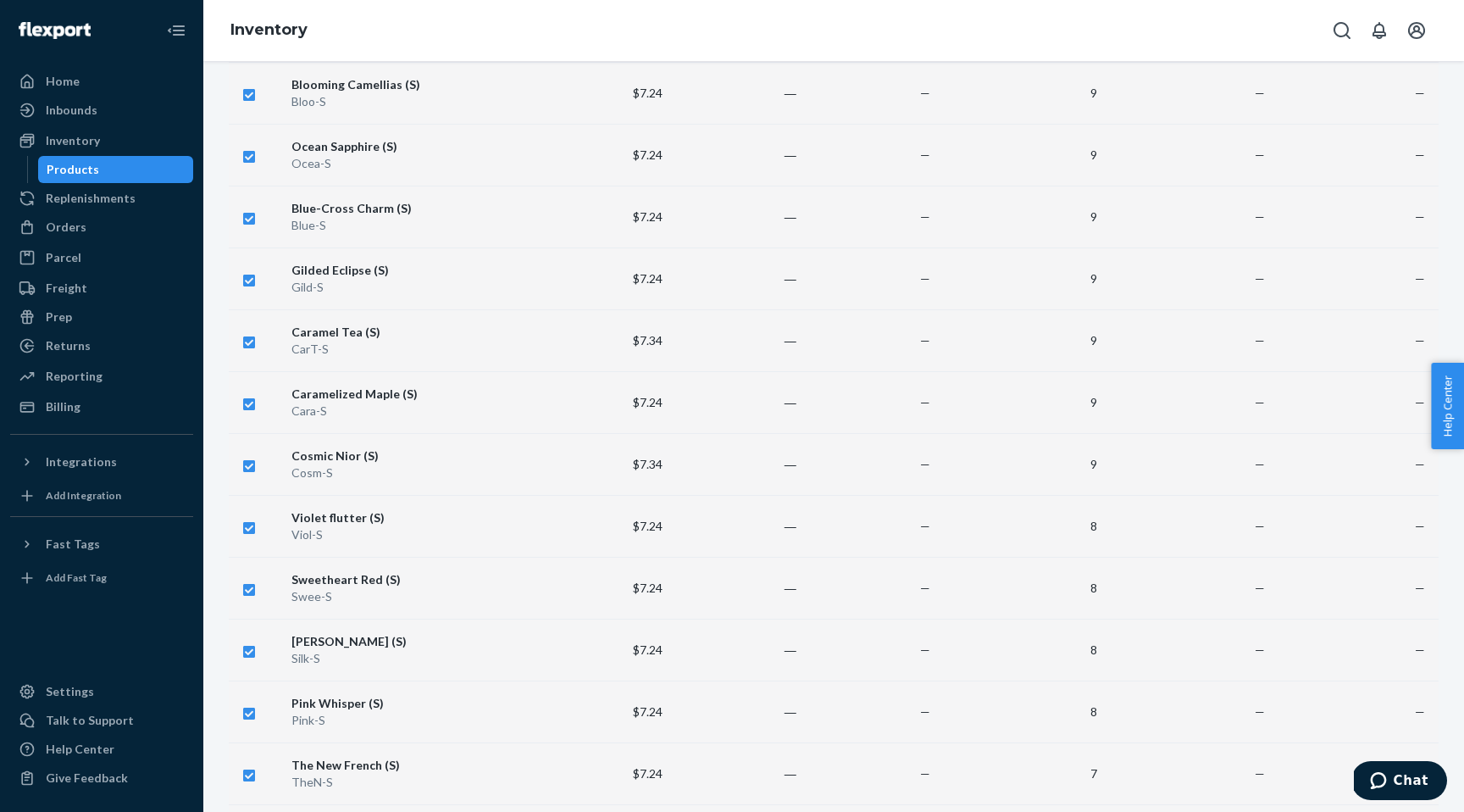
scroll to position [0, 0]
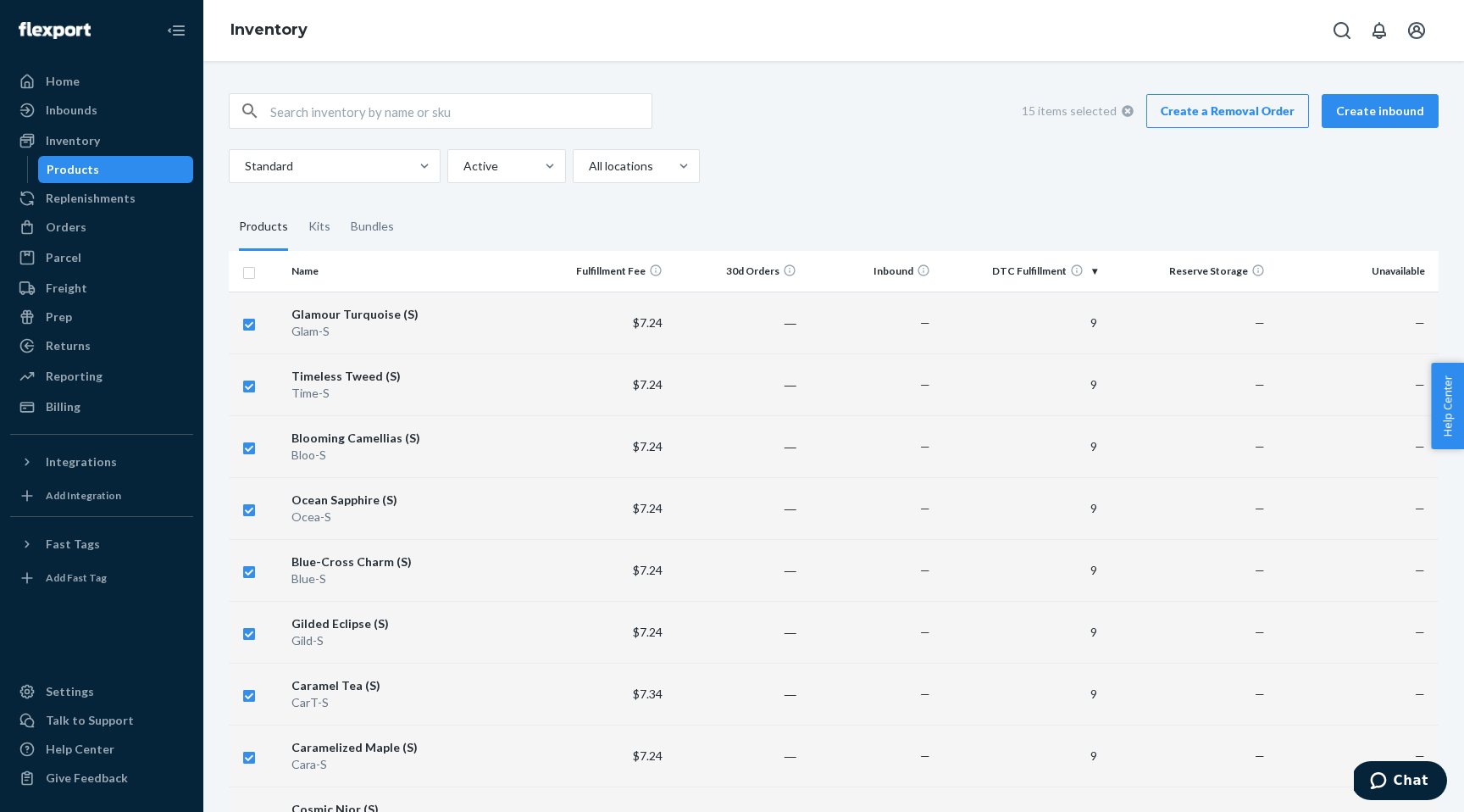
checkbox input "true"
click at [1211, 108] on link "Create a Removal Order" at bounding box center [1228, 111] width 163 height 34
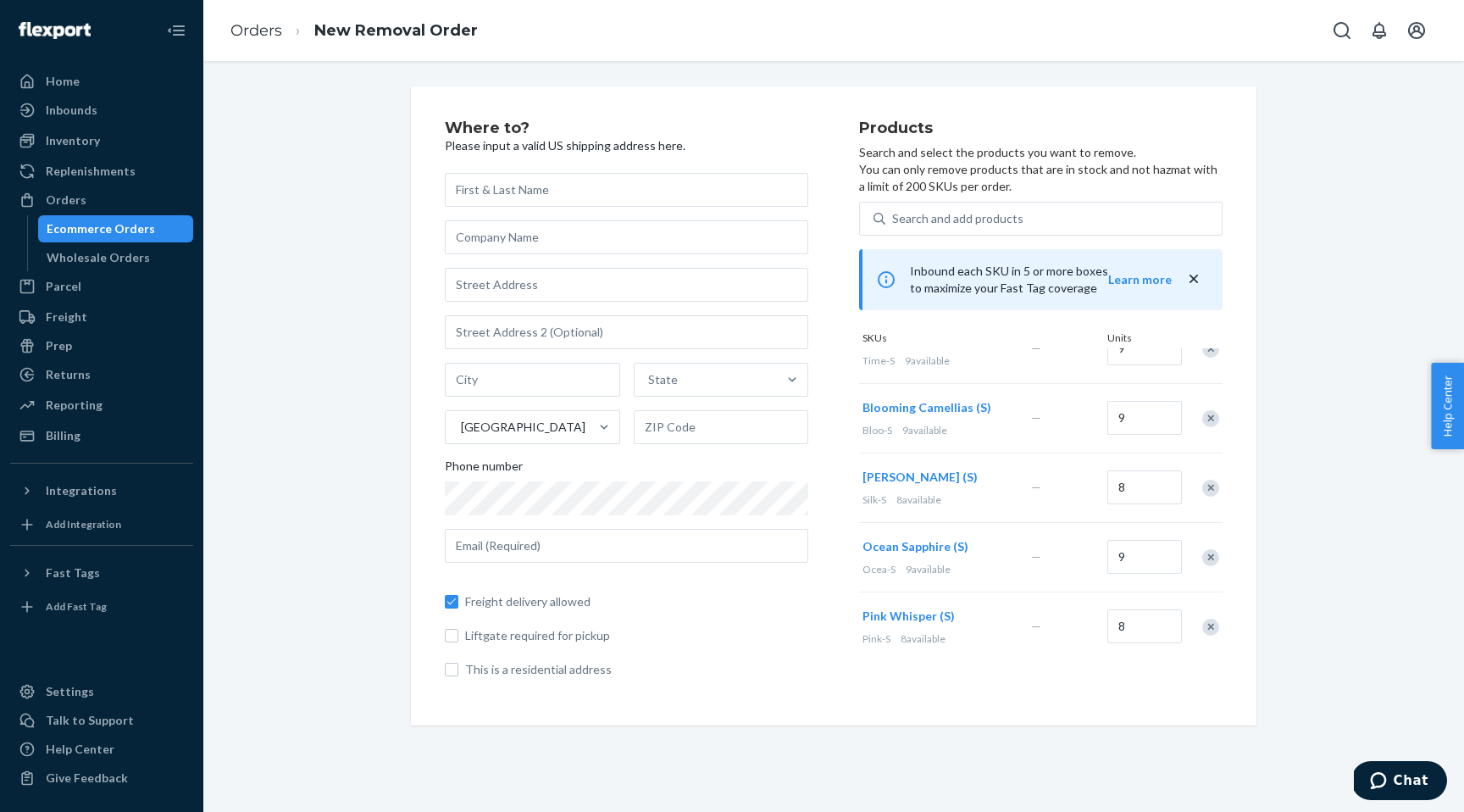
scroll to position [744, 0]
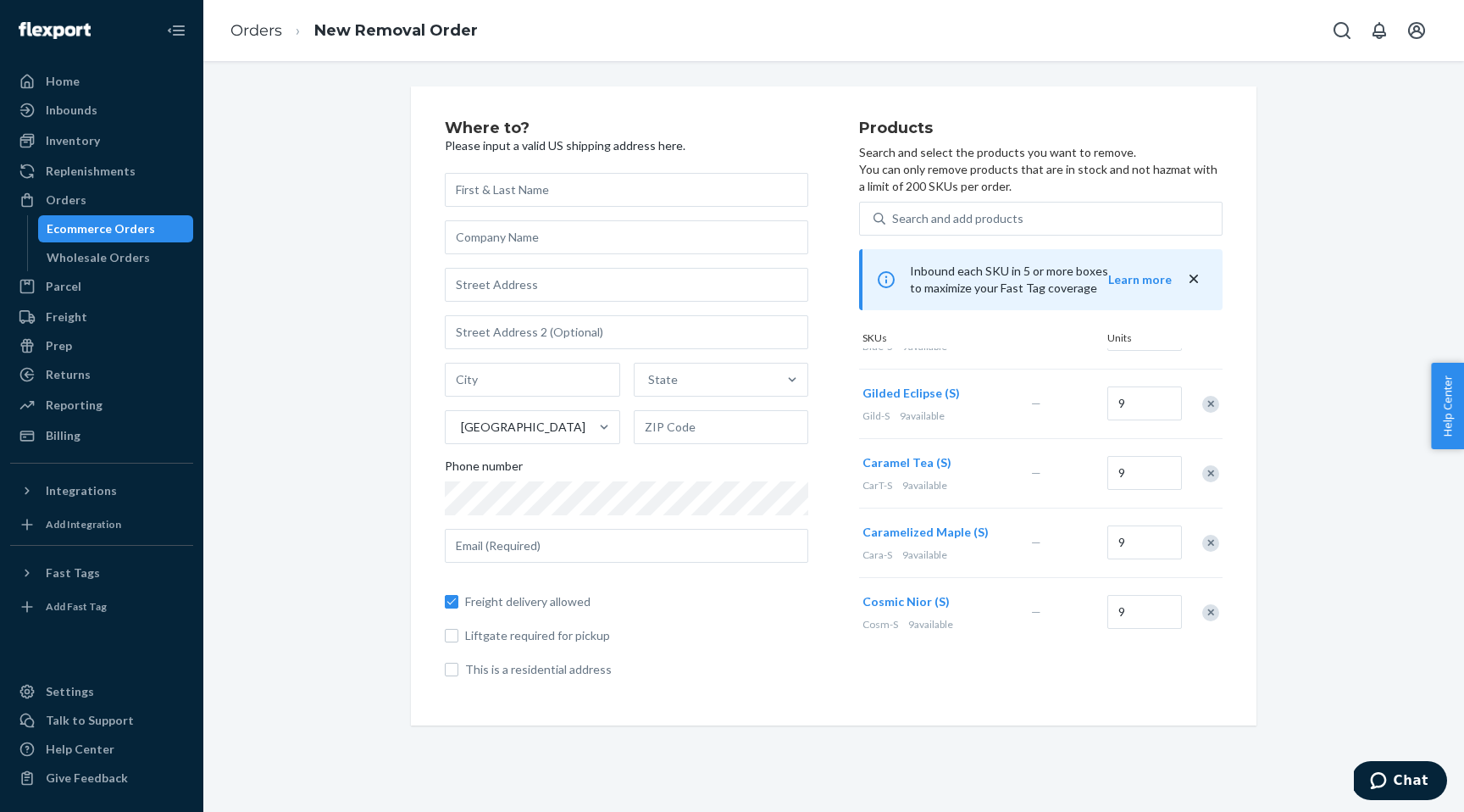
click at [1196, 278] on icon "close" at bounding box center [1194, 278] width 17 height 17
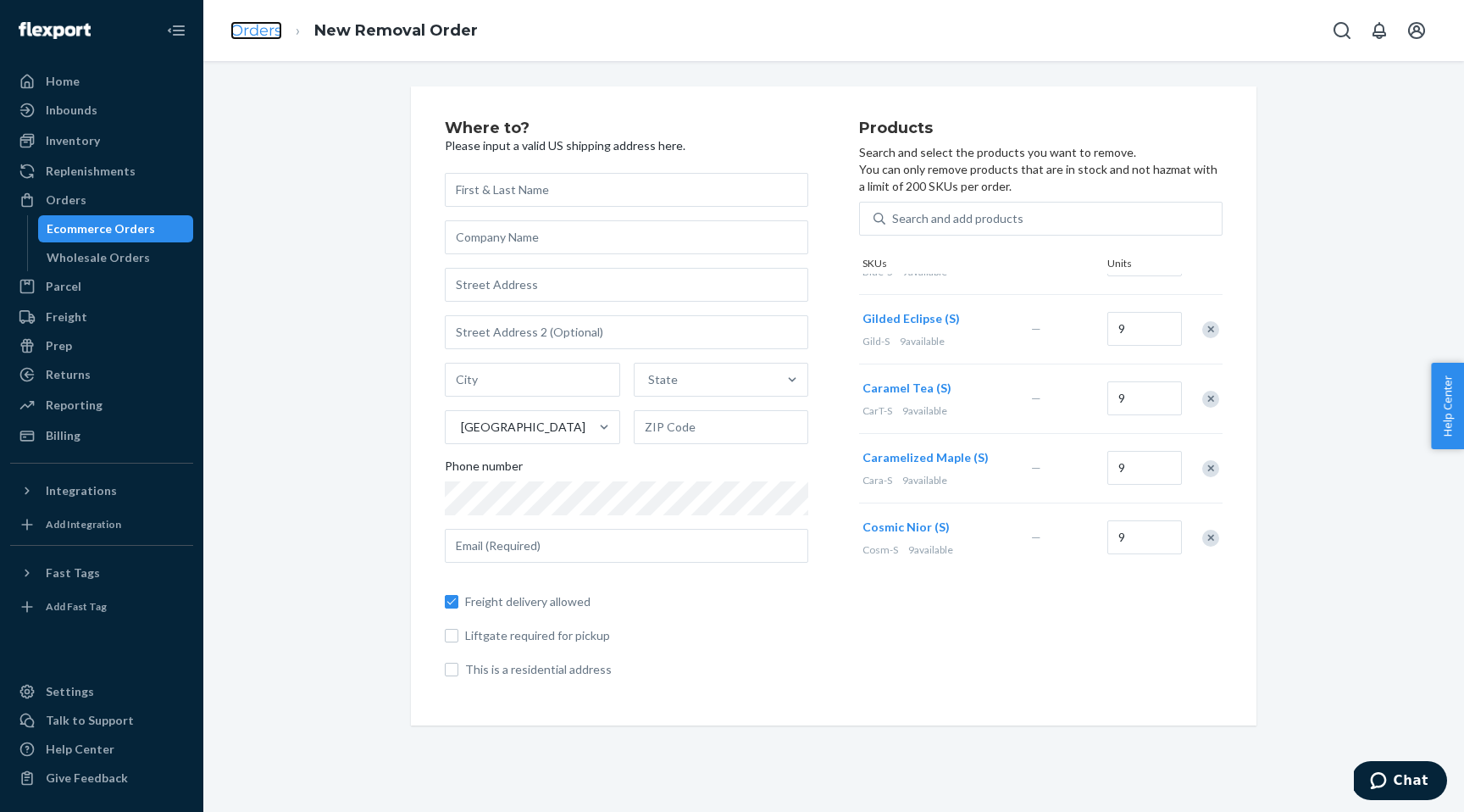
click at [254, 33] on link "Orders" at bounding box center [256, 31] width 52 height 18
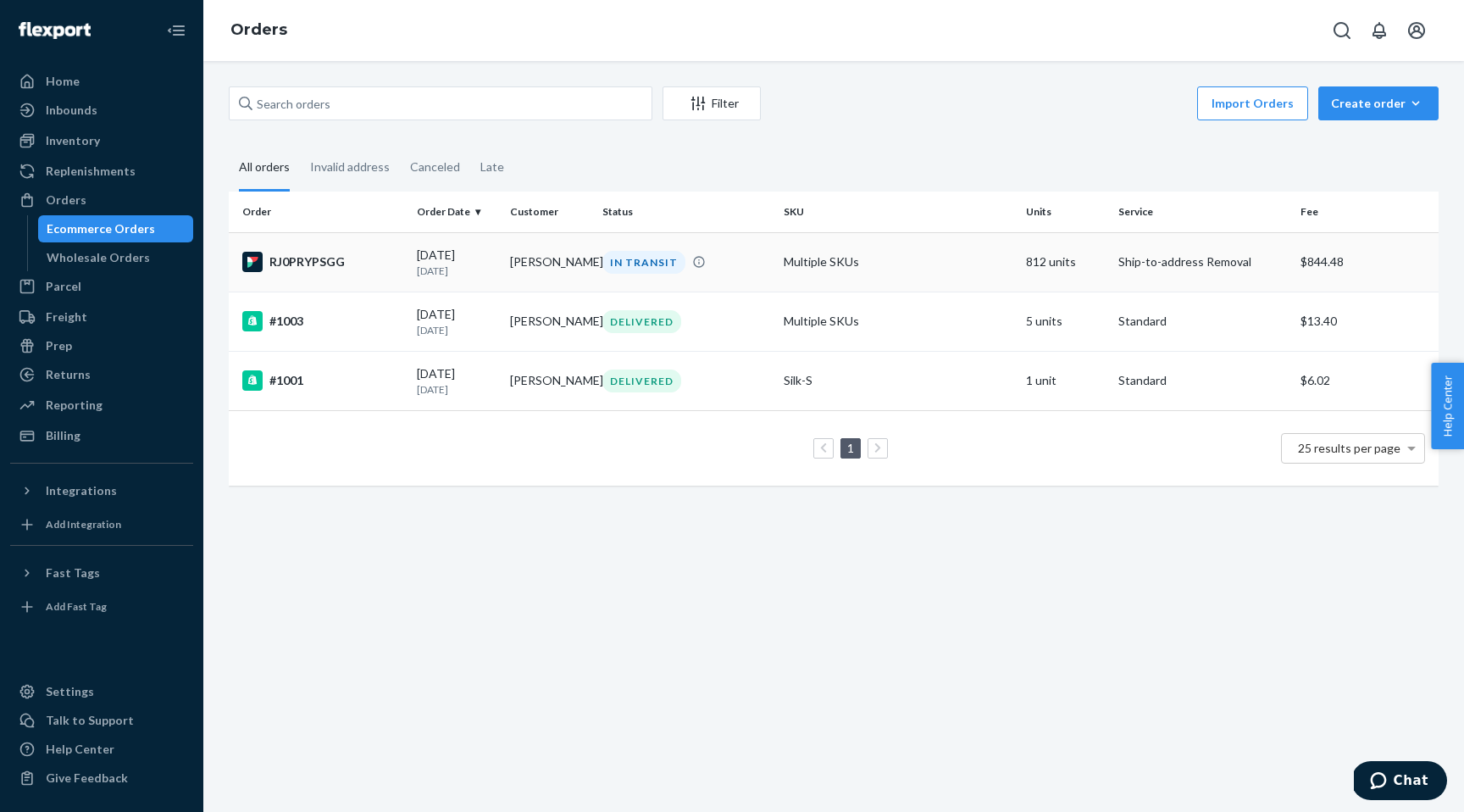
click at [660, 265] on div "IN TRANSIT" at bounding box center [644, 262] width 83 height 23
click at [86, 174] on div "Replenishments" at bounding box center [90, 171] width 90 height 17
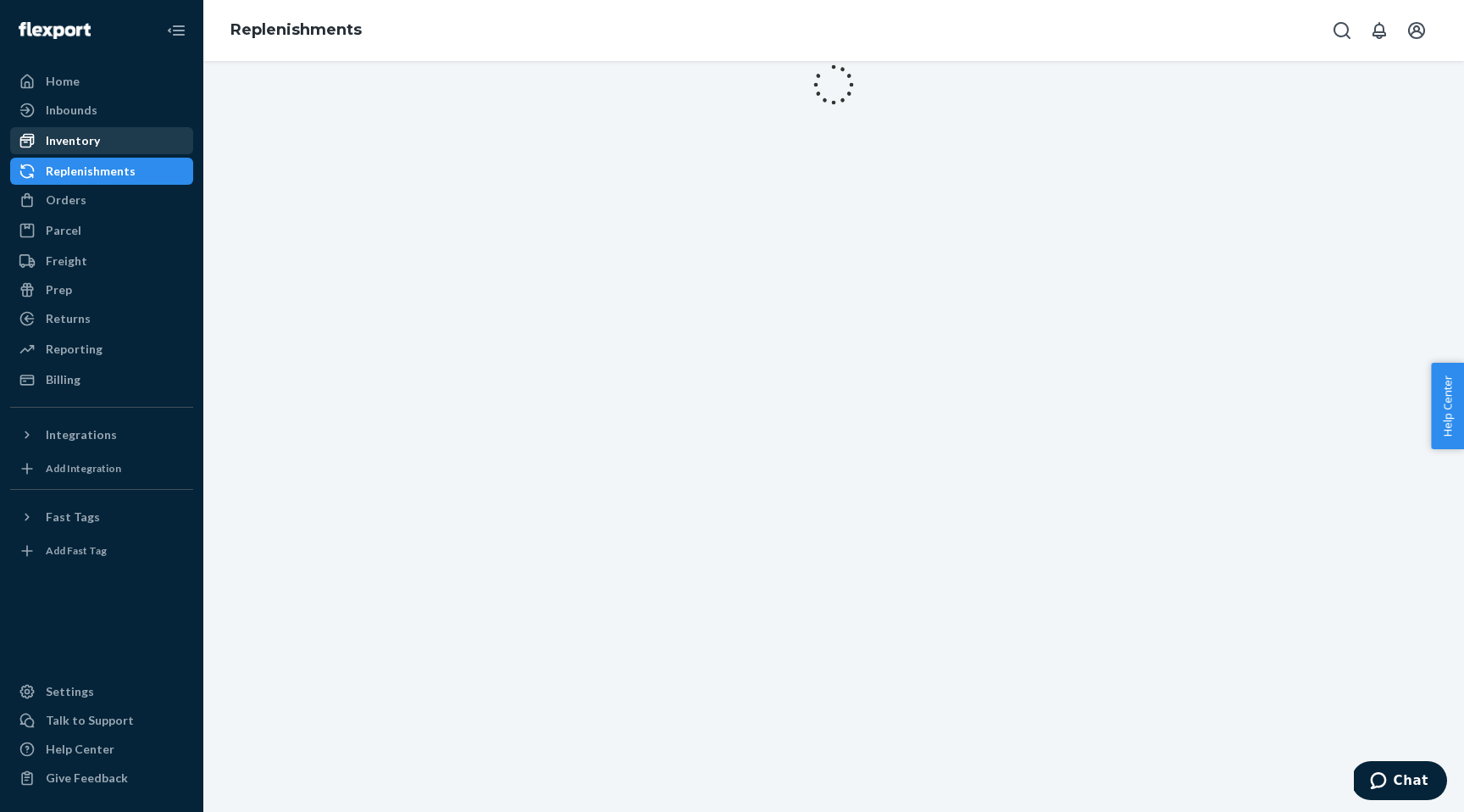
click at [67, 141] on div "Inventory" at bounding box center [72, 141] width 55 height 17
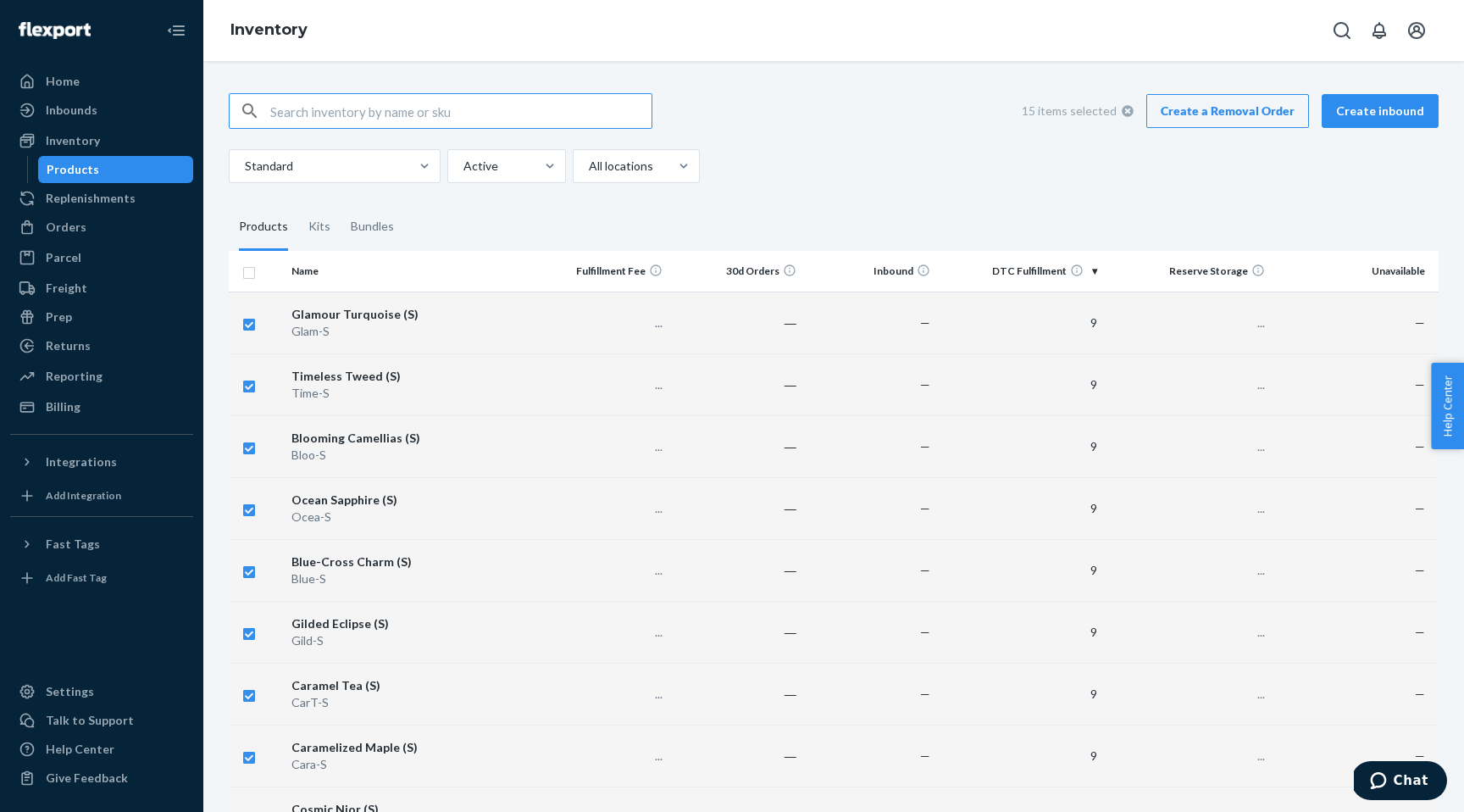
checkbox input "true"
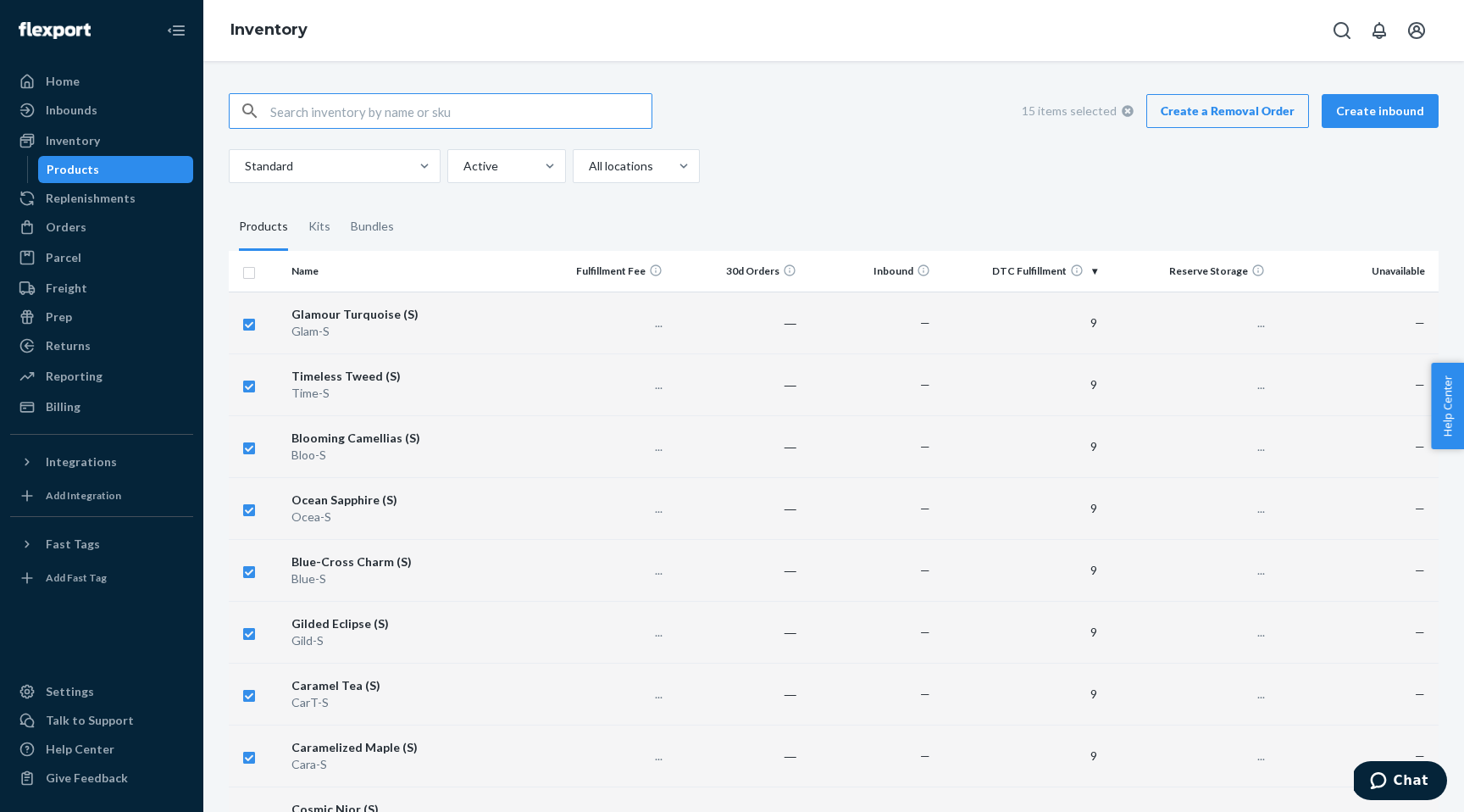
checkbox input "true"
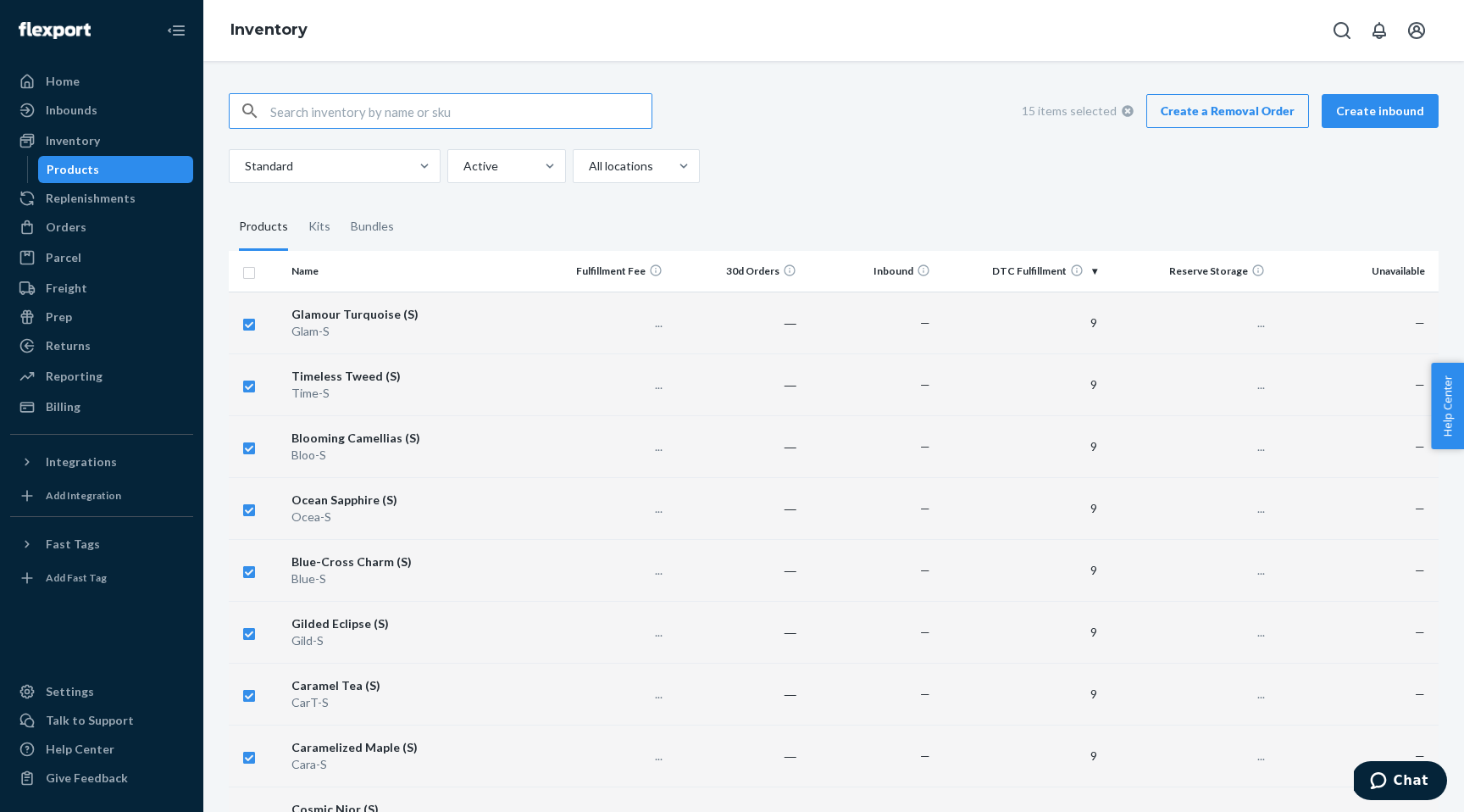
checkbox input "true"
click at [1089, 274] on th "DTC Fulfillment" at bounding box center [1020, 271] width 166 height 41
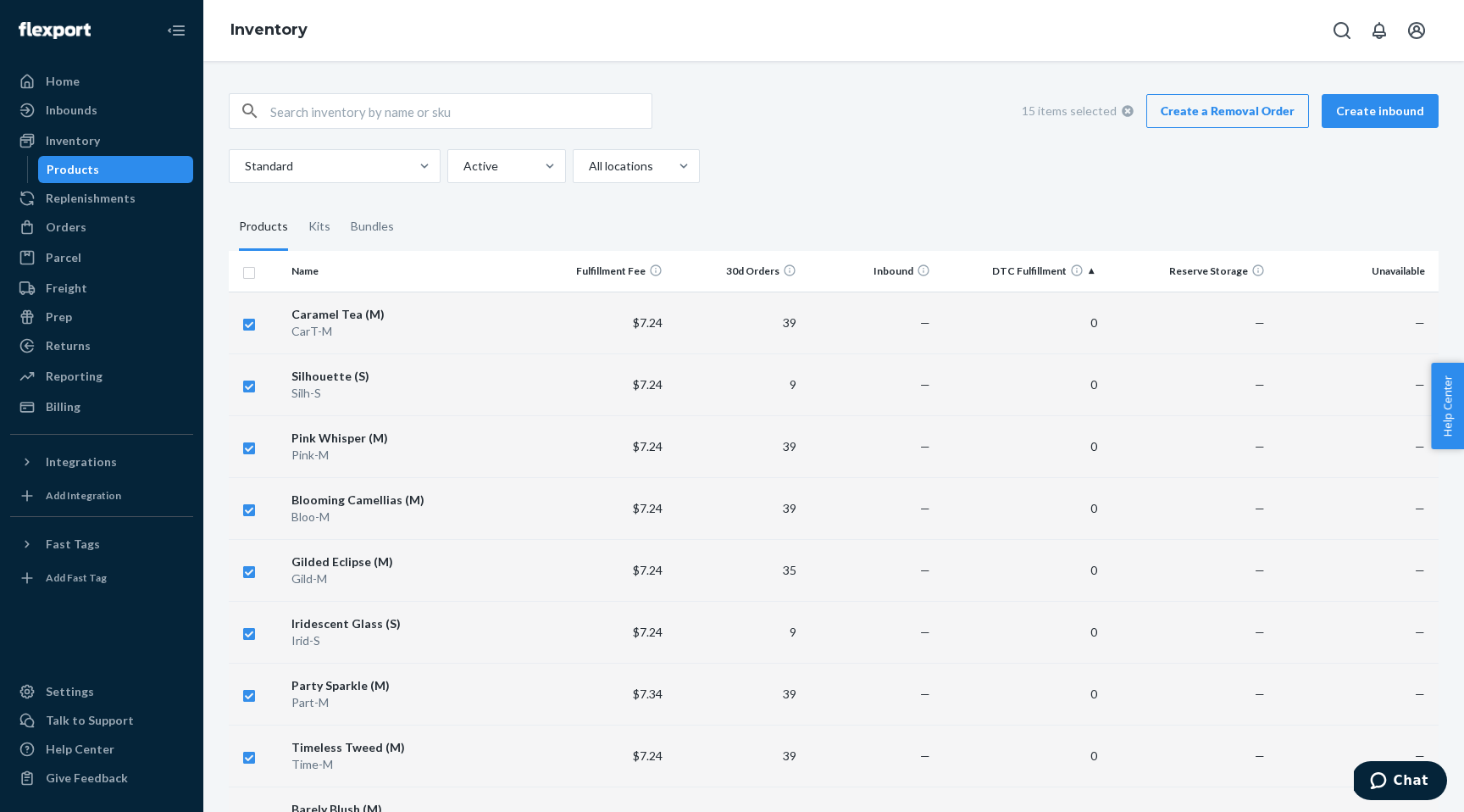
click at [1095, 275] on th "DTC Fulfillment" at bounding box center [1020, 271] width 166 height 41
click at [1219, 114] on link "Create a Removal Order" at bounding box center [1228, 111] width 163 height 34
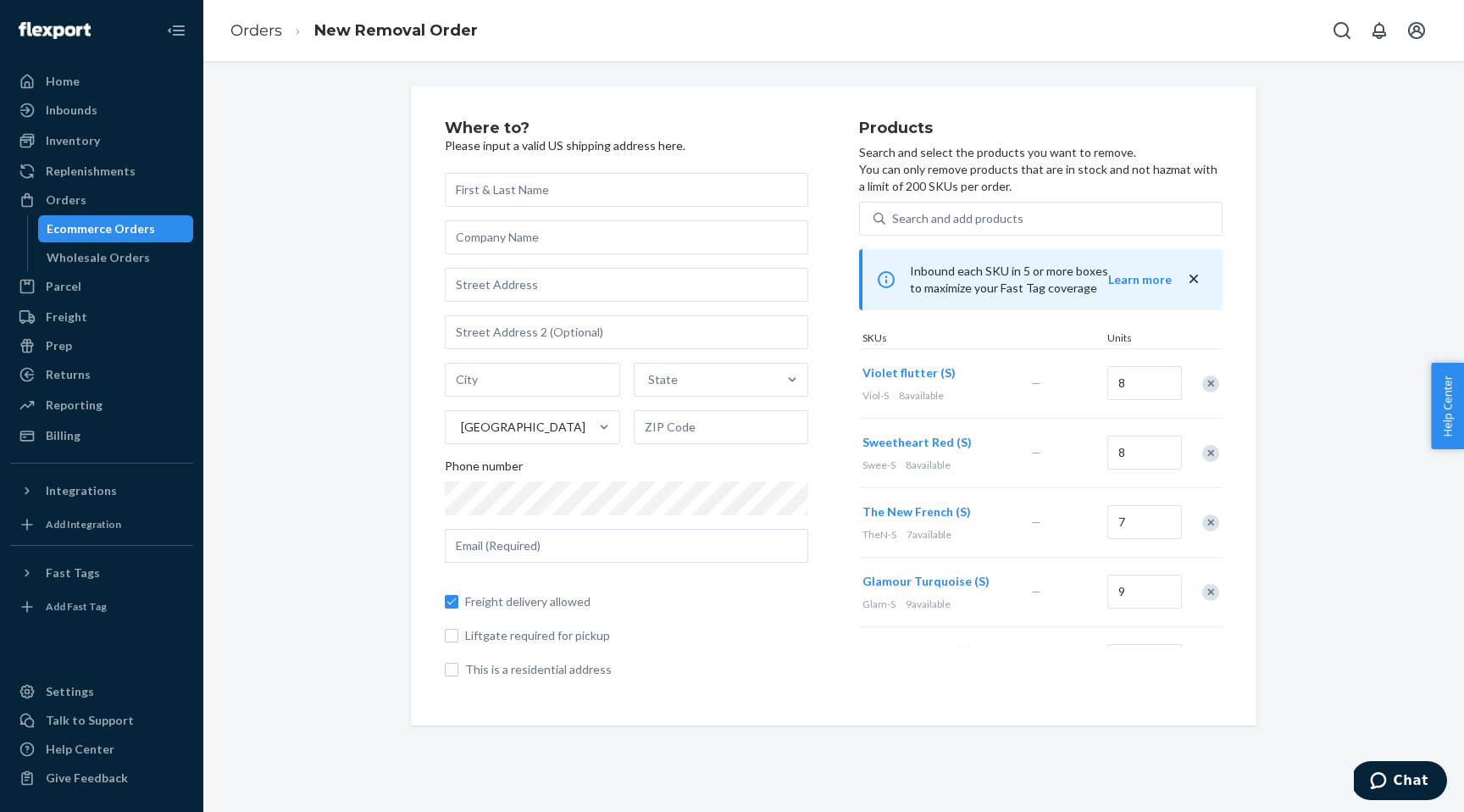
click at [583, 188] on input "text" at bounding box center [626, 190] width 363 height 34
click at [538, 296] on input "text" at bounding box center [626, 285] width 363 height 34
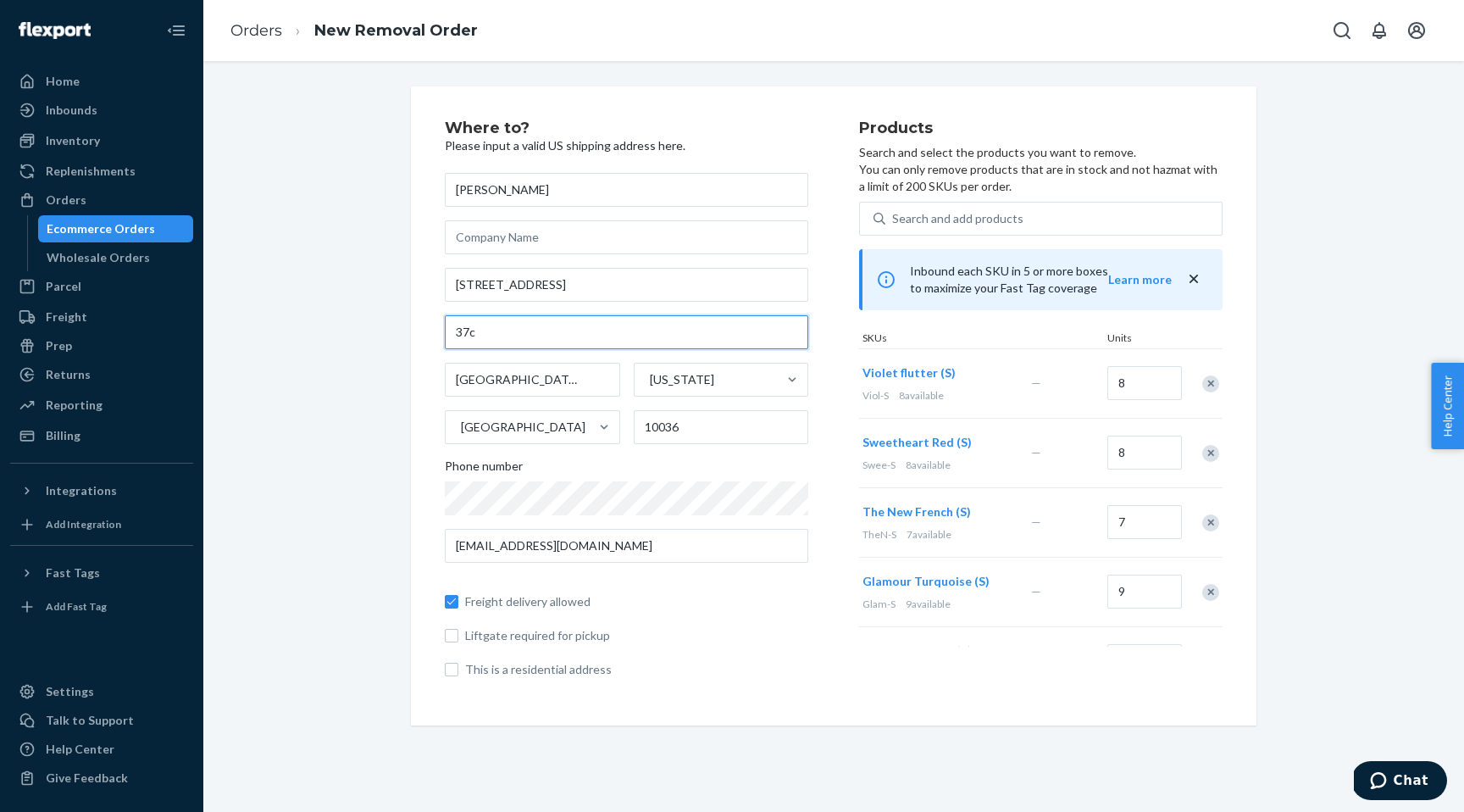
click at [493, 329] on input "37c" at bounding box center [626, 332] width 363 height 34
click at [356, 390] on div "Where to? Please input a valid US shipping address here. Zihan Yu 271 W 47th St…" at bounding box center [834, 405] width 1236 height 639
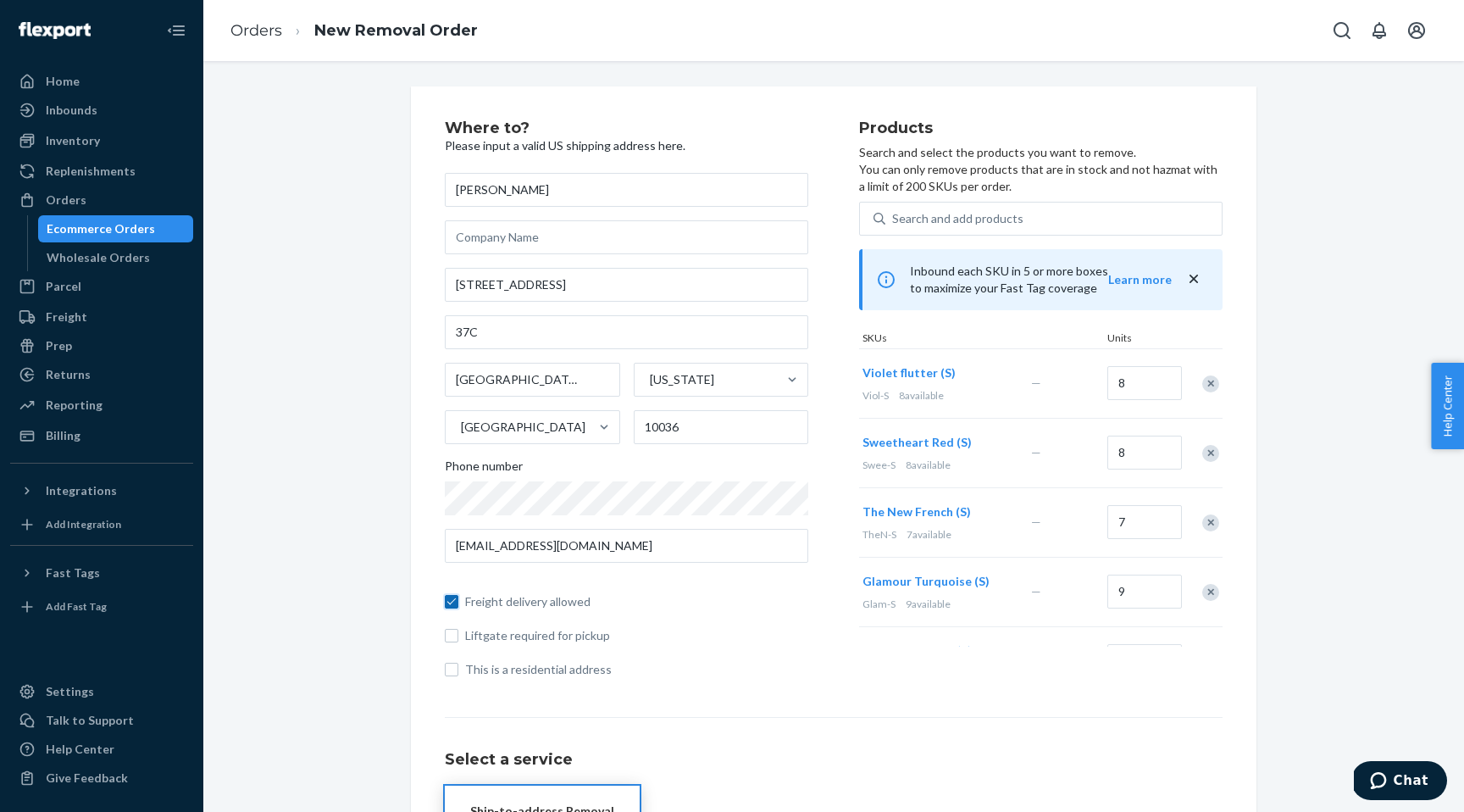
click at [449, 604] on input "Freight delivery allowed" at bounding box center [451, 601] width 14 height 14
click at [449, 671] on input "This is a residential address" at bounding box center [451, 669] width 14 height 14
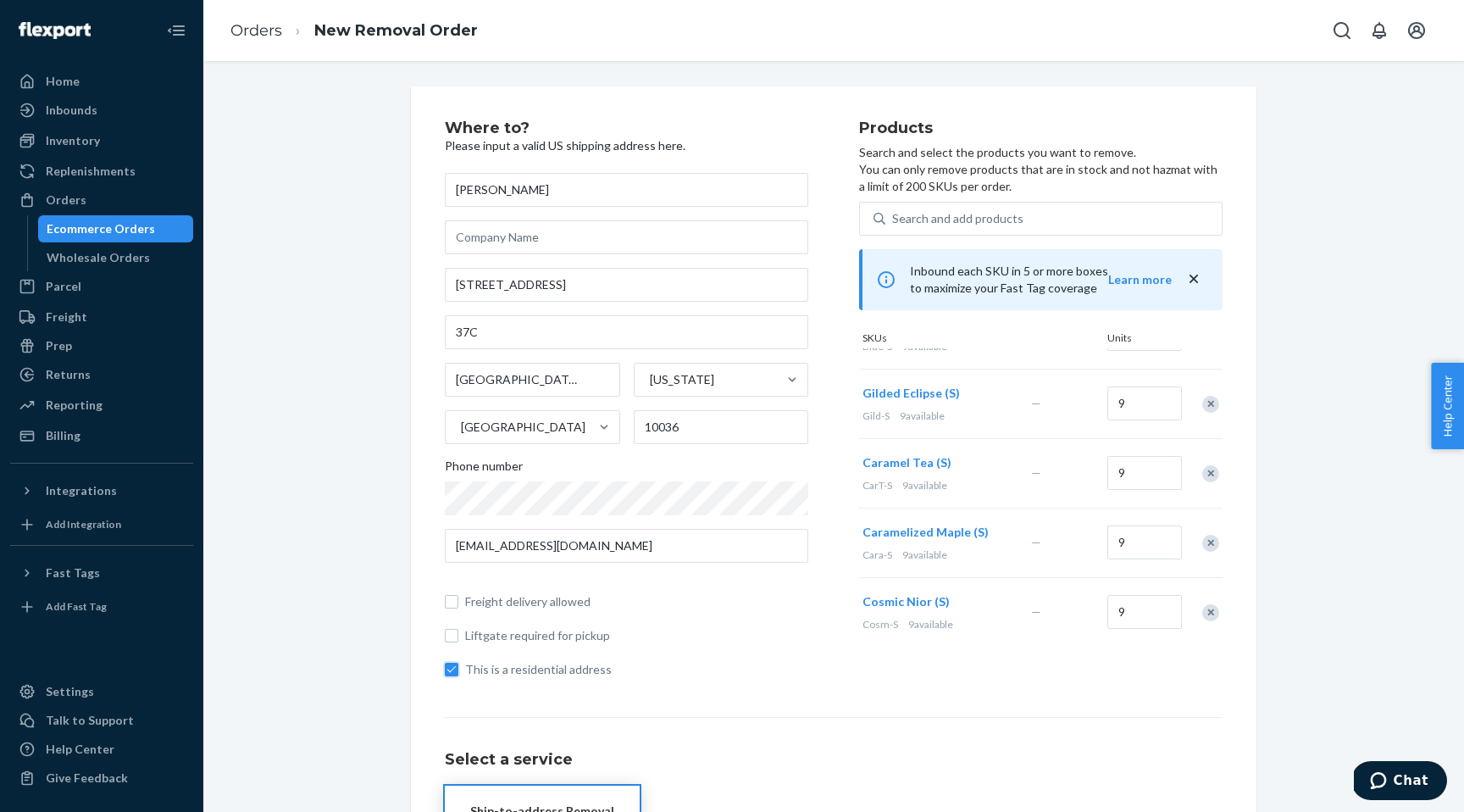
scroll to position [307, 0]
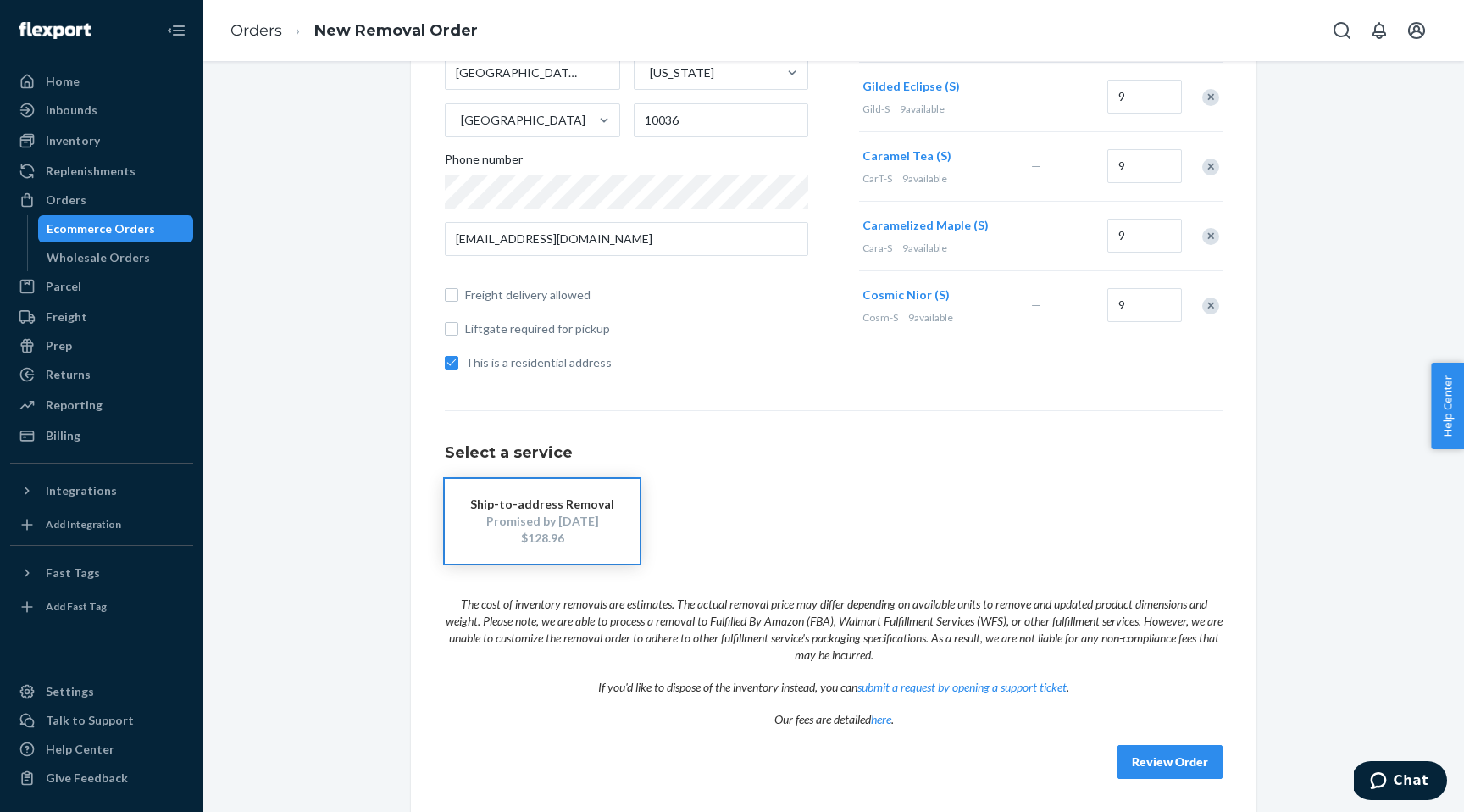
click at [1150, 756] on button "Review Order" at bounding box center [1170, 761] width 105 height 34
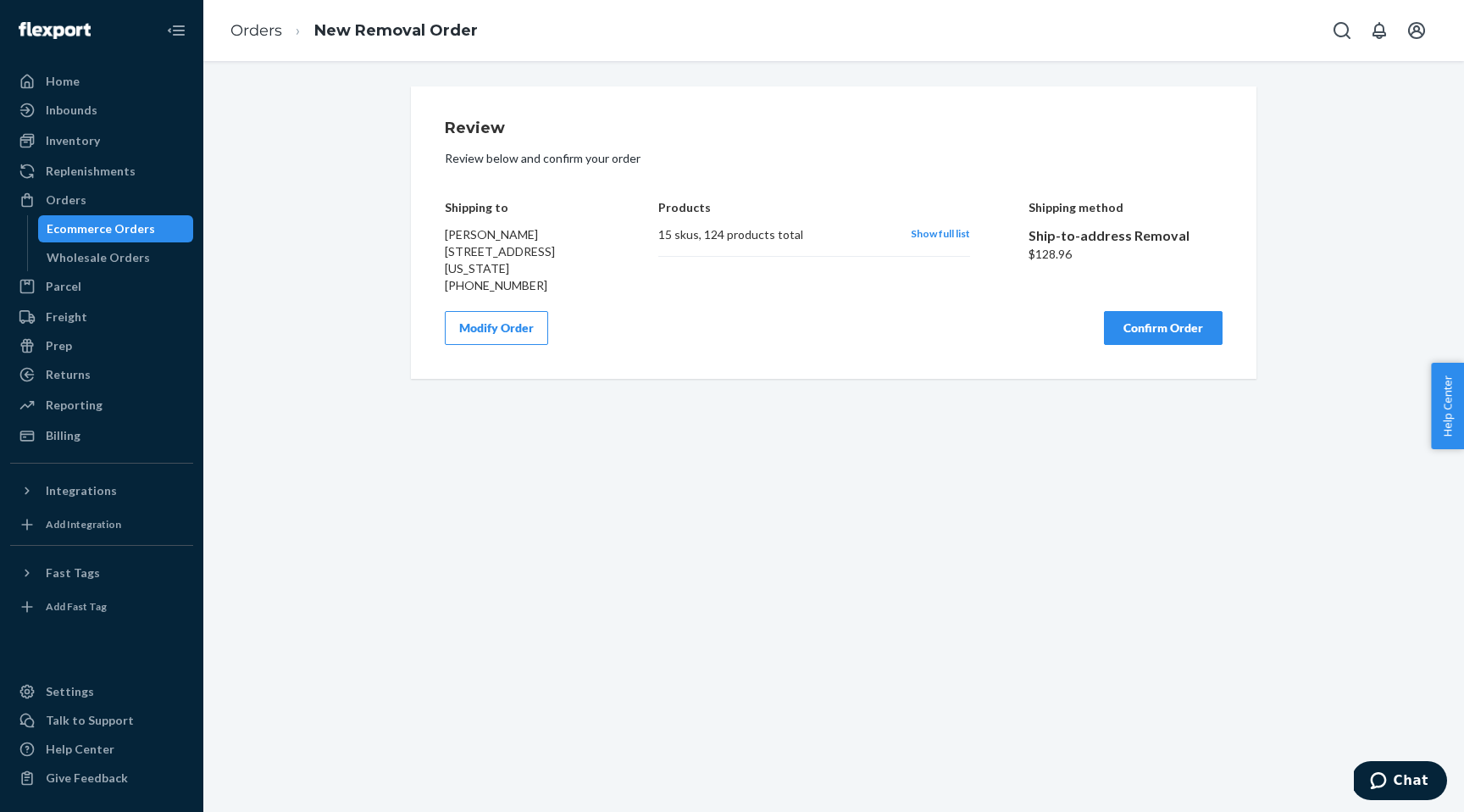
scroll to position [0, 0]
click at [1147, 345] on button "Confirm Order" at bounding box center [1163, 327] width 118 height 34
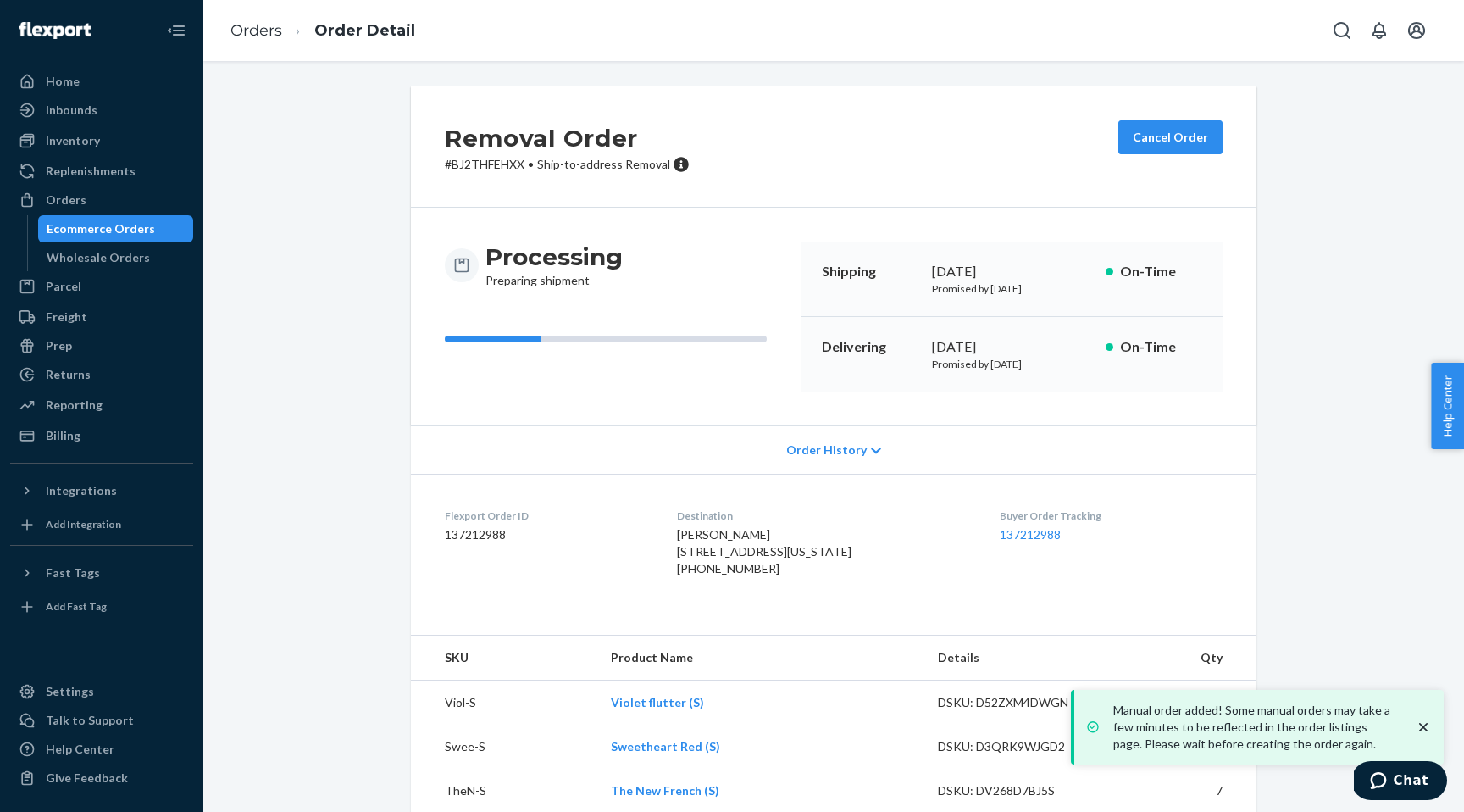
click at [1423, 724] on icon "close toast" at bounding box center [1423, 727] width 17 height 17
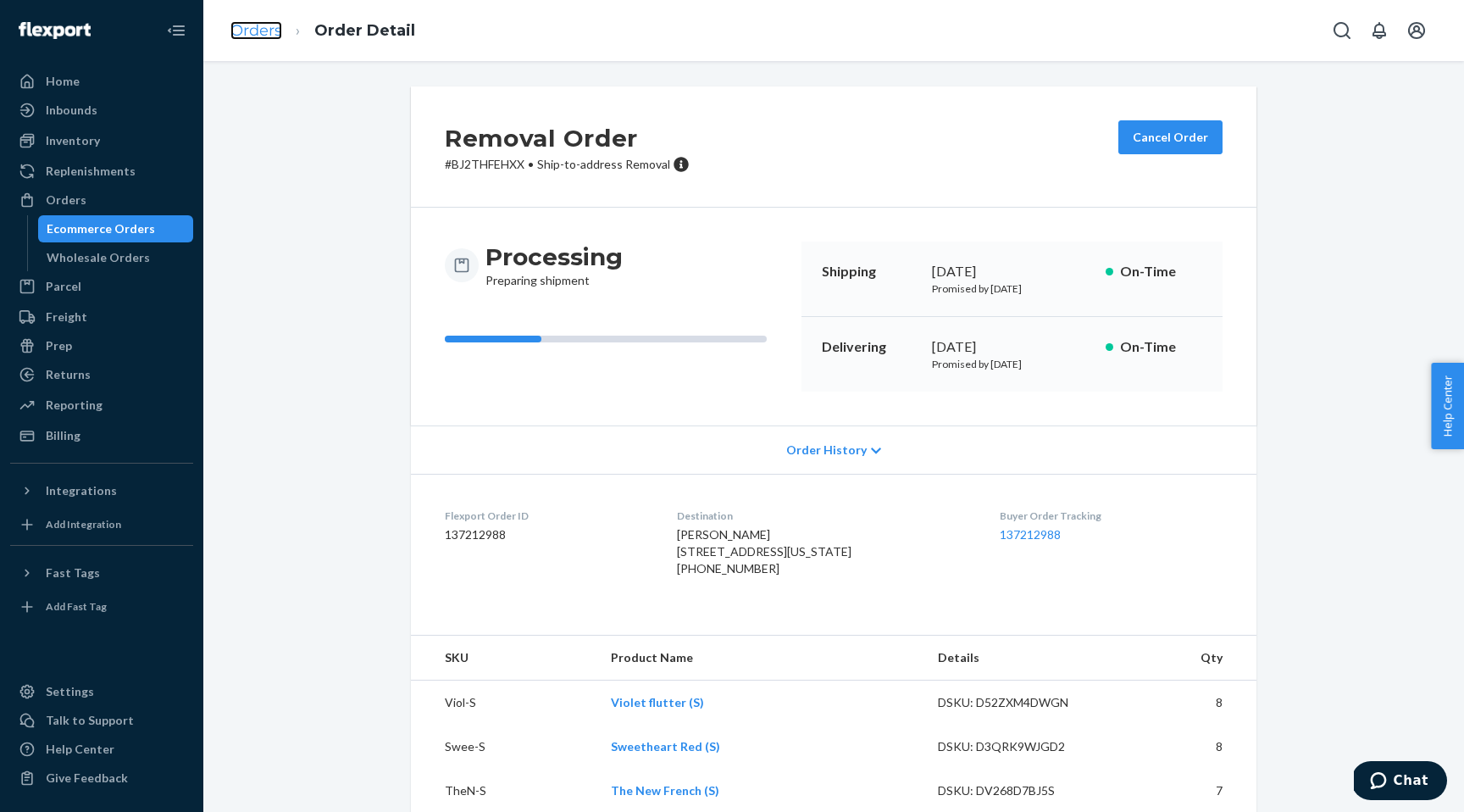
click at [257, 31] on link "Orders" at bounding box center [256, 31] width 52 height 18
